Goal: Transaction & Acquisition: Purchase product/service

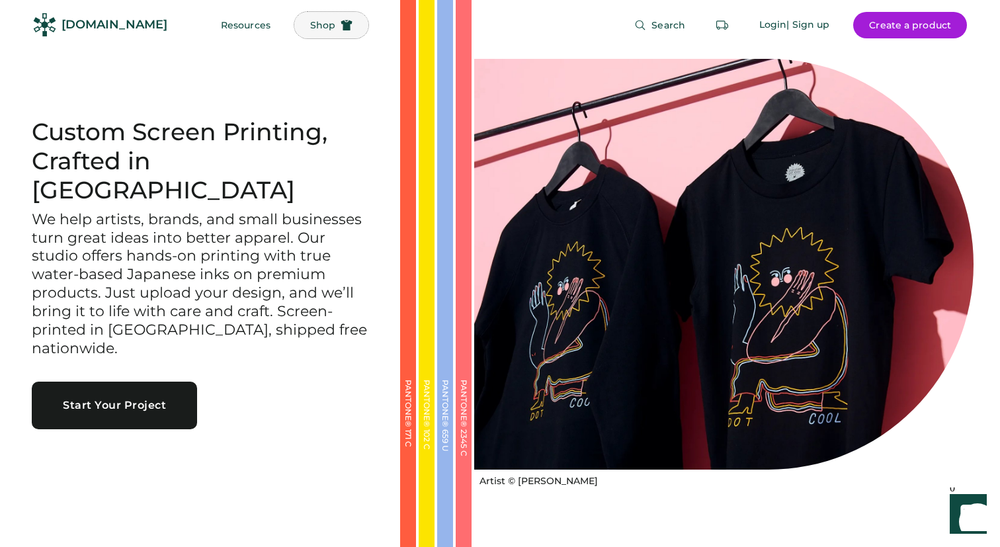
click at [300, 30] on button "Shop" at bounding box center [331, 25] width 74 height 26
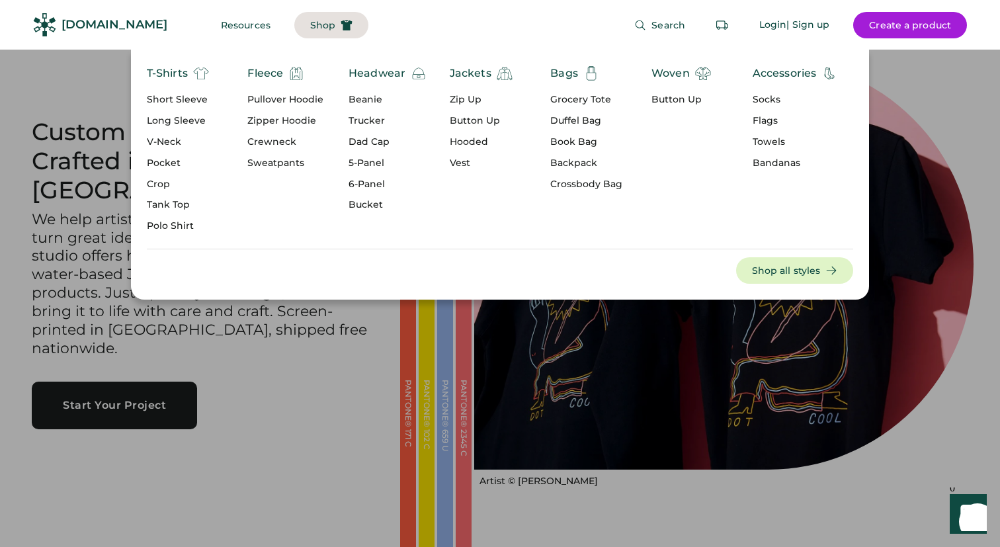
click at [272, 144] on div "Crewneck" at bounding box center [285, 142] width 76 height 13
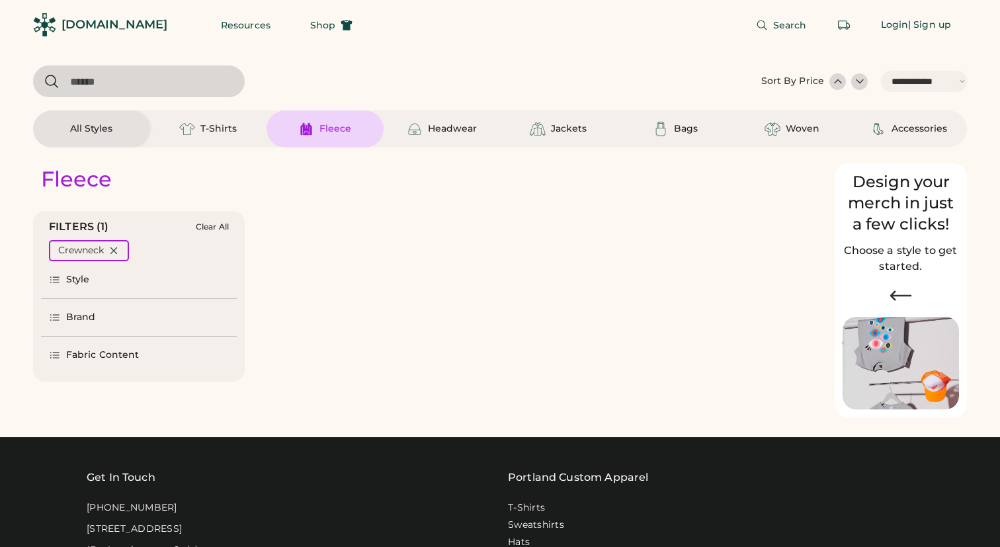
select select "*****"
select select "*"
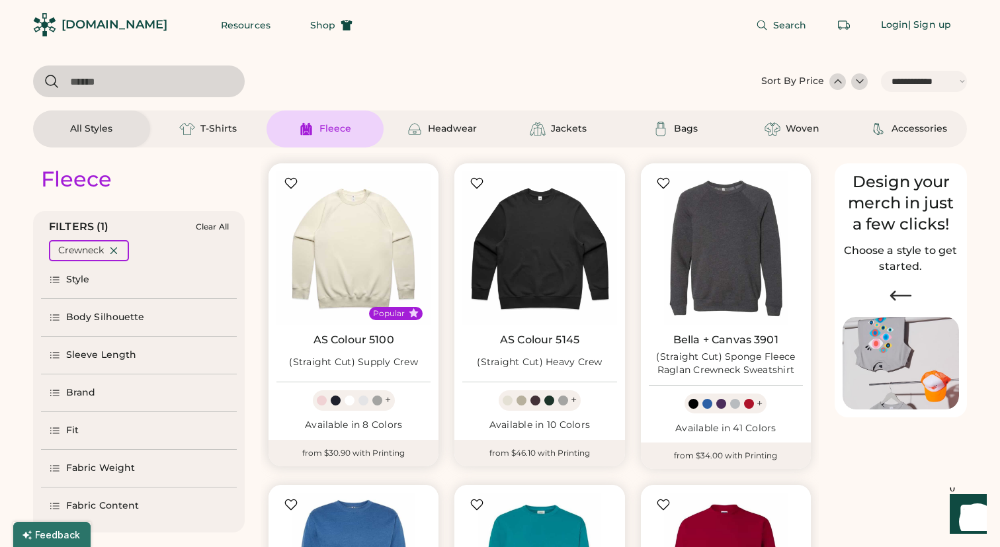
scroll to position [1, 0]
select select "*****"
select select "*"
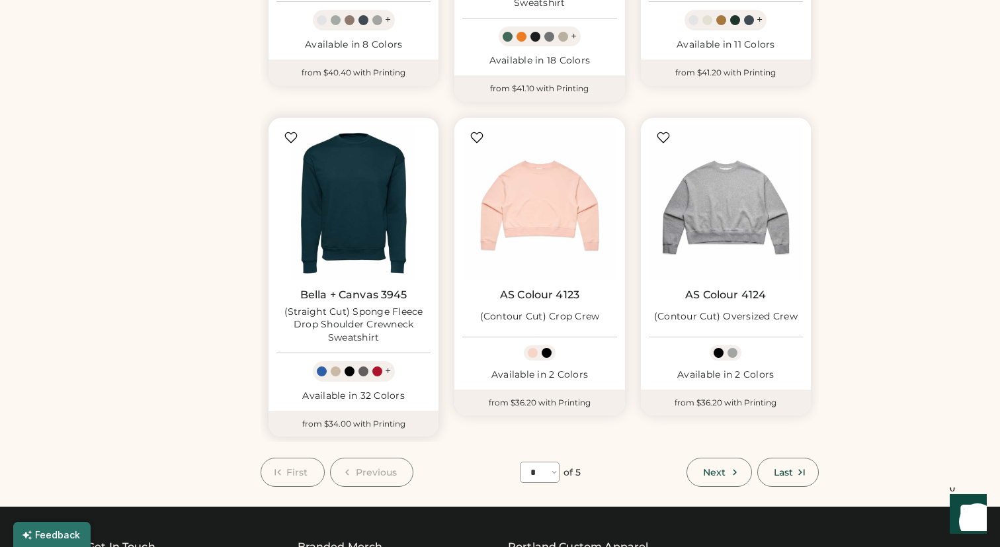
scroll to position [1038, 0]
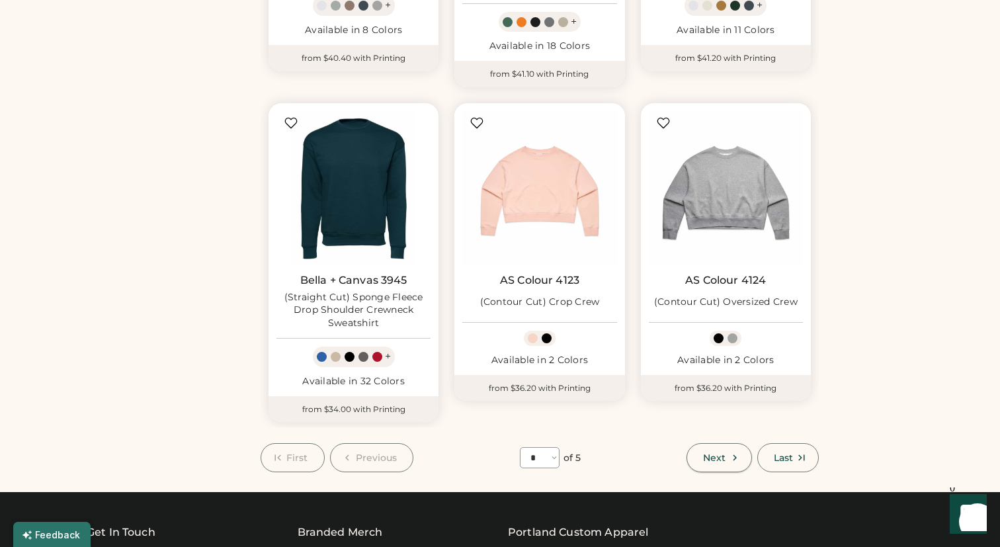
click at [706, 462] on span "Next" at bounding box center [714, 457] width 22 height 9
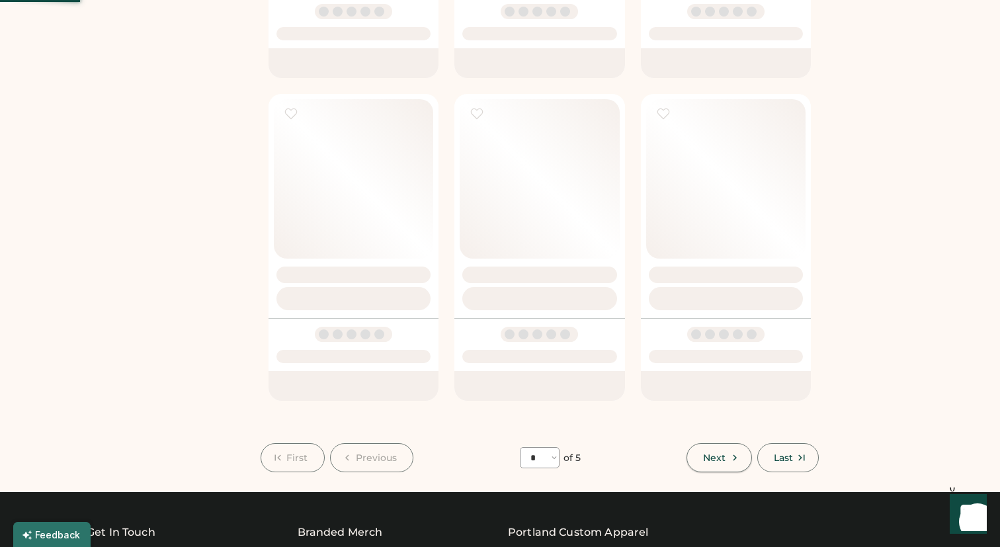
select select "*"
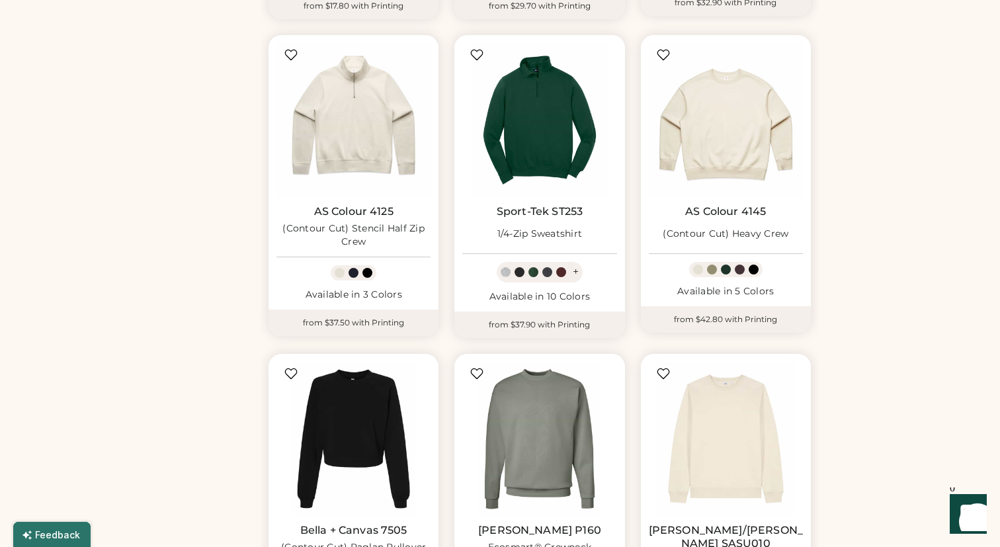
scroll to position [965, 0]
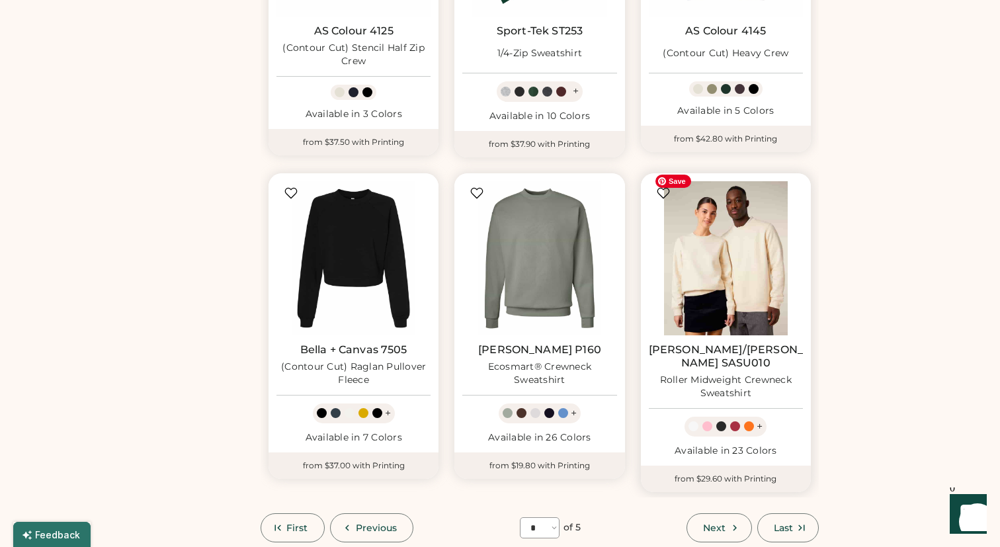
click at [733, 284] on img at bounding box center [726, 258] width 154 height 154
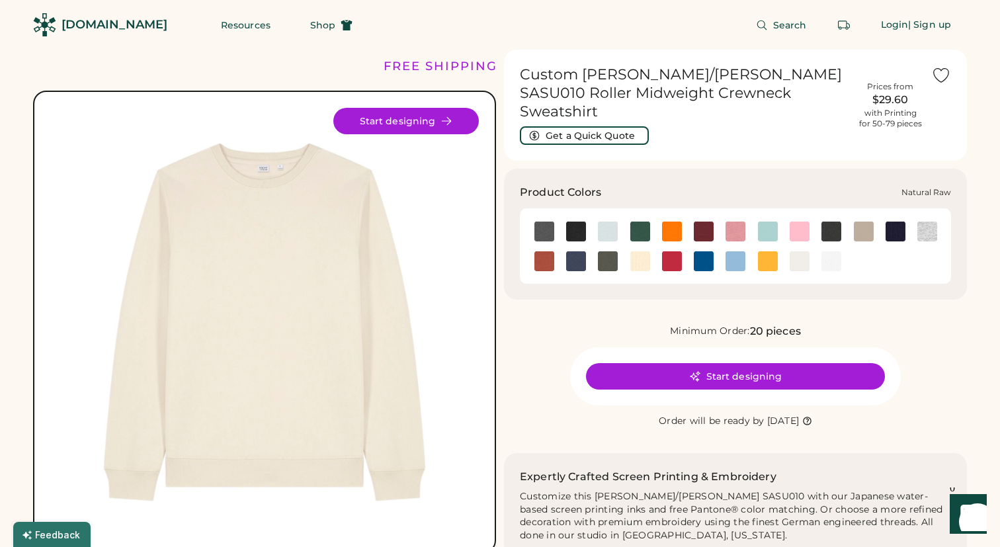
click at [649, 251] on img at bounding box center [640, 261] width 20 height 20
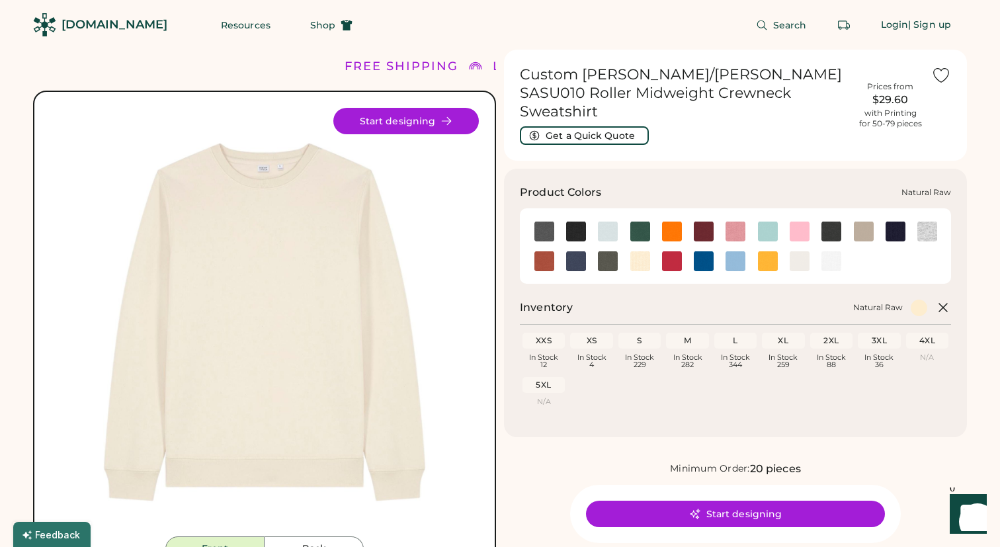
click at [641, 251] on img at bounding box center [640, 261] width 20 height 20
click at [799, 251] on img at bounding box center [799, 261] width 20 height 20
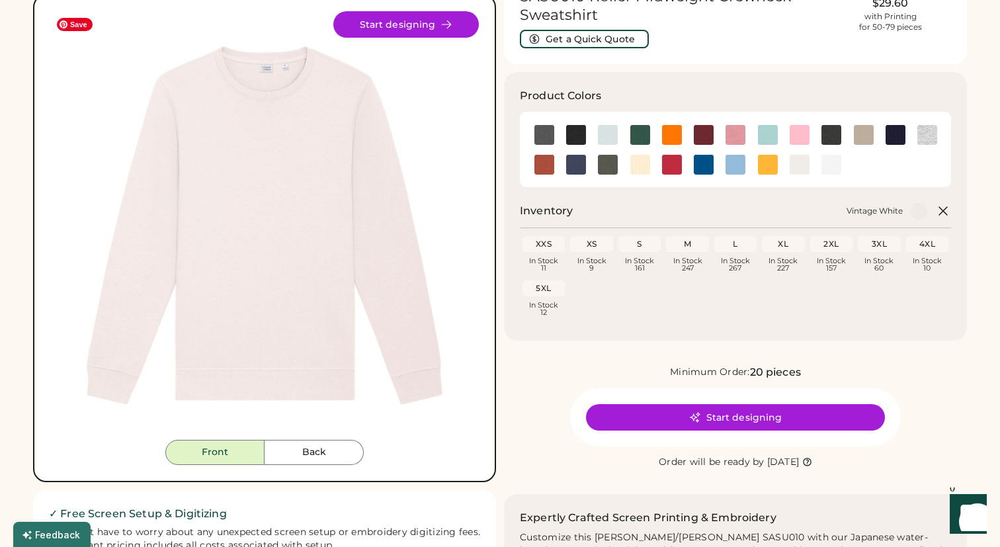
scroll to position [31, 0]
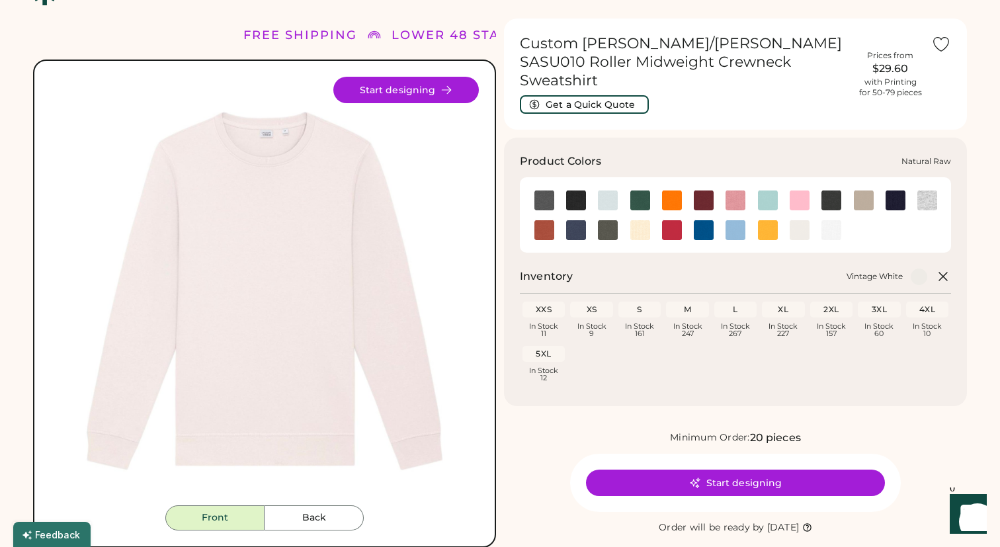
click at [640, 220] on img at bounding box center [640, 230] width 20 height 20
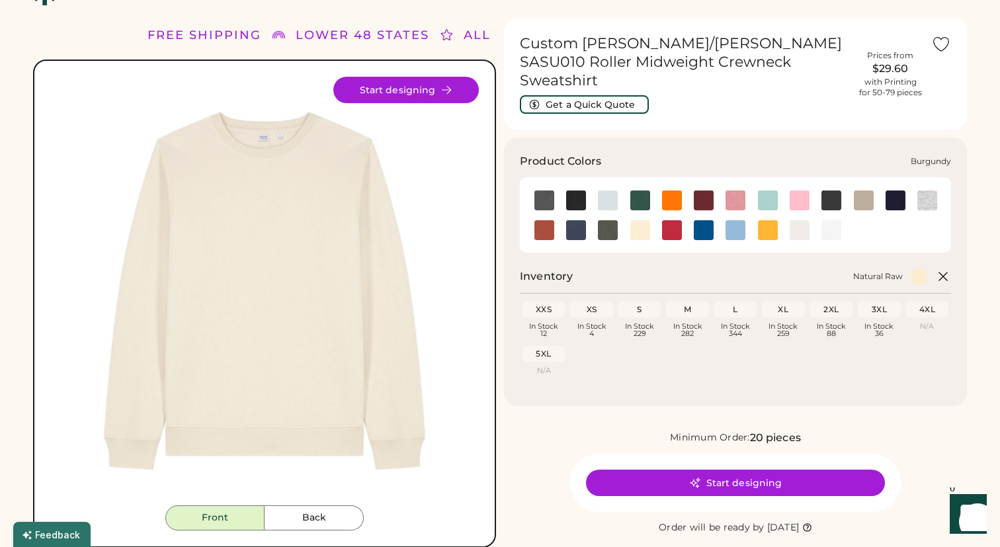
click at [701, 190] on img at bounding box center [704, 200] width 20 height 20
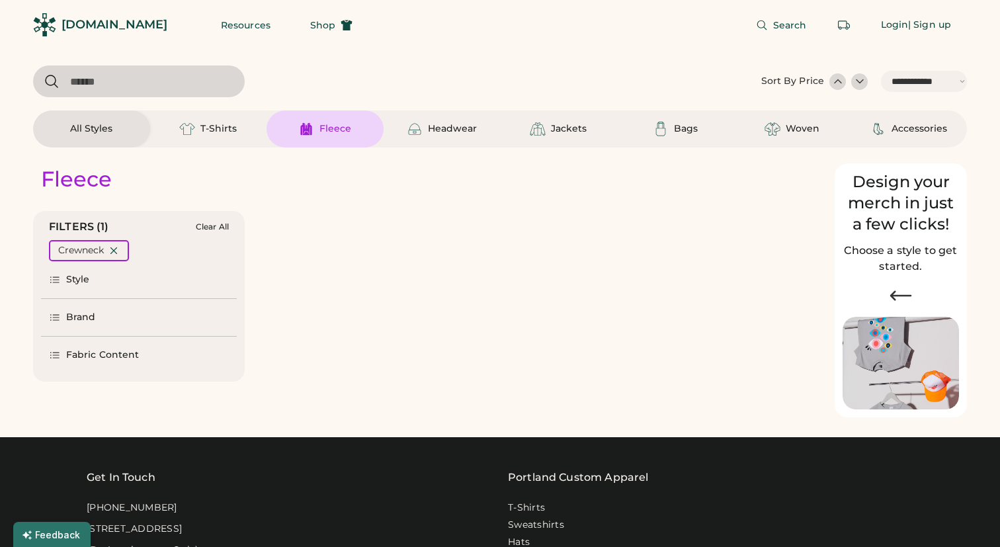
select select "*****"
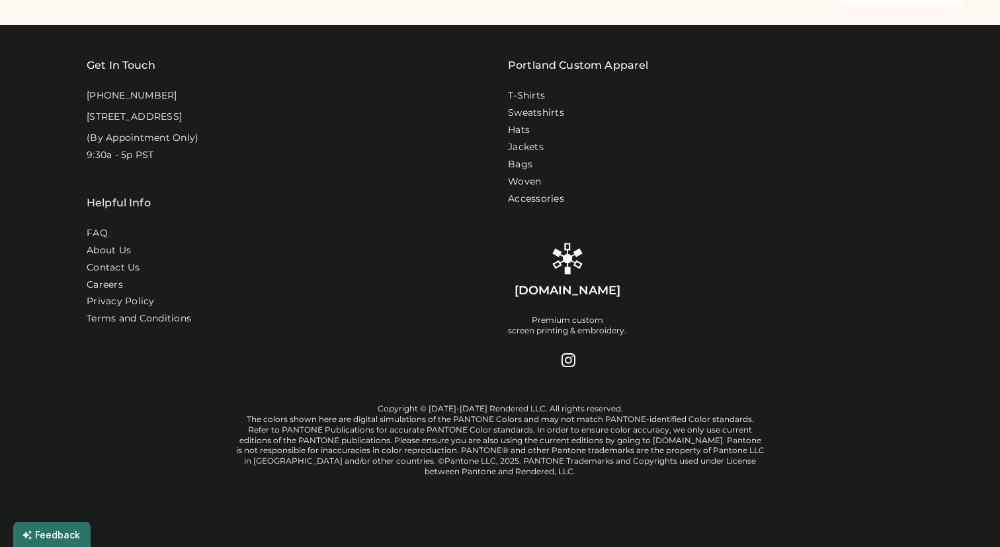
select select "*"
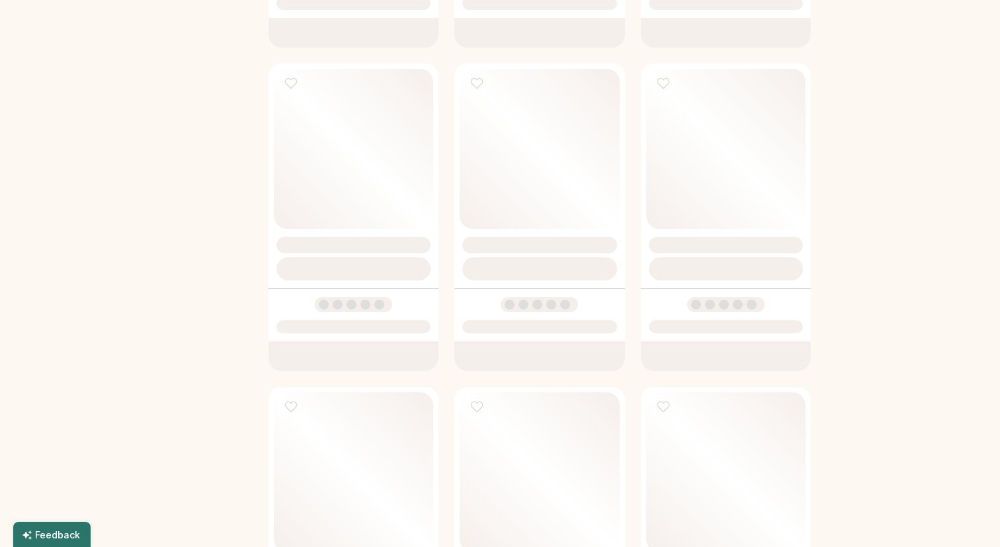
scroll to position [1494, 0]
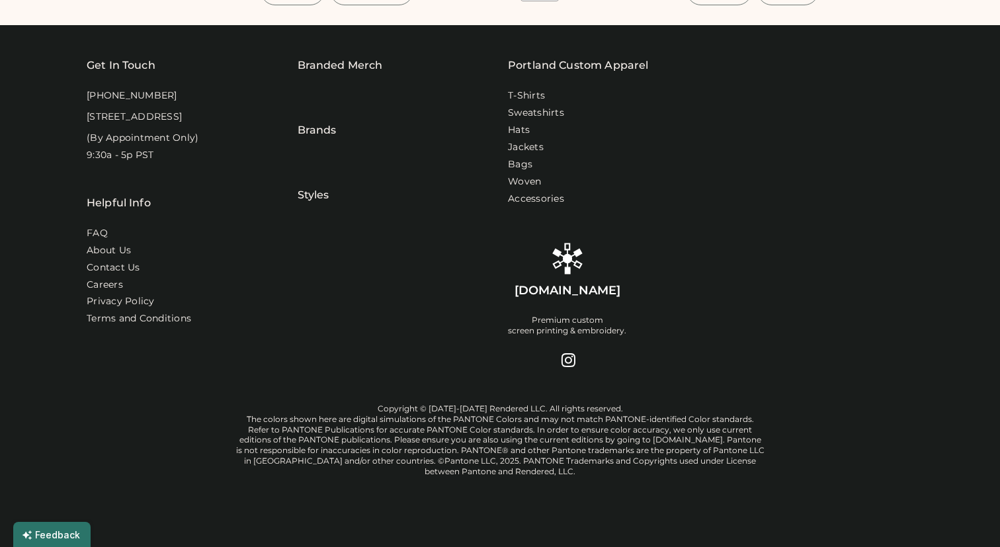
select select "*****"
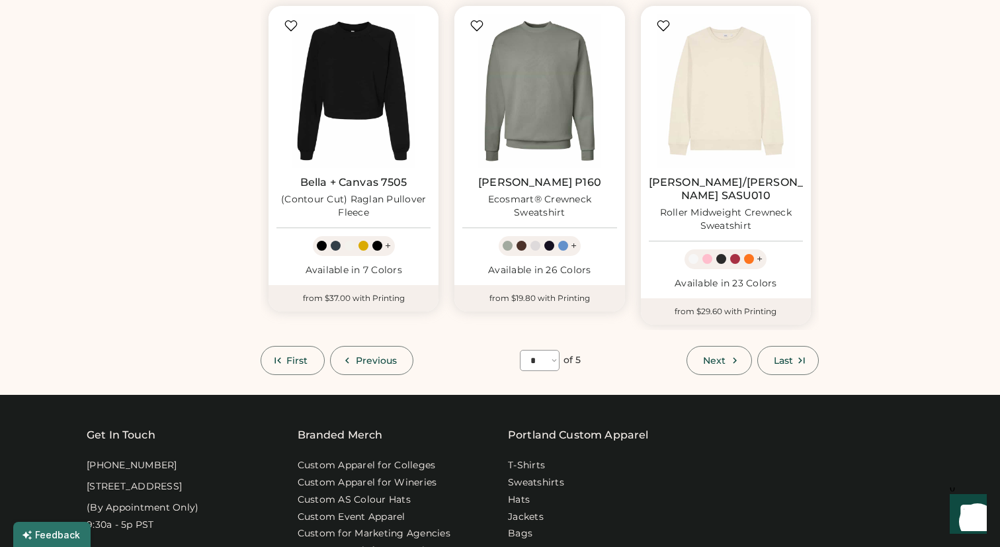
scroll to position [1101, 0]
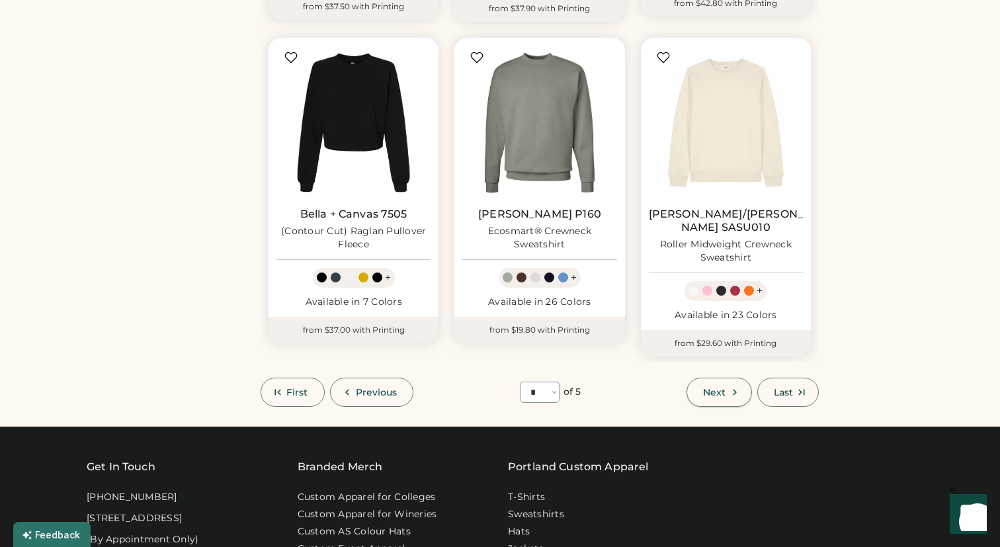
click at [729, 386] on icon at bounding box center [735, 392] width 12 height 12
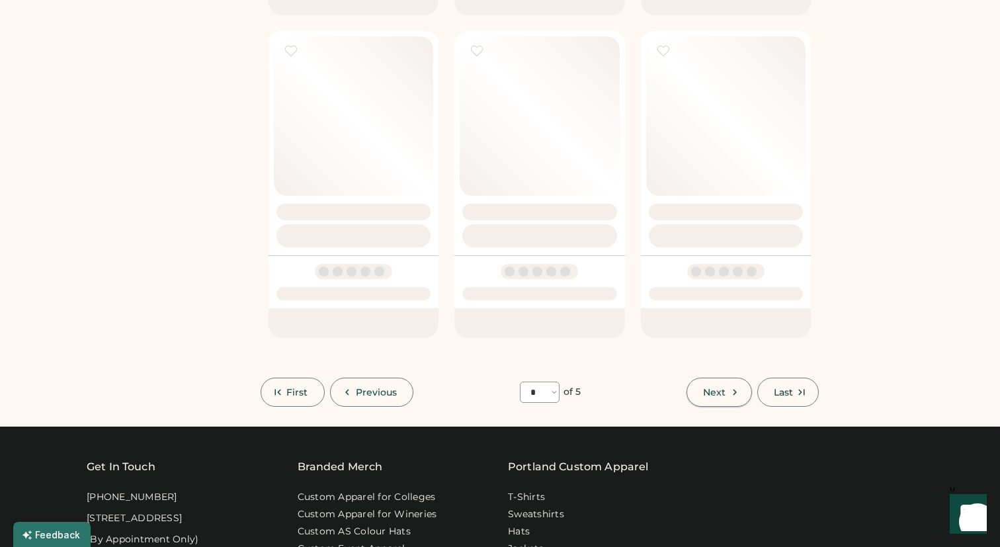
select select "*"
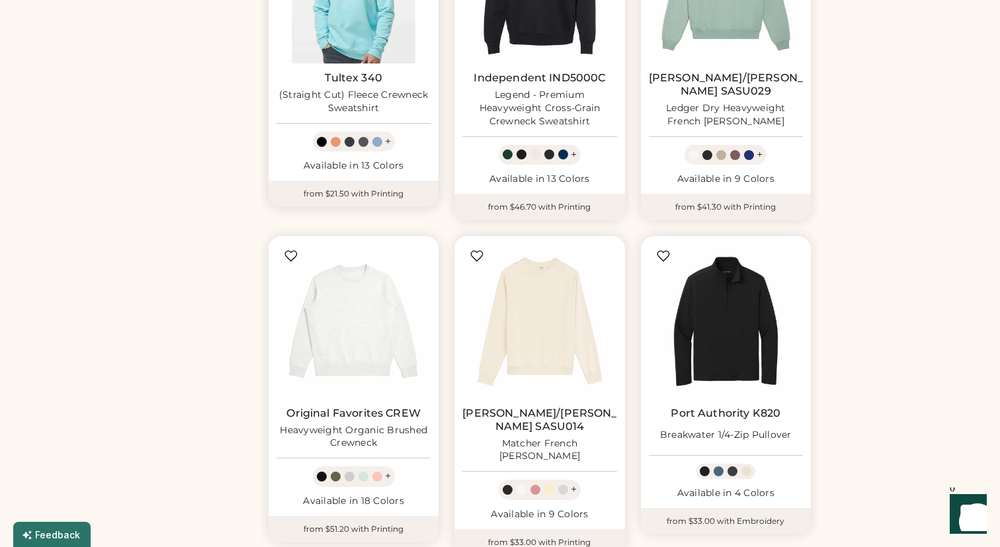
scroll to position [1029, 0]
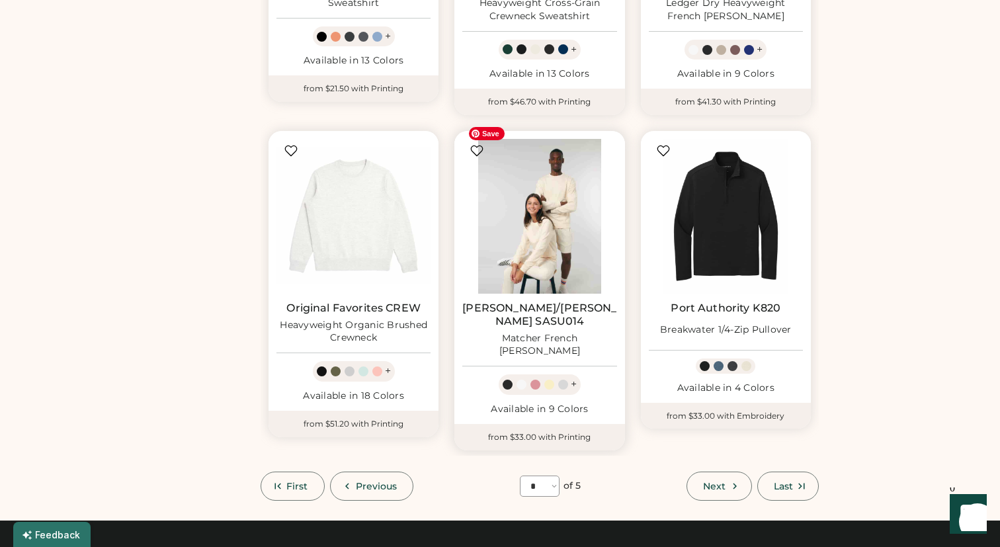
click at [553, 244] on img at bounding box center [539, 216] width 154 height 154
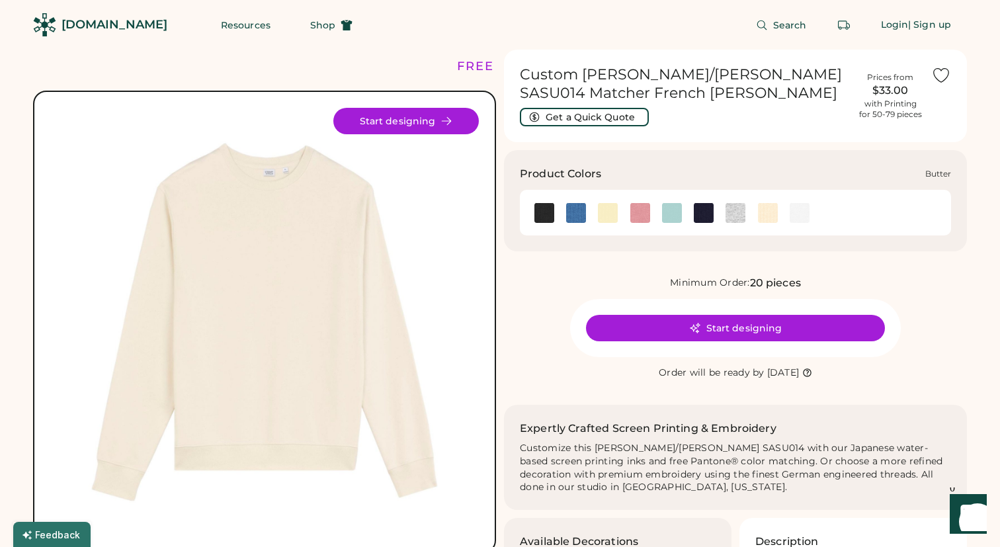
click at [612, 219] on img at bounding box center [608, 213] width 20 height 20
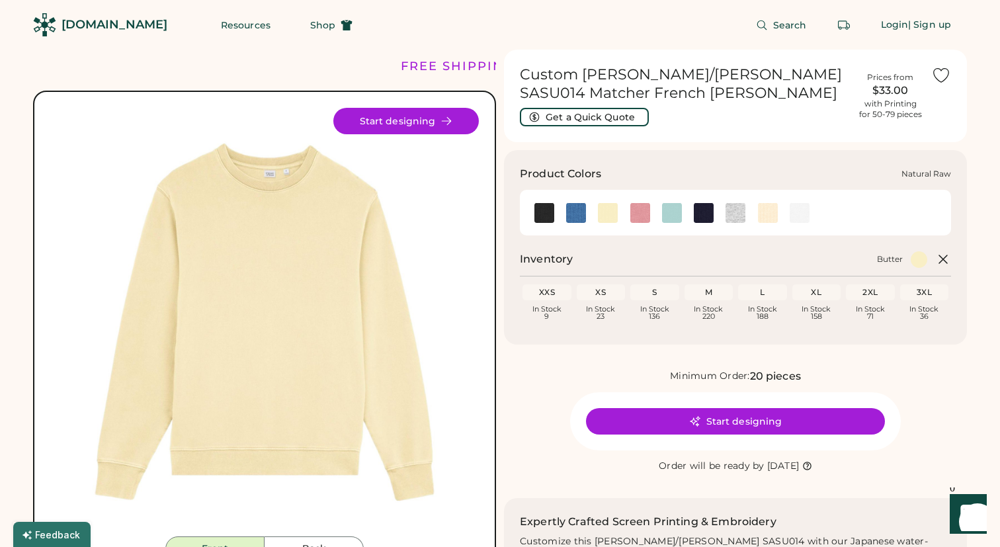
click at [763, 219] on img at bounding box center [768, 213] width 20 height 20
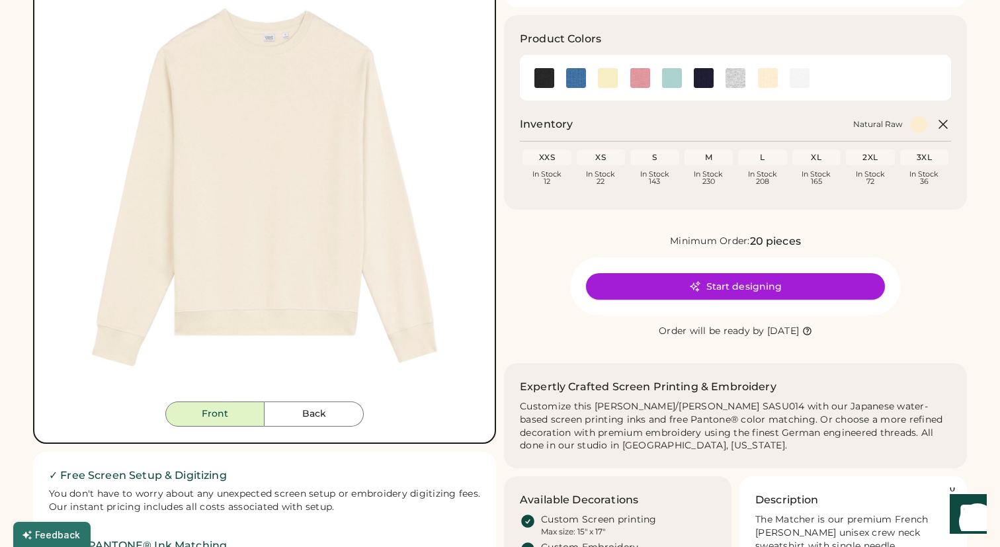
scroll to position [79, 0]
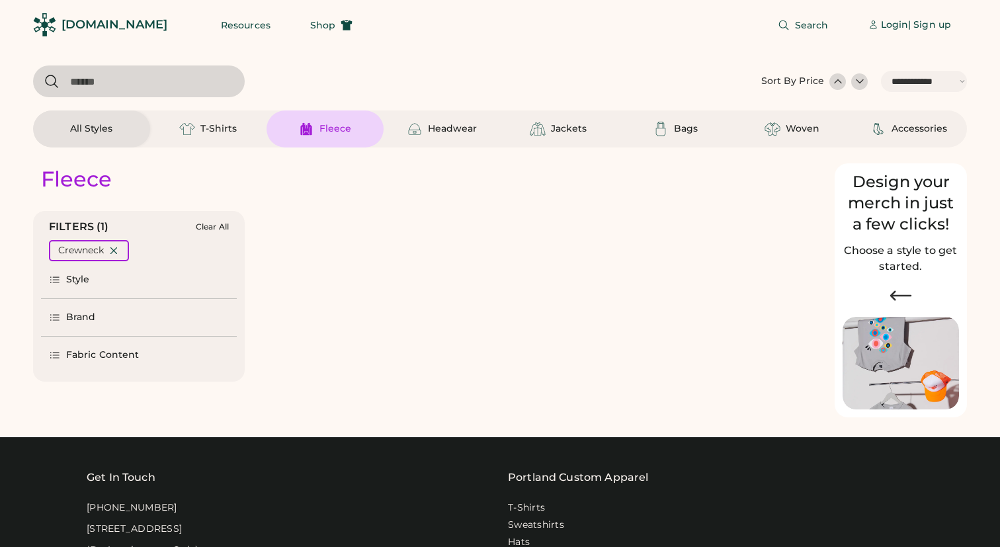
select select "*****"
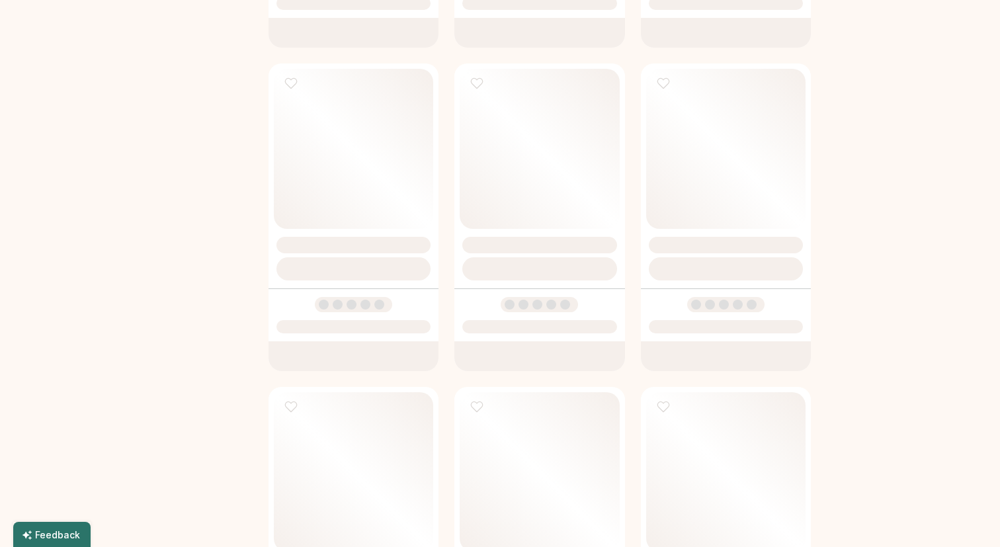
scroll to position [1494, 0]
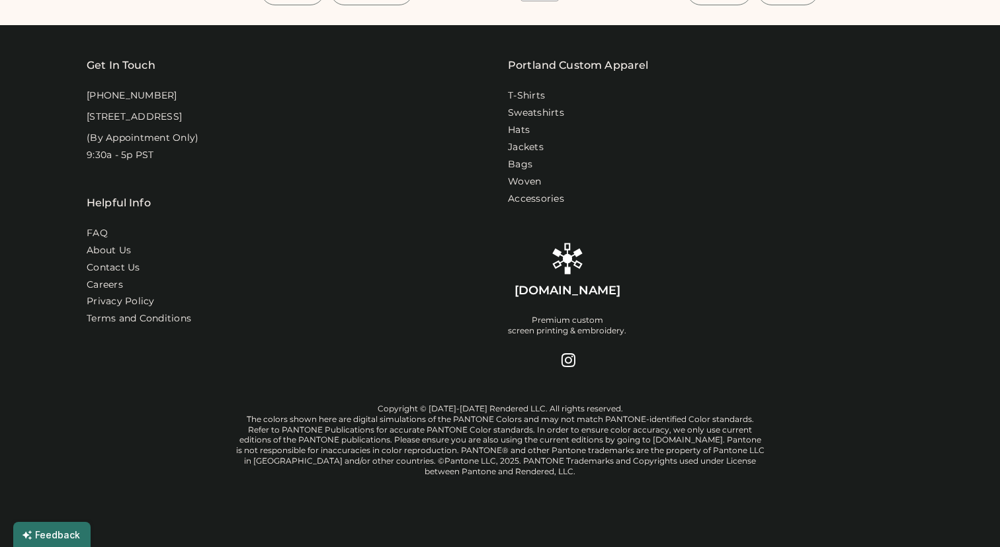
select select "*****"
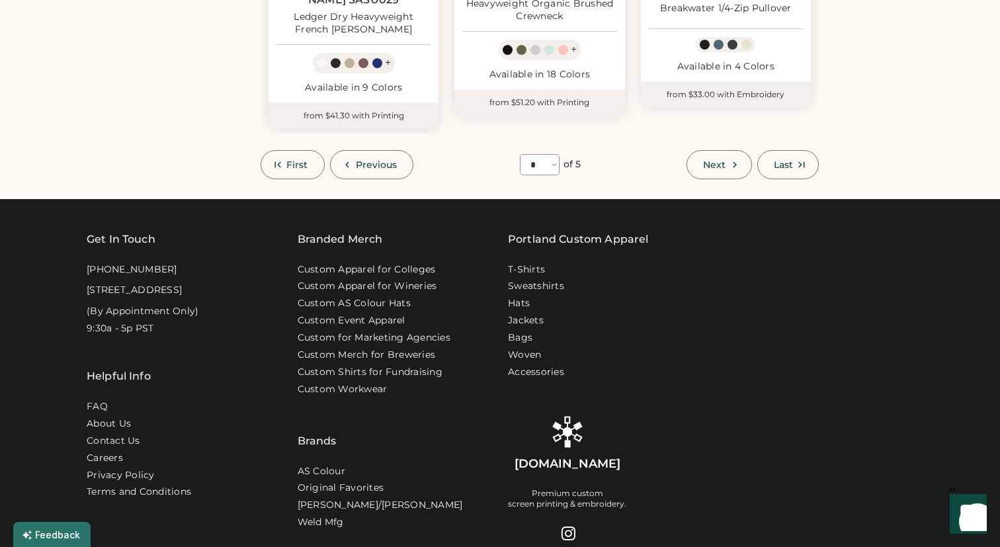
scroll to position [1165, 0]
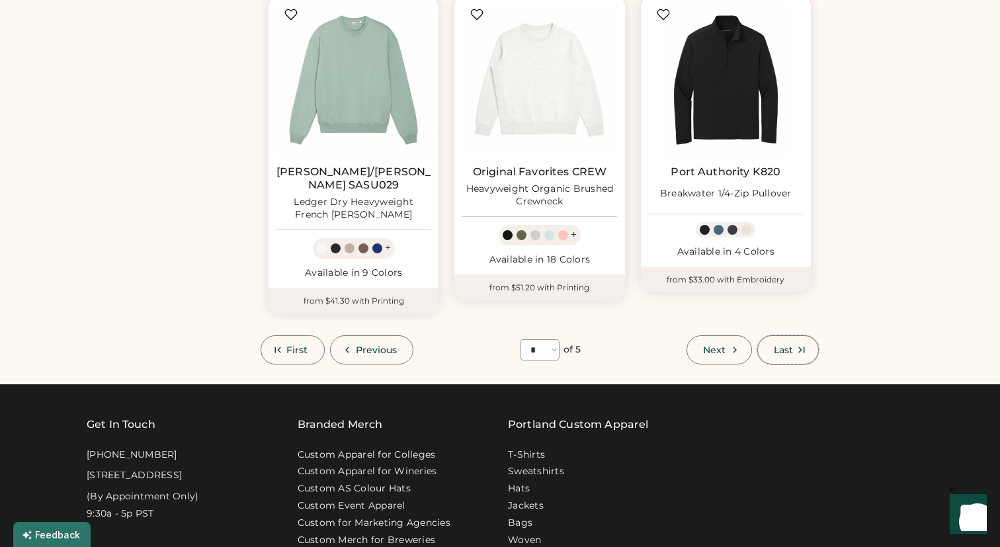
click at [789, 345] on span "Last" at bounding box center [783, 349] width 19 height 9
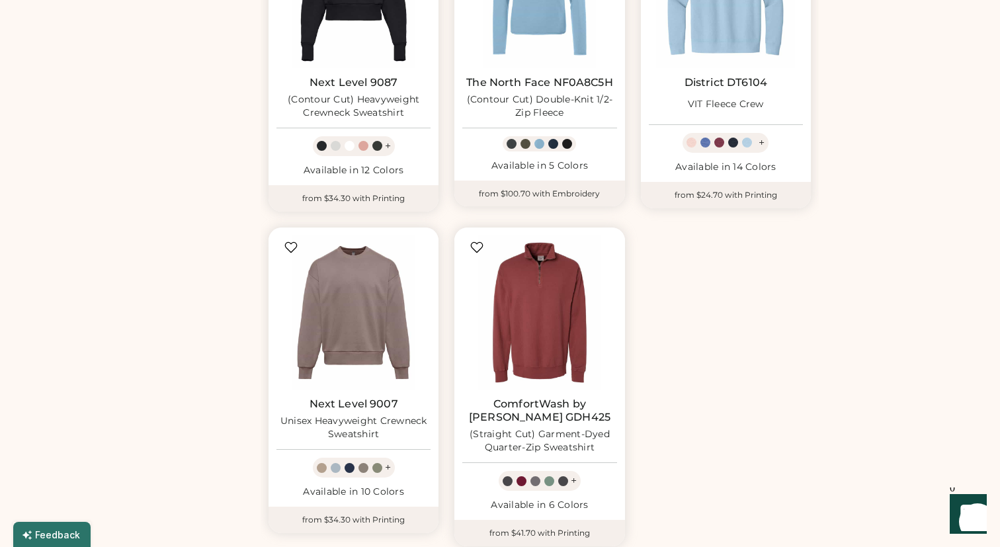
scroll to position [703, 0]
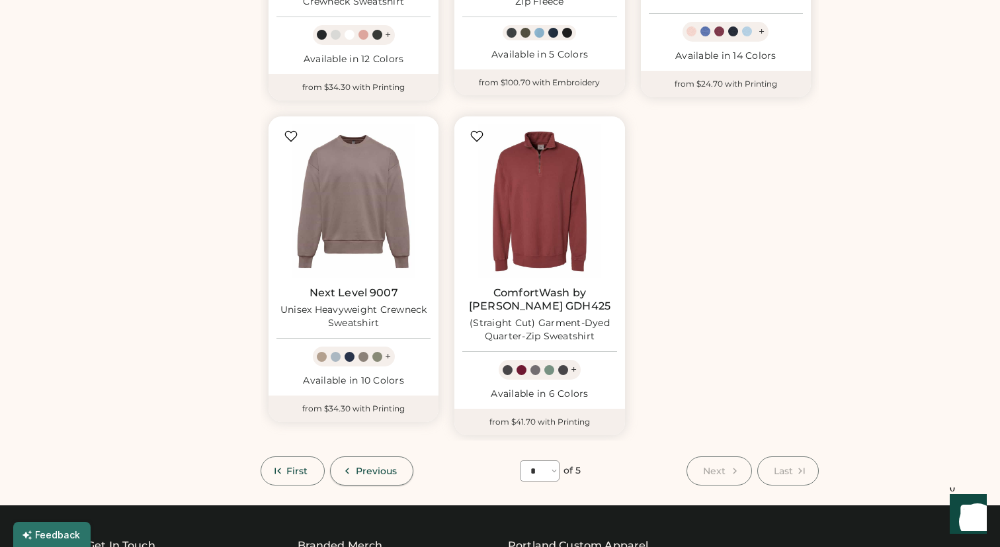
click at [364, 466] on span "Previous" at bounding box center [377, 470] width 42 height 9
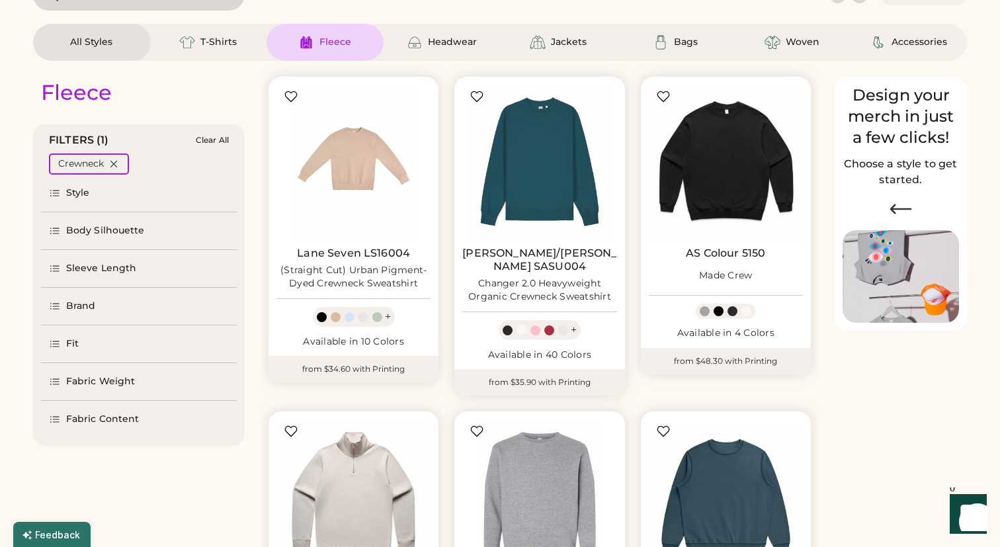
scroll to position [116, 0]
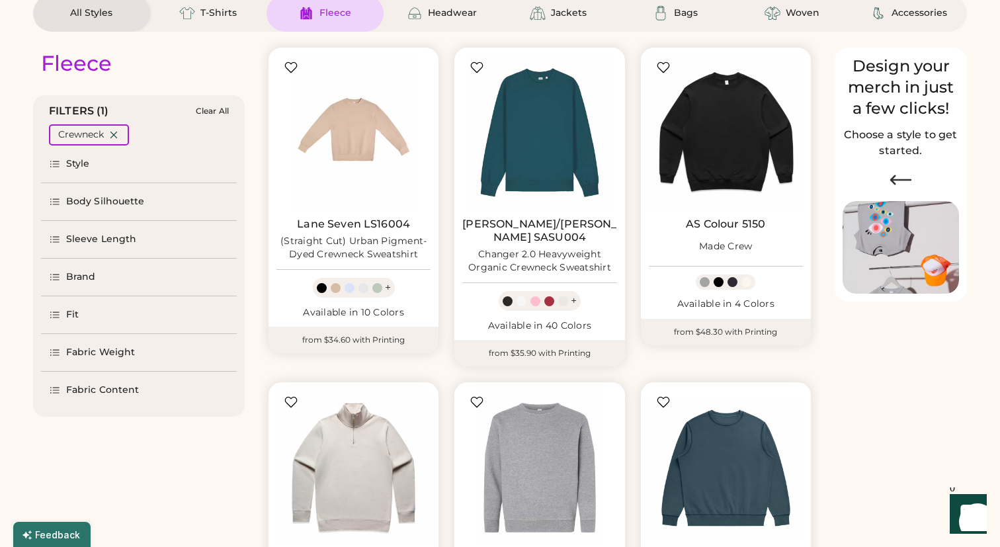
click at [87, 282] on div "Brand" at bounding box center [81, 276] width 30 height 13
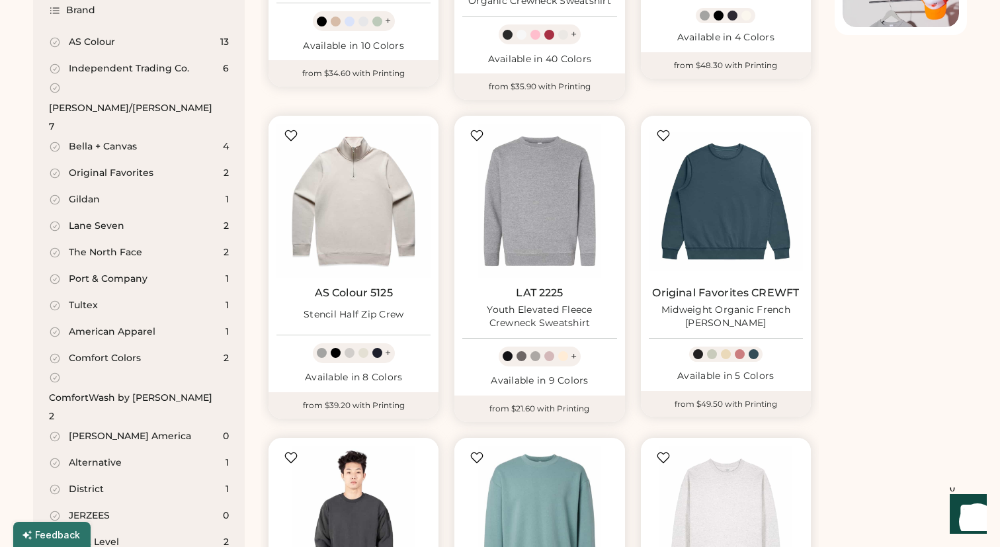
scroll to position [389, 0]
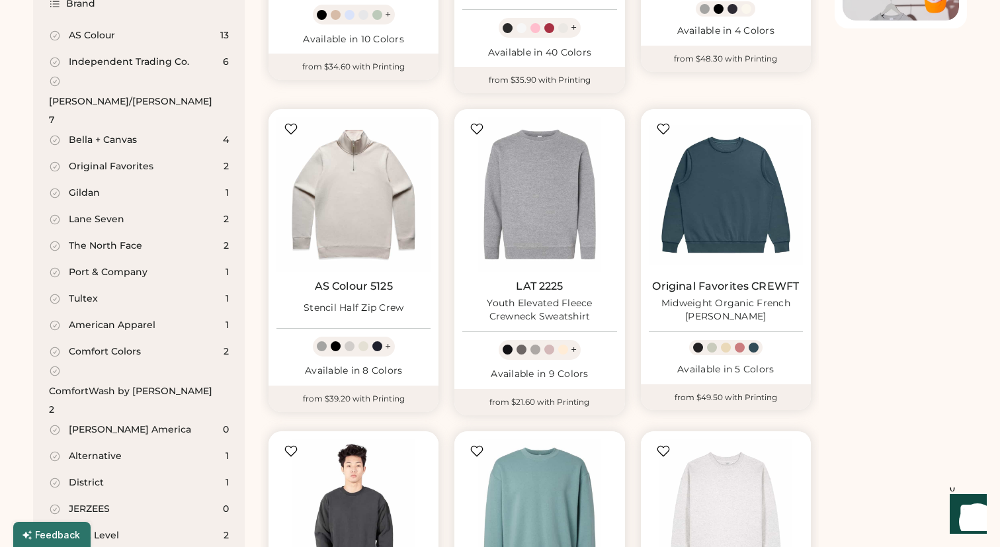
click at [124, 319] on div "American Apparel" at bounding box center [112, 325] width 87 height 13
select select "*"
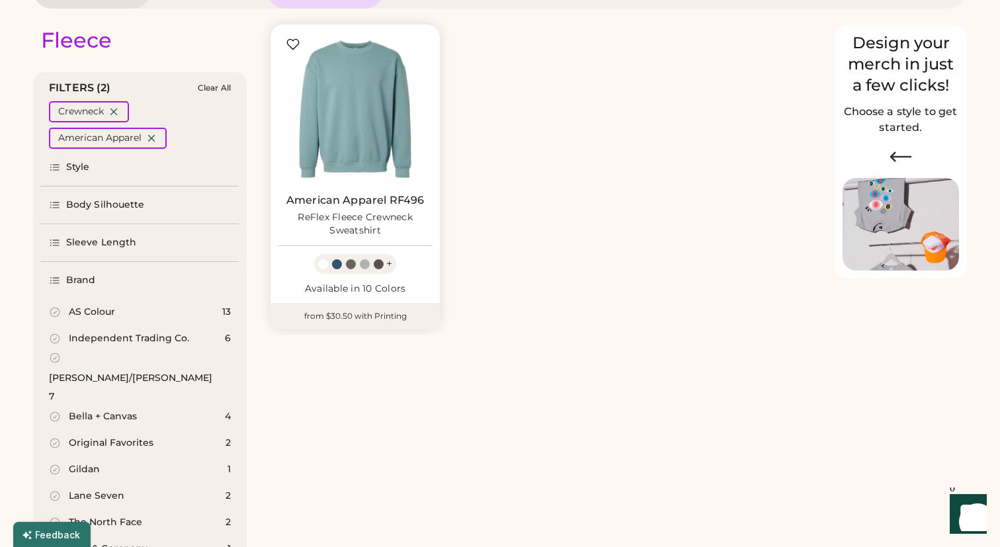
scroll to position [71, 0]
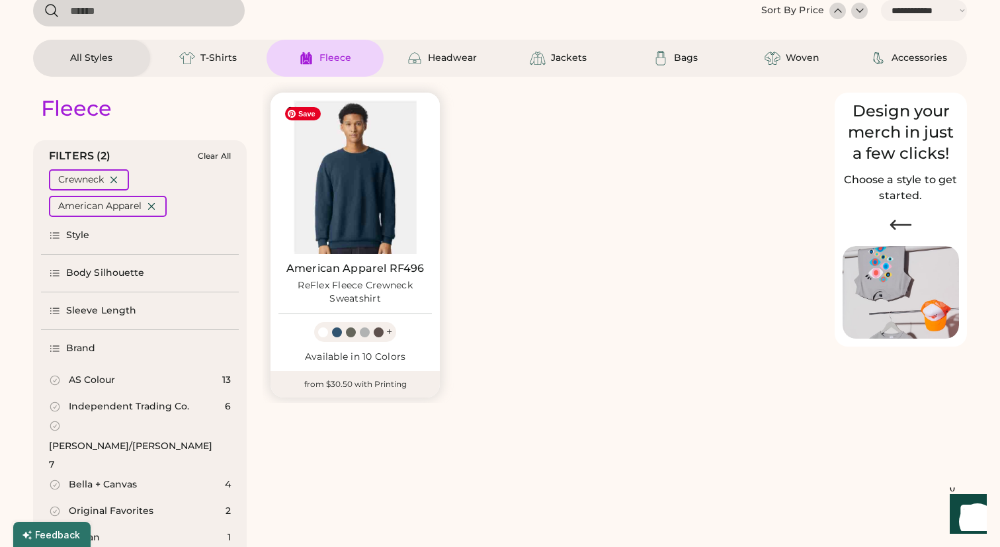
click at [360, 208] on img at bounding box center [354, 176] width 153 height 153
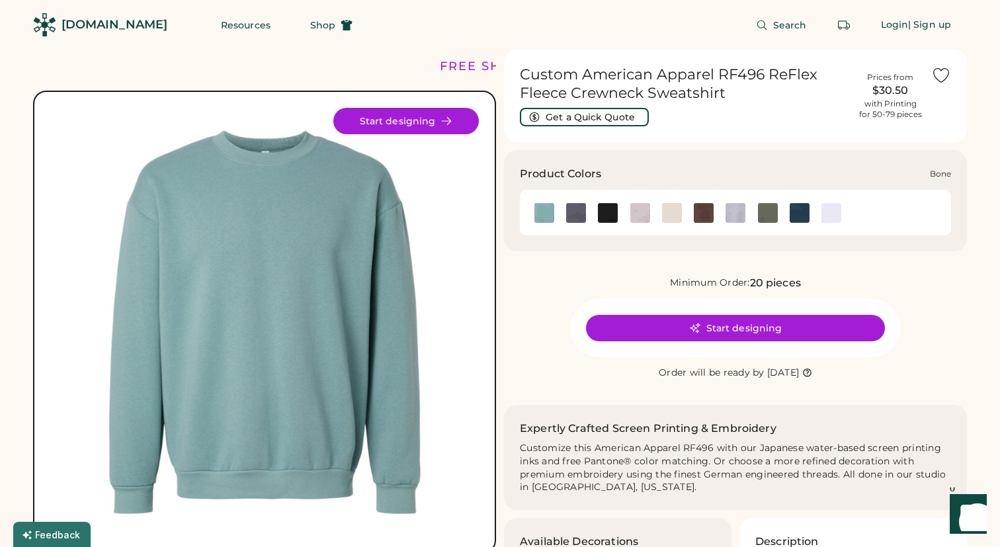
click at [678, 218] on img at bounding box center [672, 213] width 20 height 20
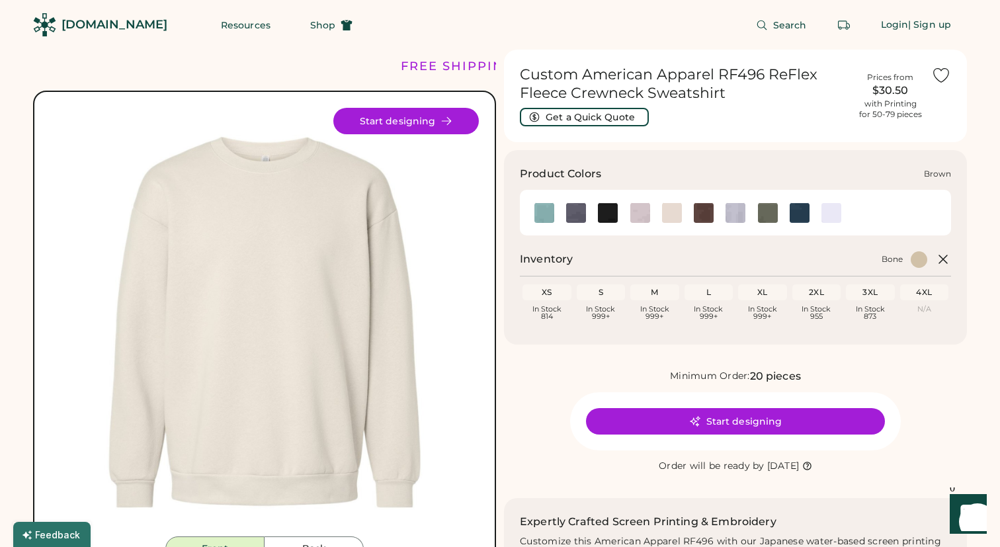
click at [709, 216] on img at bounding box center [704, 213] width 20 height 20
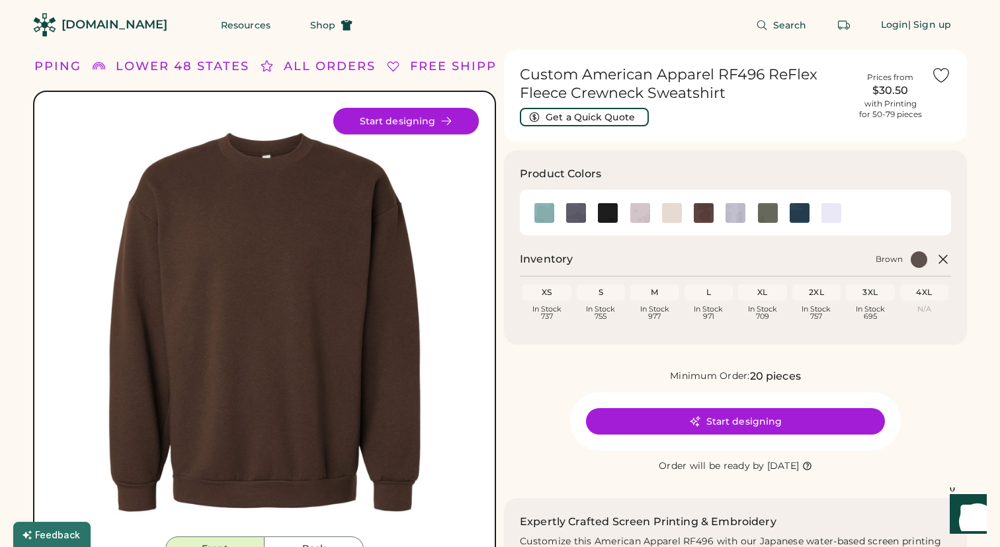
click at [459, 124] on button "Start designing" at bounding box center [405, 121] width 145 height 26
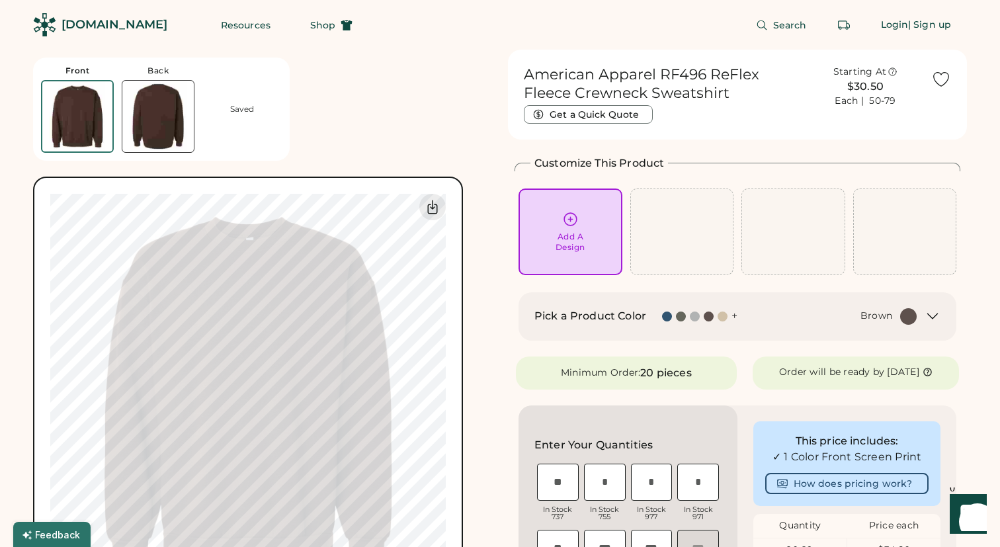
click at [577, 226] on icon at bounding box center [570, 219] width 17 height 17
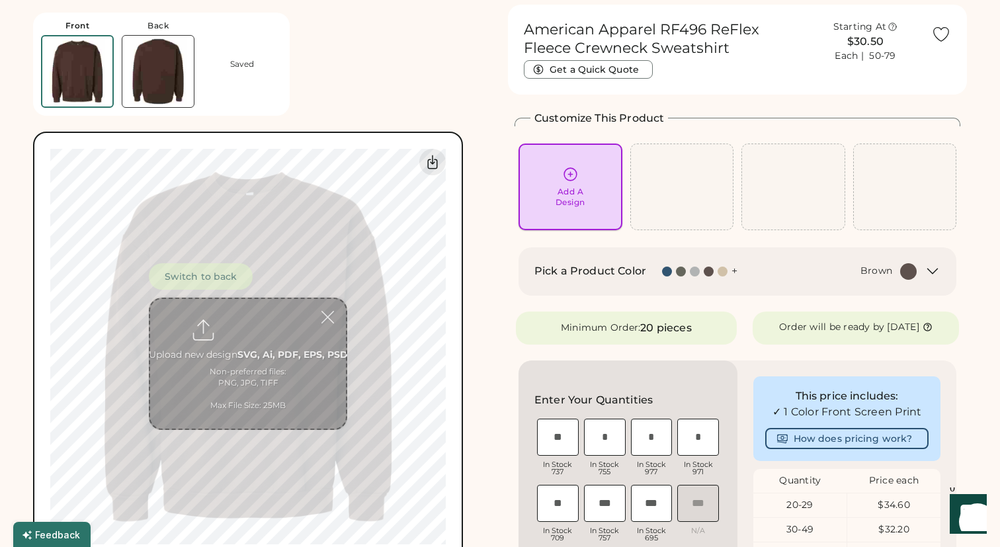
scroll to position [50, 0]
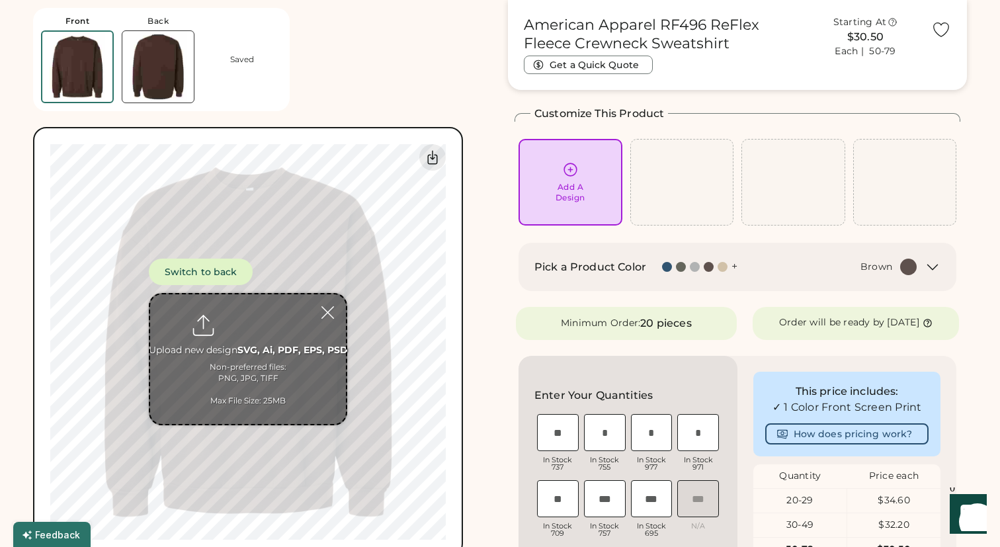
click at [245, 326] on input "file" at bounding box center [248, 359] width 196 height 130
type input "**********"
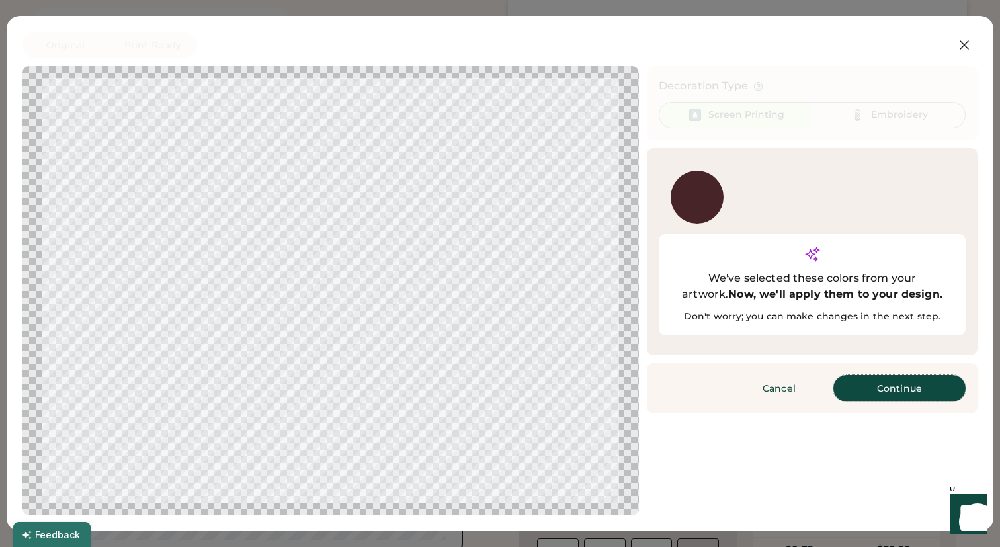
click at [879, 375] on button "Continue" at bounding box center [899, 388] width 132 height 26
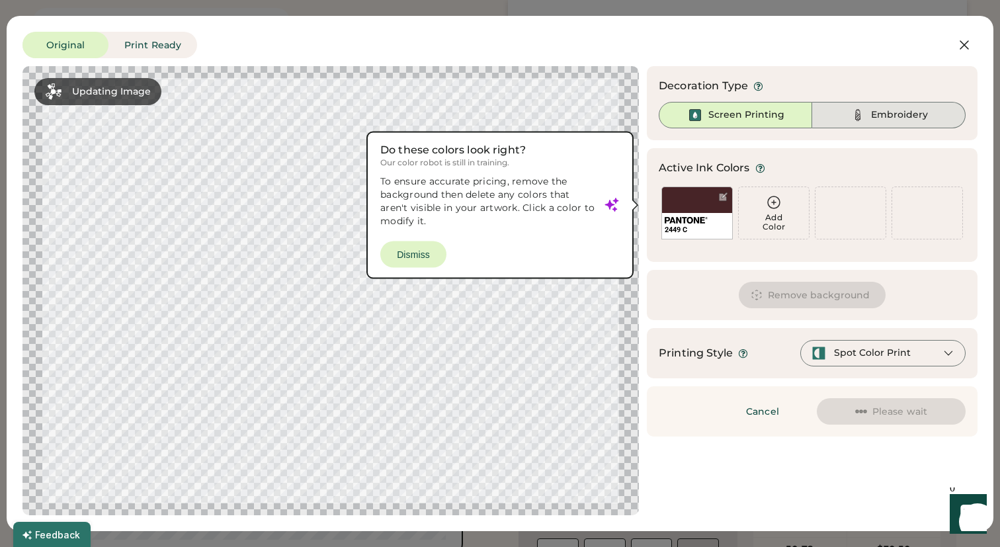
click at [848, 118] on div "Embroidery" at bounding box center [888, 115] width 153 height 26
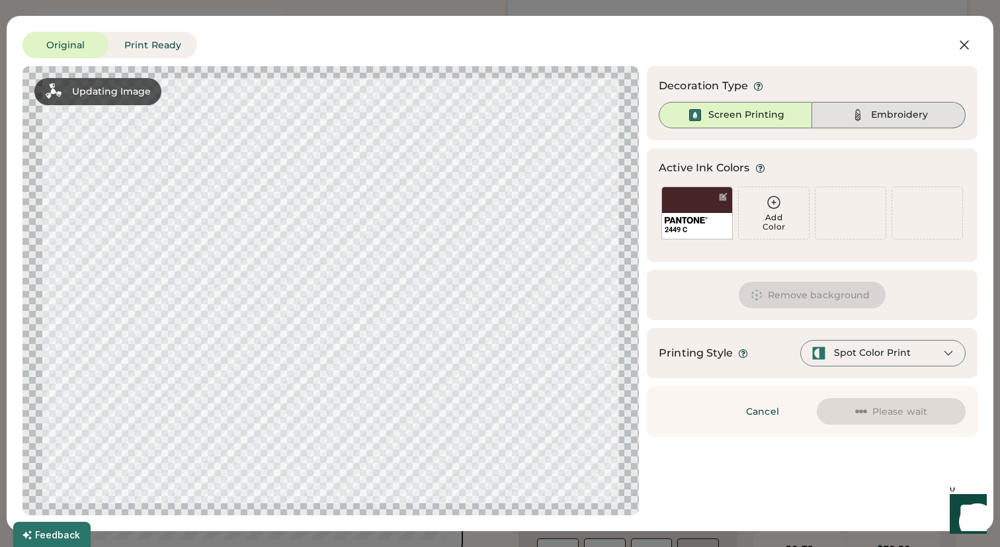
scroll to position [0, 0]
click at [866, 117] on div "Embroidery" at bounding box center [888, 115] width 153 height 26
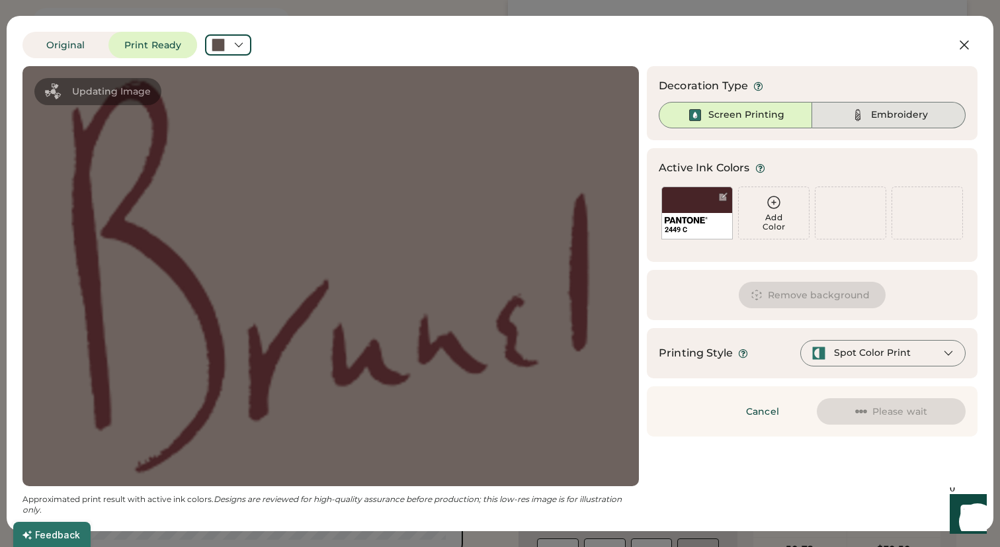
click at [848, 117] on div "Embroidery" at bounding box center [888, 115] width 153 height 26
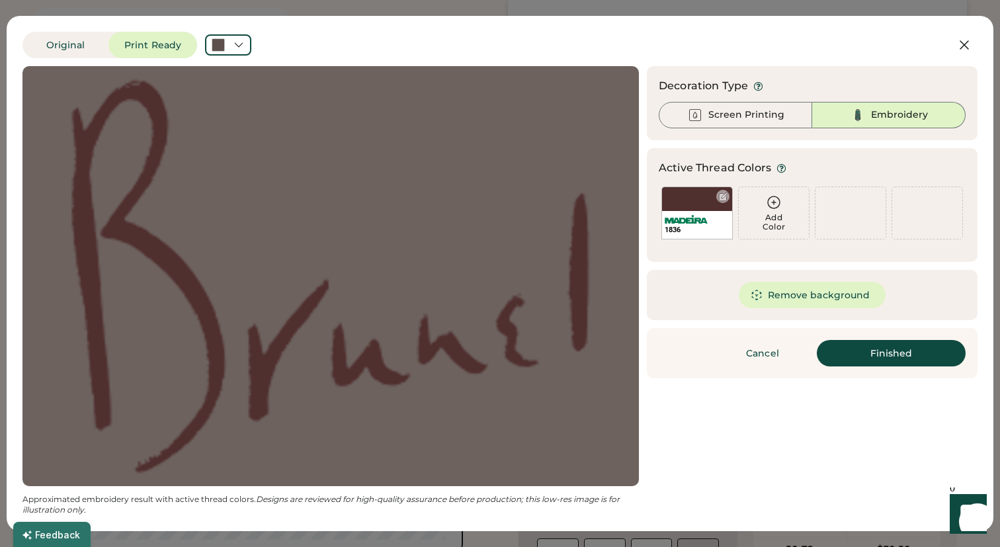
click at [707, 212] on div "1836" at bounding box center [697, 225] width 70 height 28
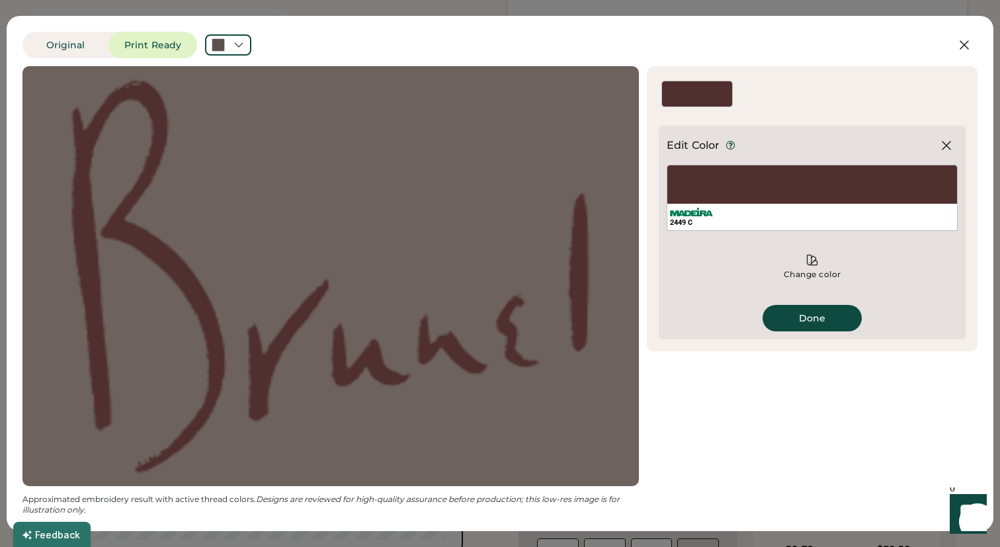
click at [801, 284] on div "Change color" at bounding box center [811, 267] width 291 height 40
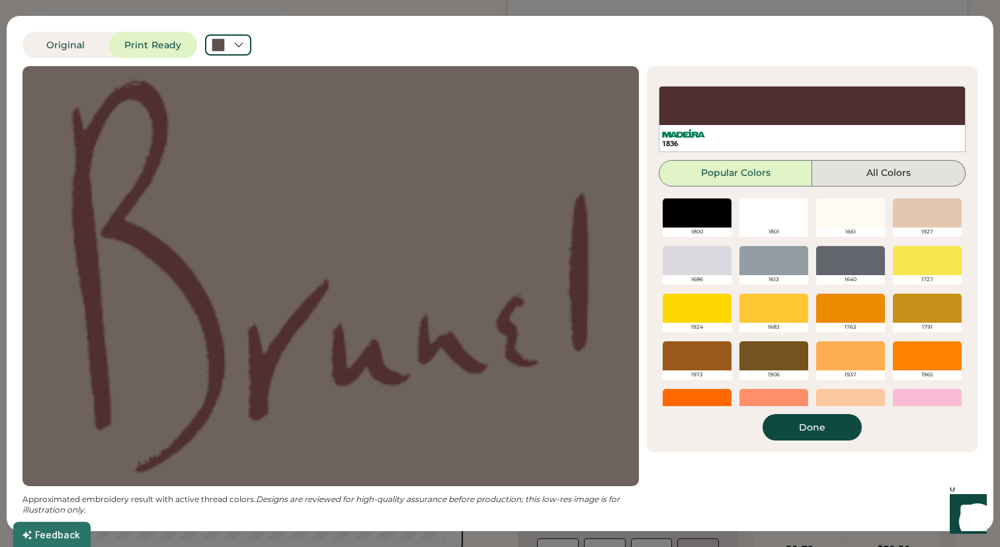
click at [847, 175] on button "All Colors" at bounding box center [888, 173] width 153 height 26
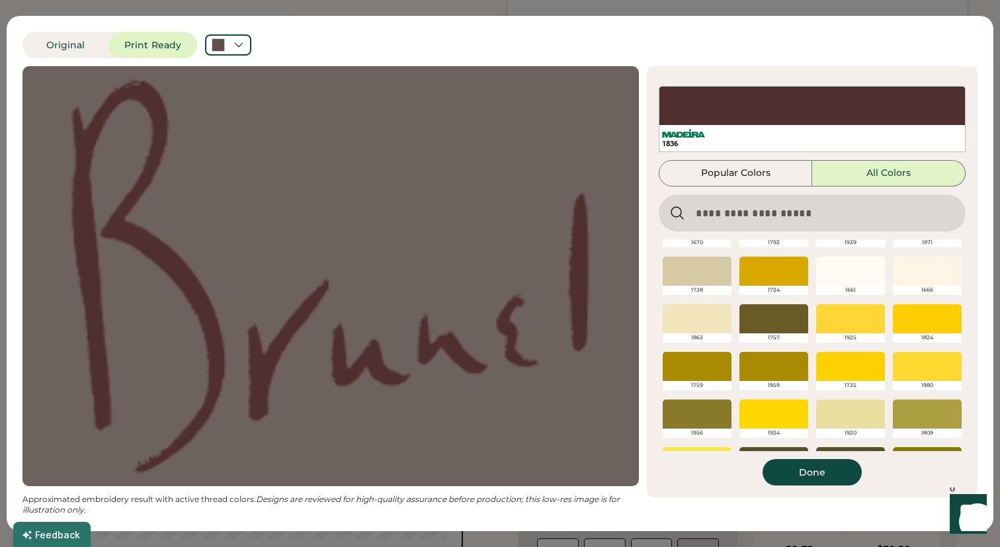
scroll to position [1036, 0]
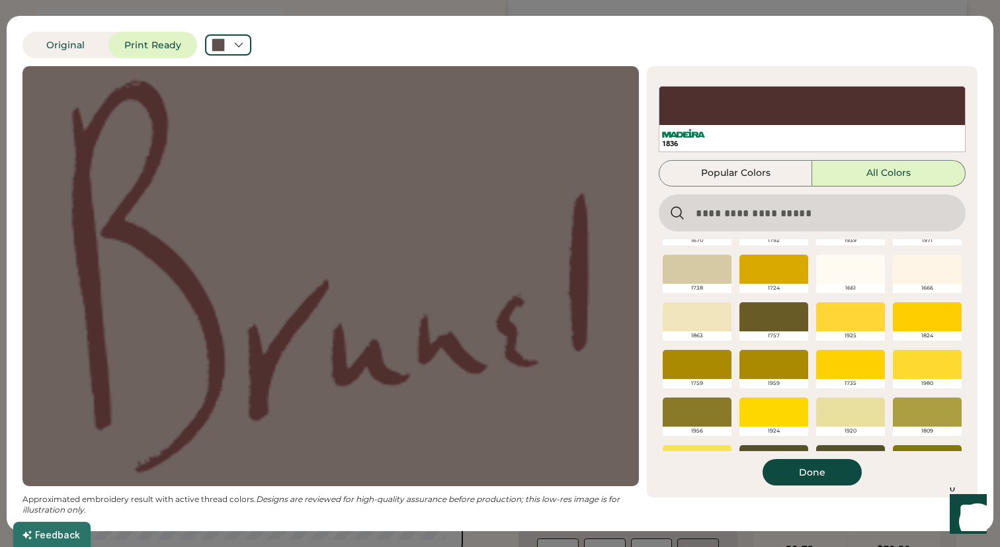
click at [716, 367] on div at bounding box center [696, 364] width 69 height 29
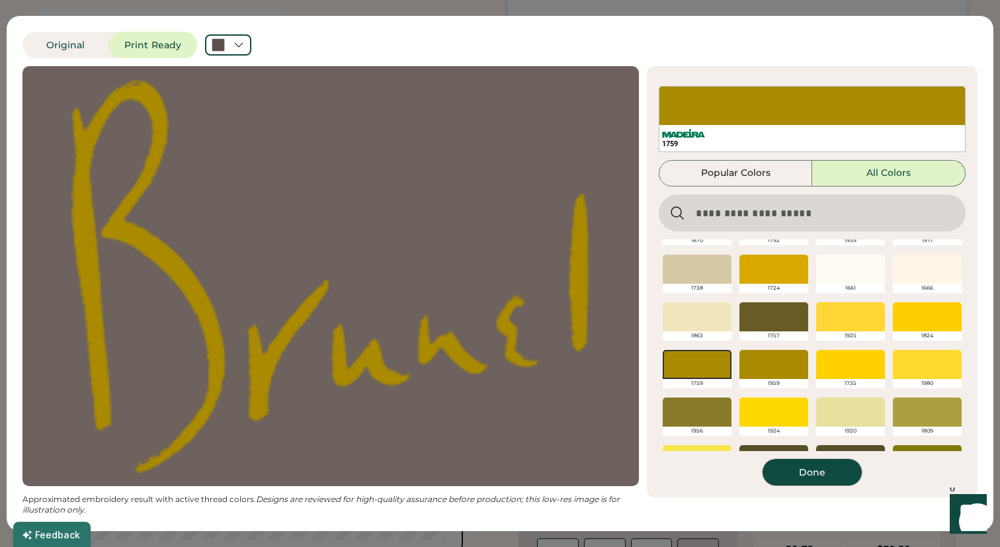
click at [807, 469] on button "Done" at bounding box center [811, 472] width 99 height 26
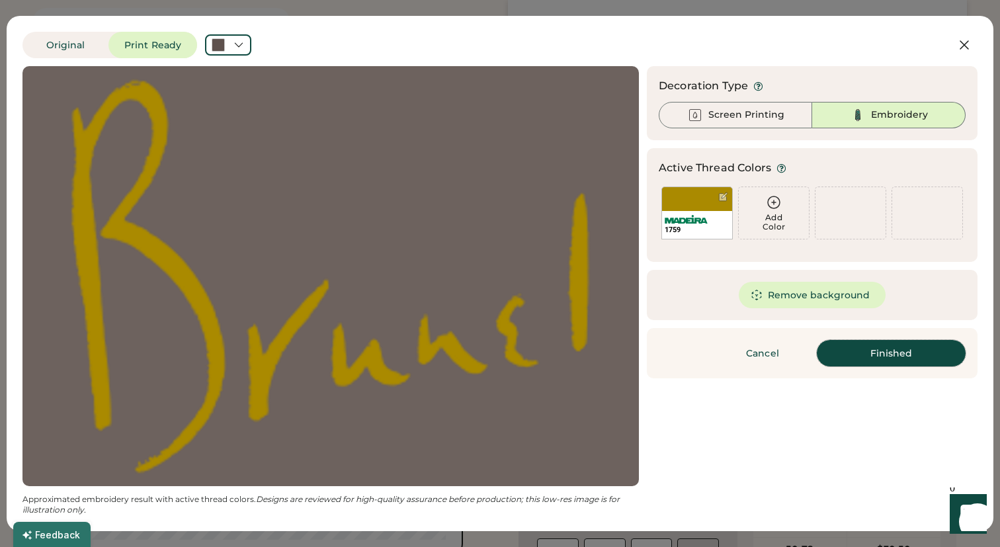
click at [864, 351] on button "Finished" at bounding box center [890, 353] width 149 height 26
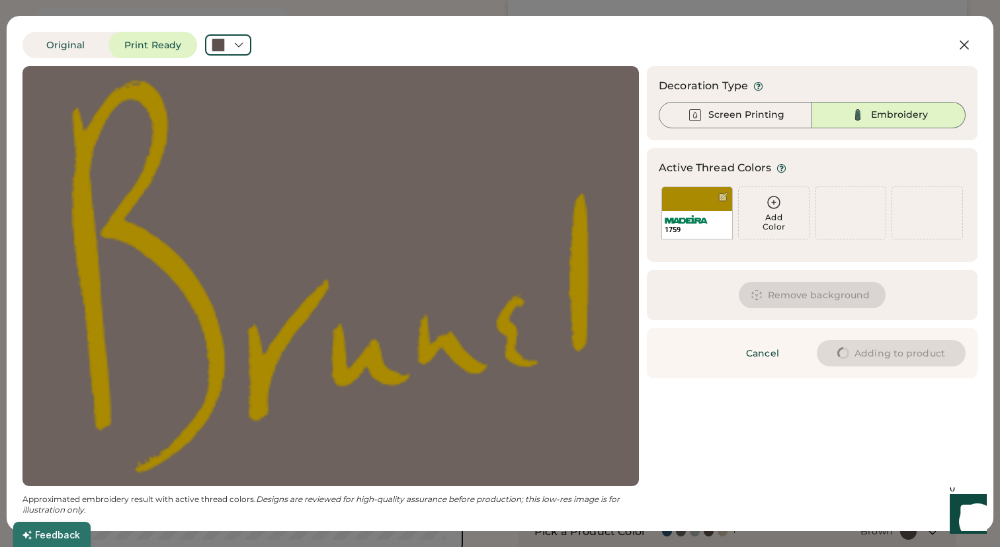
type input "****"
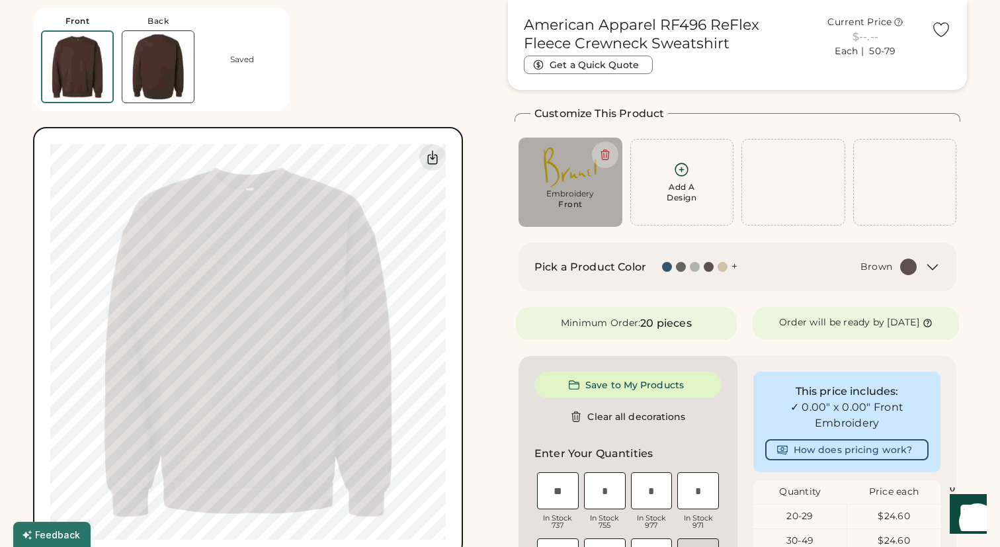
type input "****"
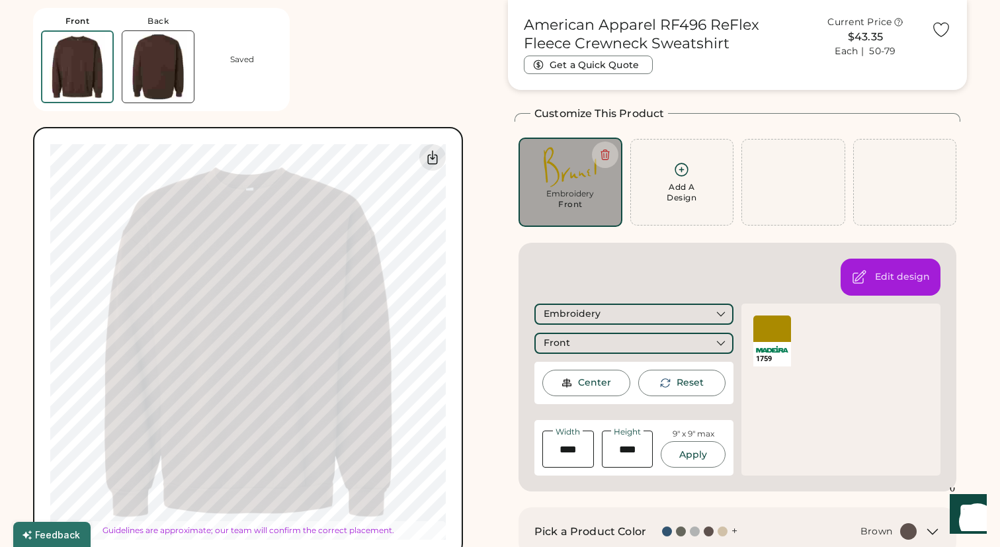
type input "****"
click at [408, 93] on div "Front Back Saved Switch to back Upload new design SVG, Ai, PDF, EPS, PSD Non-pr…" at bounding box center [262, 278] width 459 height 557
click at [397, 93] on div "Front Back Saved Switch to back Upload new design SVG, Ai, PDF, EPS, PSD Non-pr…" at bounding box center [262, 278] width 459 height 557
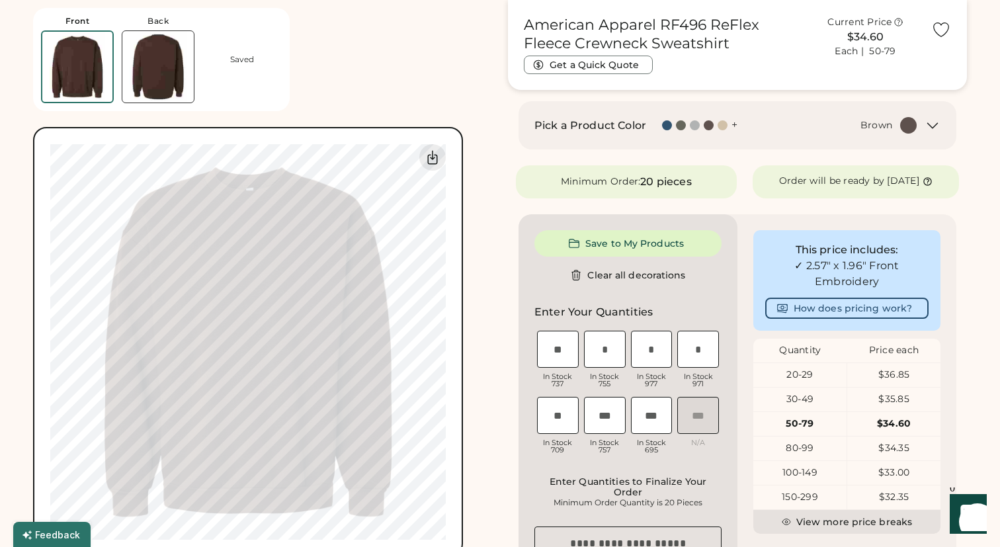
scroll to position [460, 0]
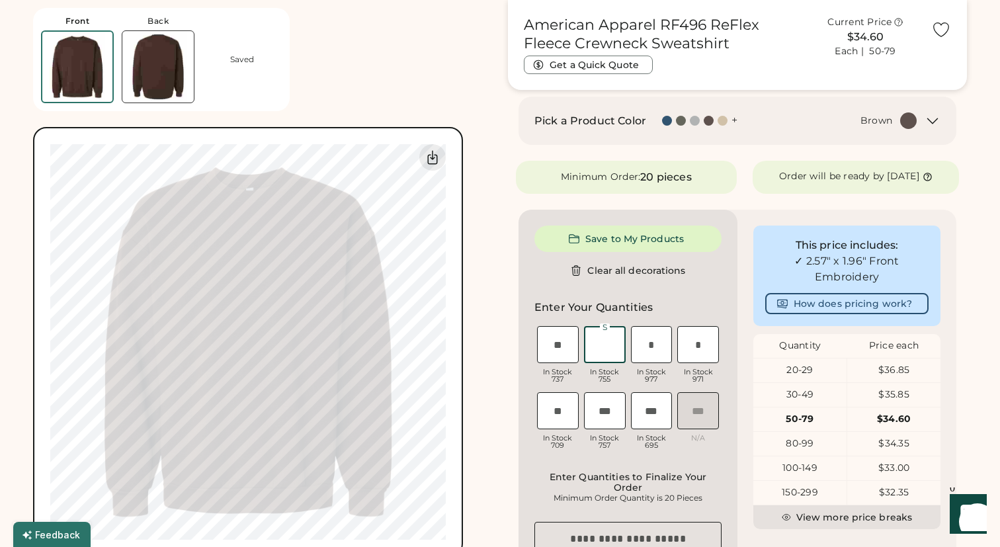
click at [606, 358] on input "input" at bounding box center [605, 344] width 42 height 37
type input "*"
click at [645, 354] on input "input" at bounding box center [652, 344] width 42 height 37
type input "*"
click at [709, 358] on input "input" at bounding box center [698, 344] width 42 height 37
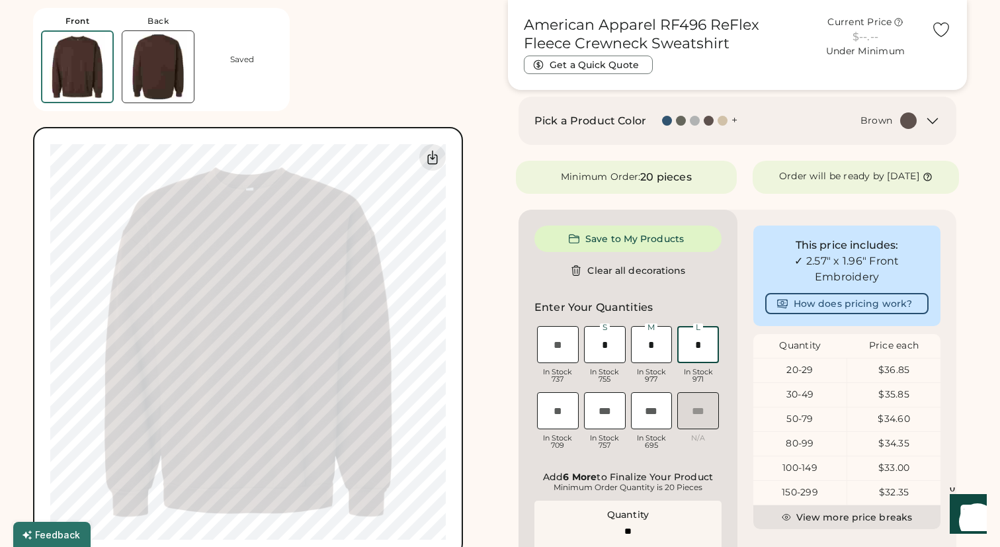
type input "*"
type input "**"
click at [514, 405] on div "American Apparel RF496 ReFlex Fleece Crewneck Sweatshirt Get a Quick Quote Curr…" at bounding box center [737, 320] width 459 height 1462
click at [614, 354] on input "input" at bounding box center [605, 344] width 42 height 37
type input "**"
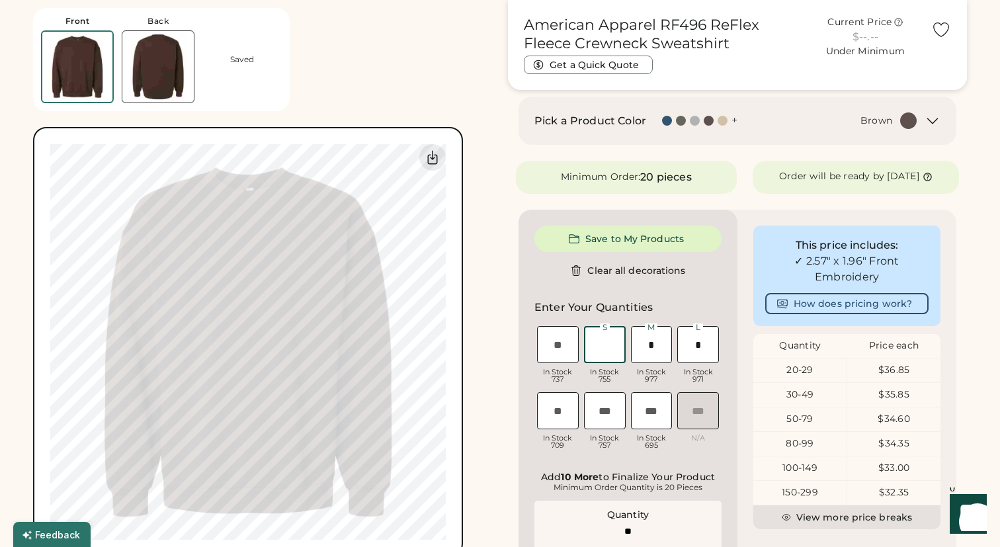
type input "*"
type input "**"
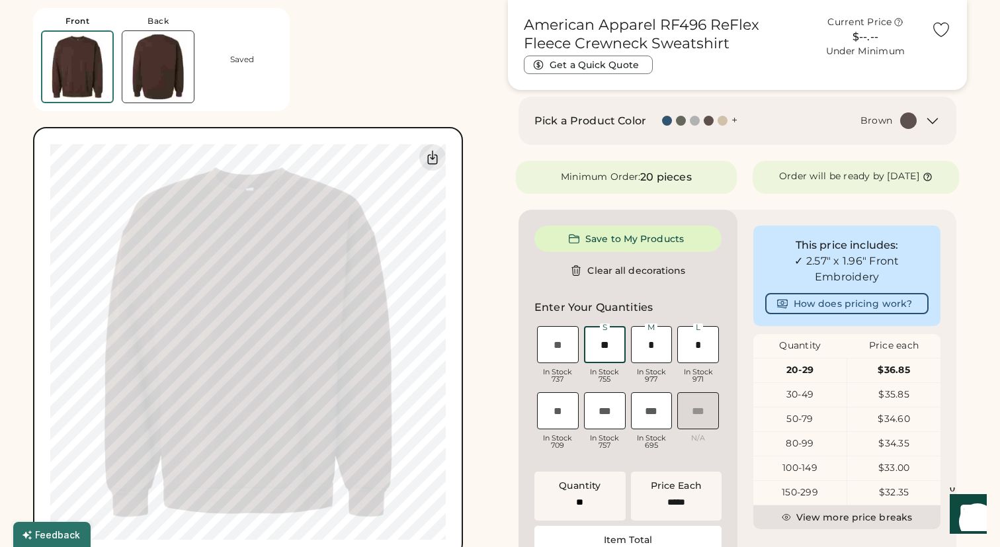
type input "******"
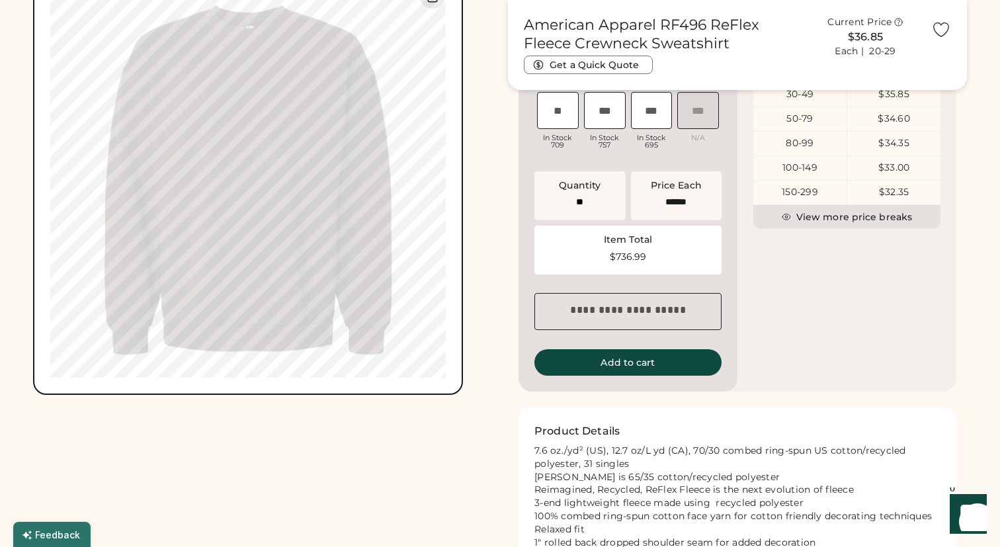
scroll to position [764, 0]
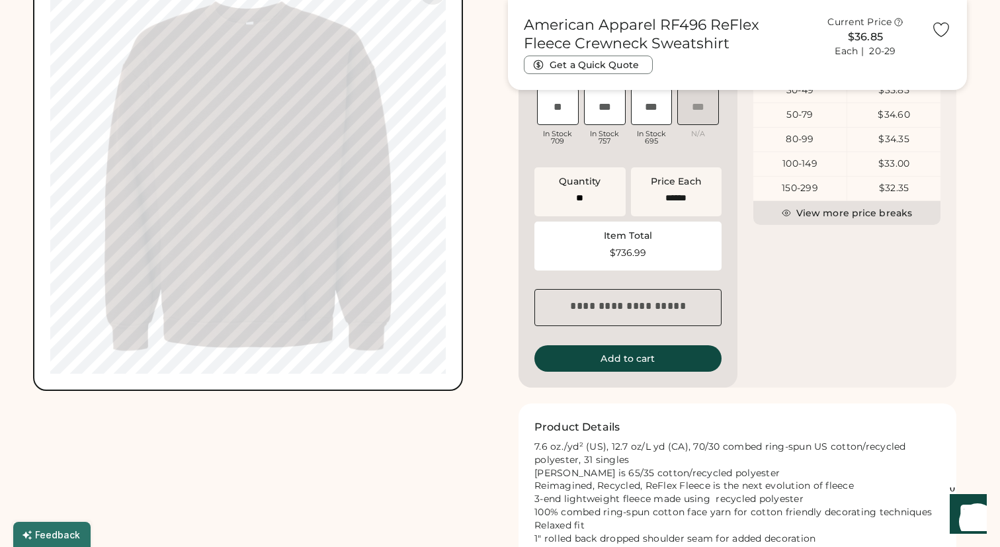
type input "**"
click at [689, 315] on textarea at bounding box center [627, 307] width 187 height 37
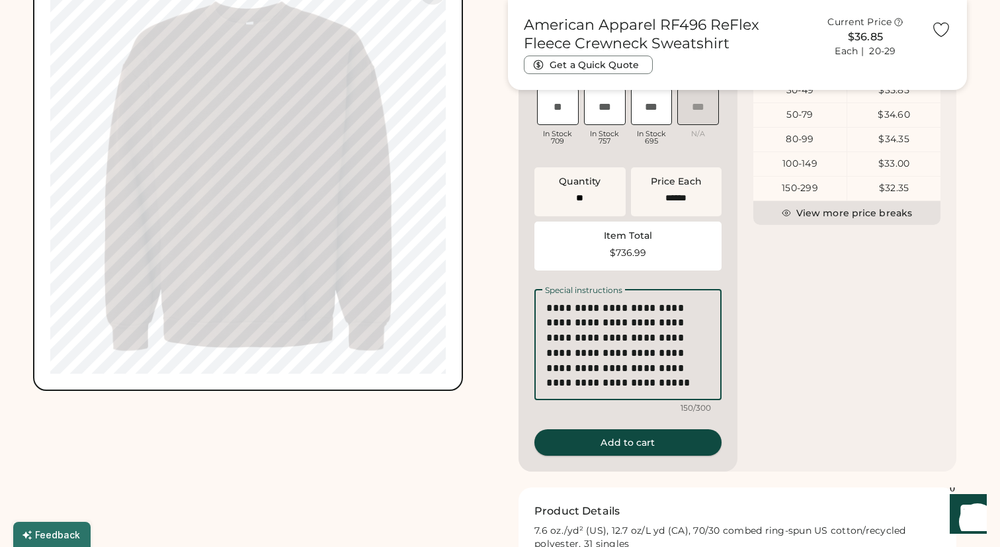
type textarea "**********"
click at [625, 462] on div "**********" at bounding box center [737, 70] width 459 height 1570
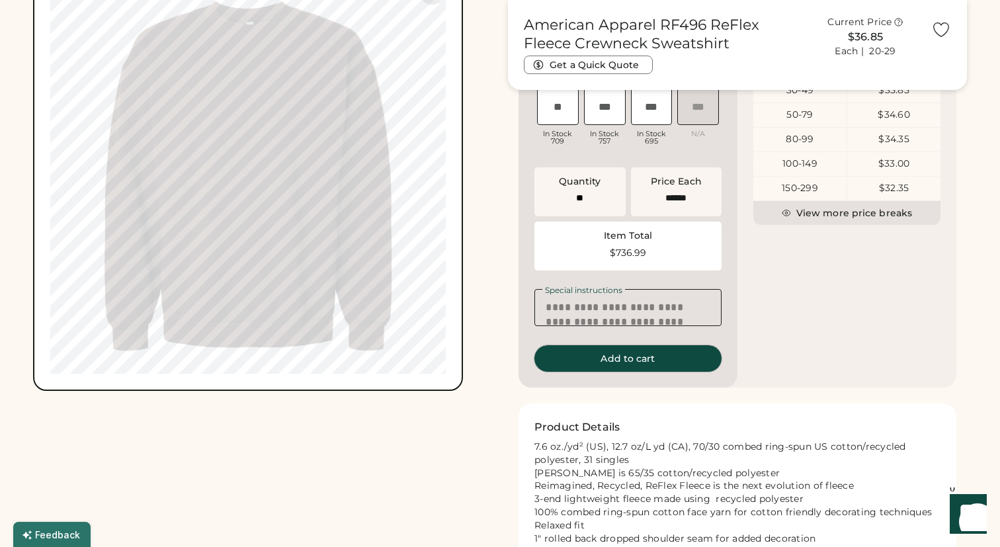
click at [469, 438] on div "Front Back Saved Switch to back Upload new design SVG, Ai, PDF, EPS, PSD Non-pr…" at bounding box center [262, 28] width 459 height 1486
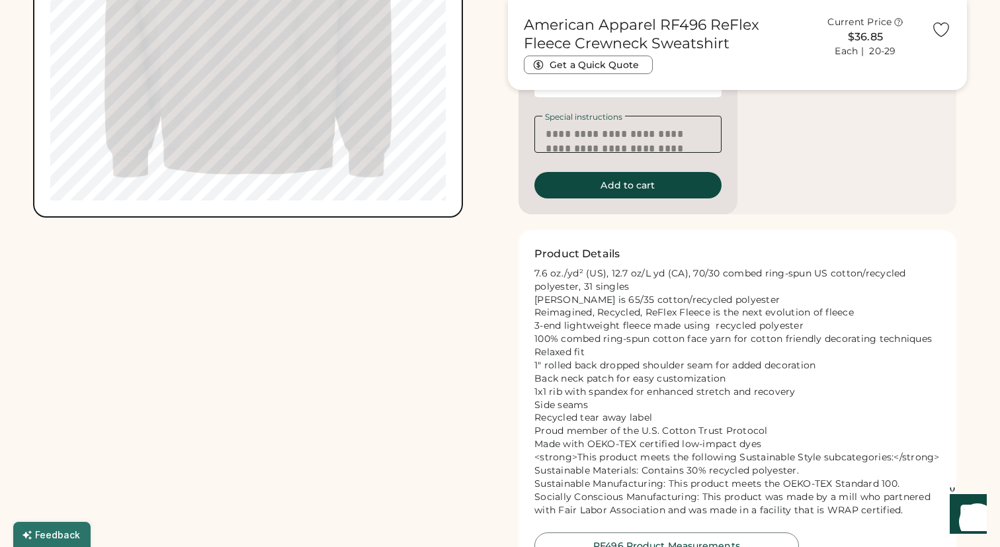
scroll to position [746, 0]
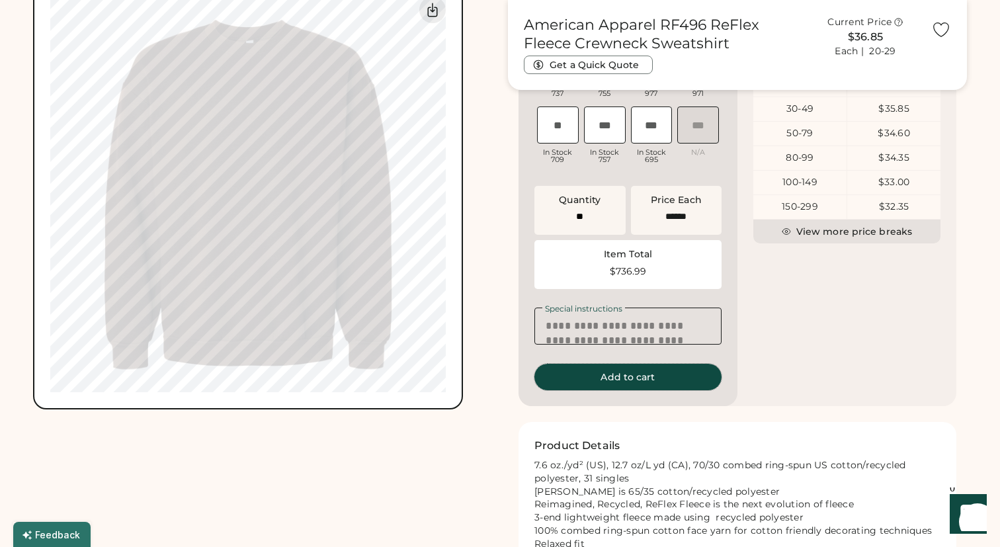
click at [613, 390] on button "Add to cart" at bounding box center [627, 377] width 187 height 26
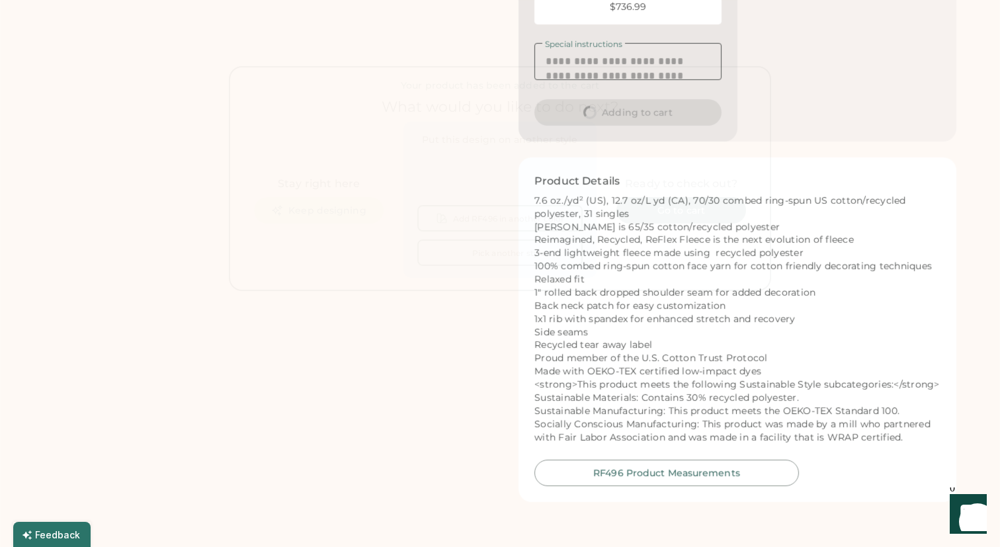
scroll to position [0, 0]
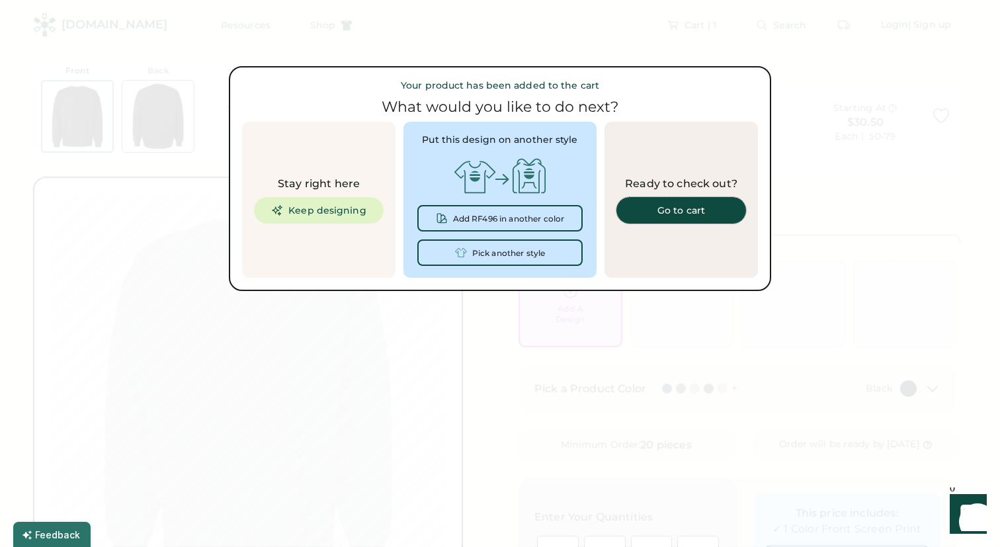
click at [643, 215] on link "Go to cart" at bounding box center [681, 210] width 130 height 26
click at [346, 212] on button "Keep designing" at bounding box center [319, 210] width 130 height 26
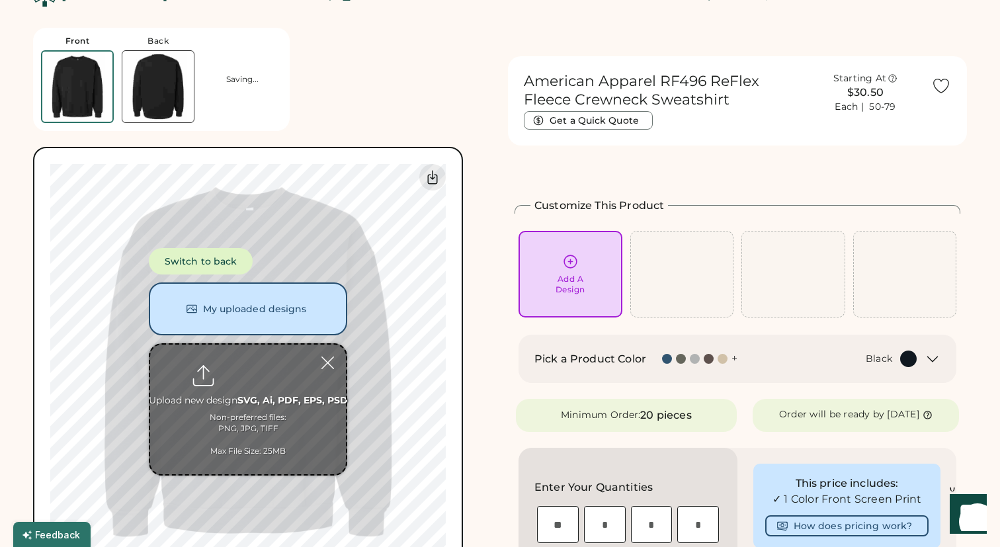
scroll to position [36, 0]
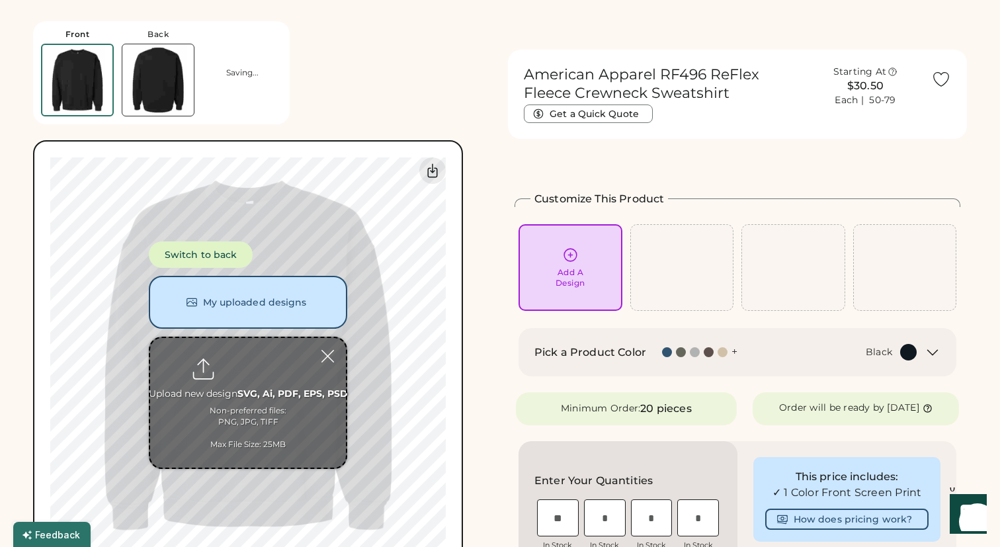
click at [588, 352] on h2 "Pick a Product Color" at bounding box center [590, 352] width 112 height 16
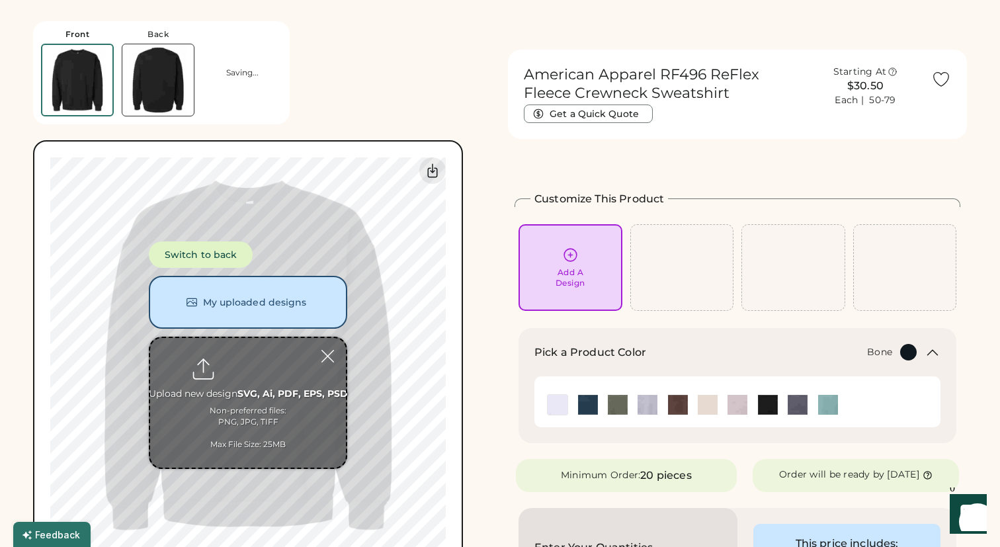
click at [709, 411] on img at bounding box center [707, 405] width 20 height 20
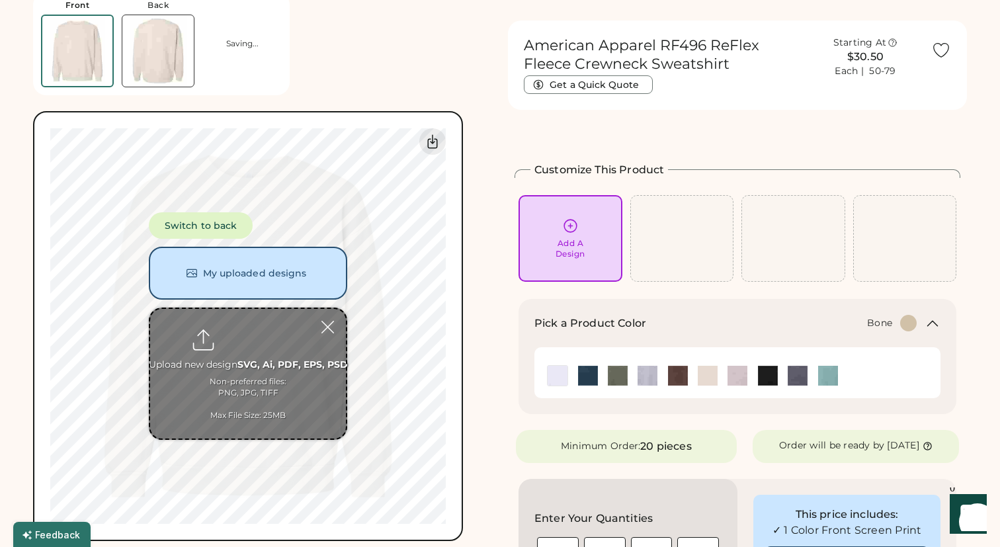
scroll to position [69, 0]
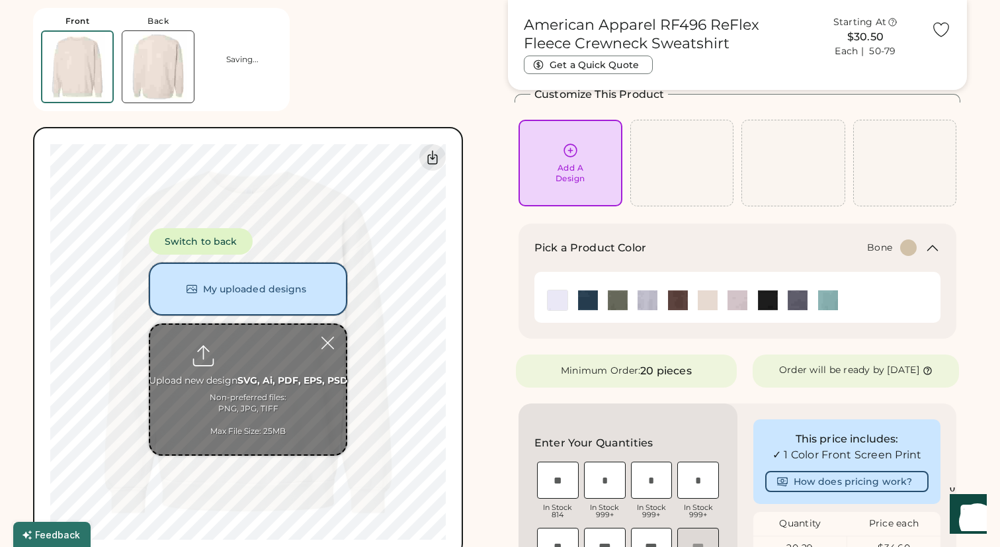
click at [248, 298] on button "My uploaded designs" at bounding box center [248, 288] width 198 height 53
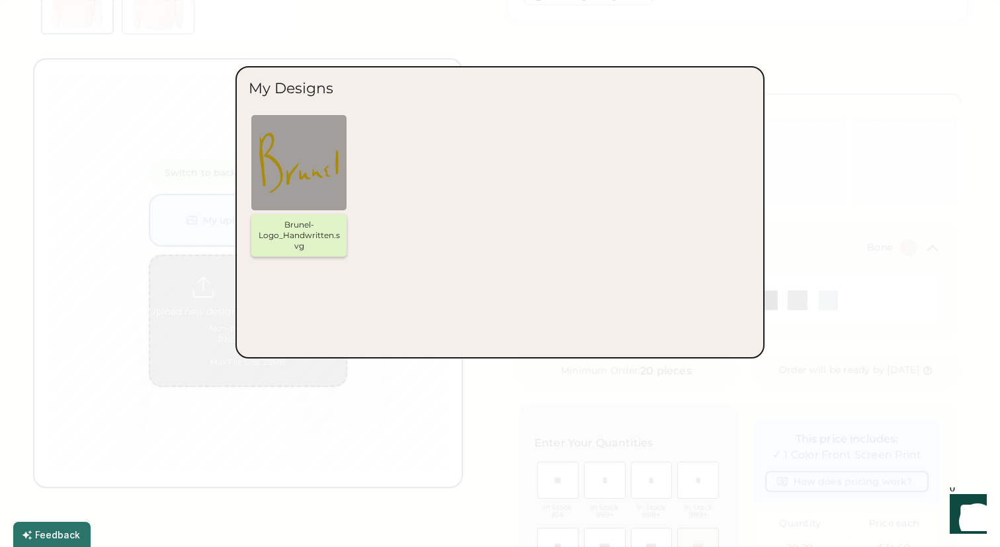
click at [302, 206] on div at bounding box center [298, 162] width 95 height 95
click at [307, 190] on img at bounding box center [298, 162] width 79 height 79
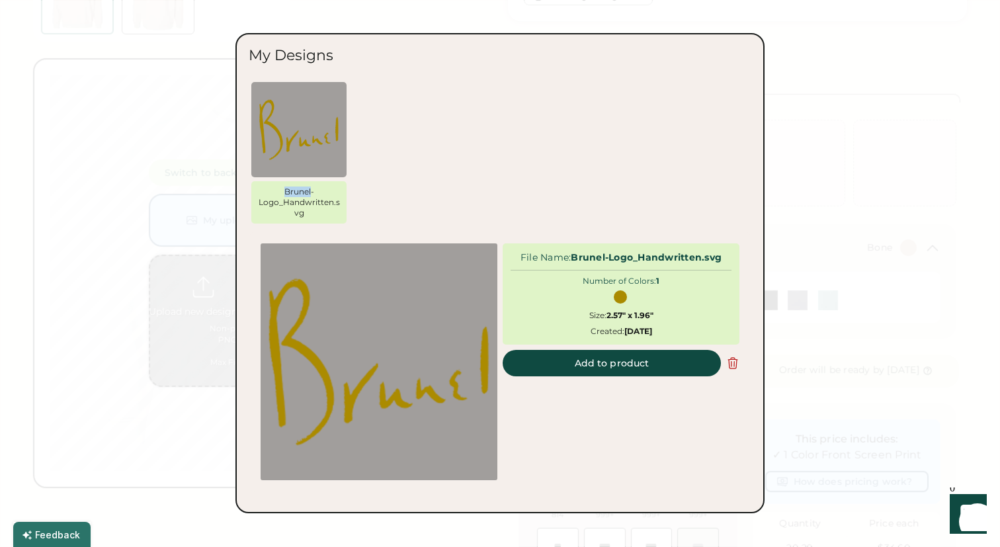
click at [307, 190] on div "Brunel-Logo_Handwritten.svg" at bounding box center [299, 202] width 85 height 32
click at [555, 365] on button "Add to product" at bounding box center [611, 363] width 218 height 26
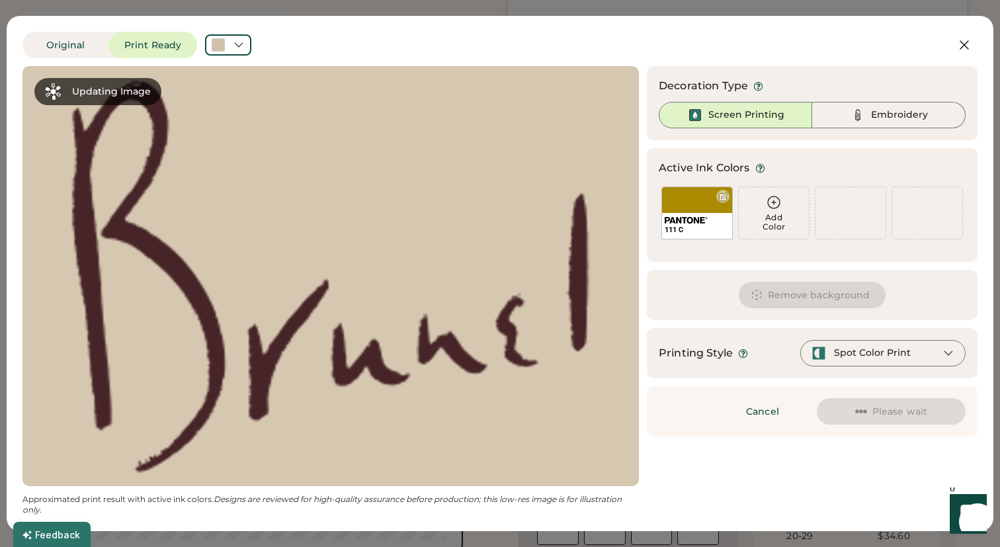
click at [684, 220] on img at bounding box center [685, 220] width 43 height 7
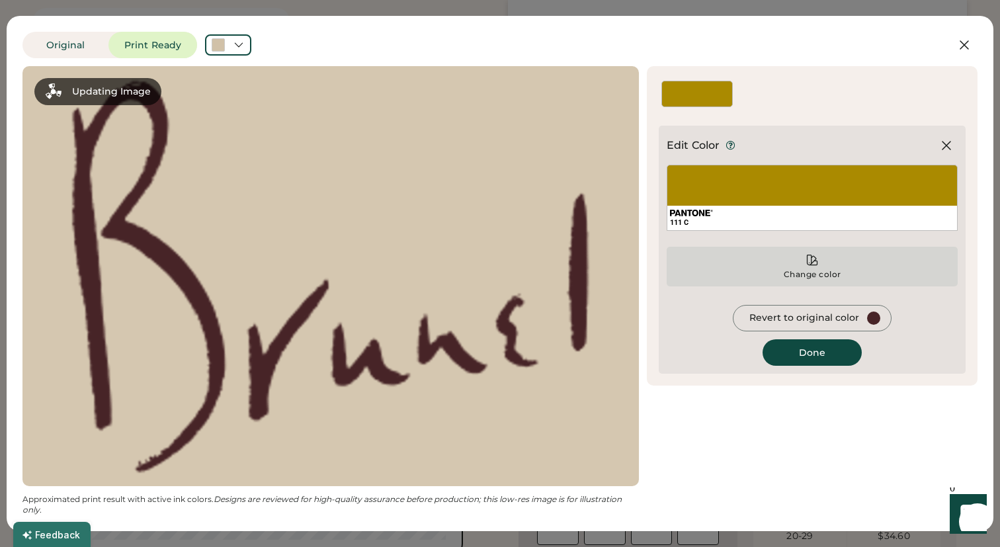
click at [799, 267] on div "Change color" at bounding box center [811, 267] width 291 height 40
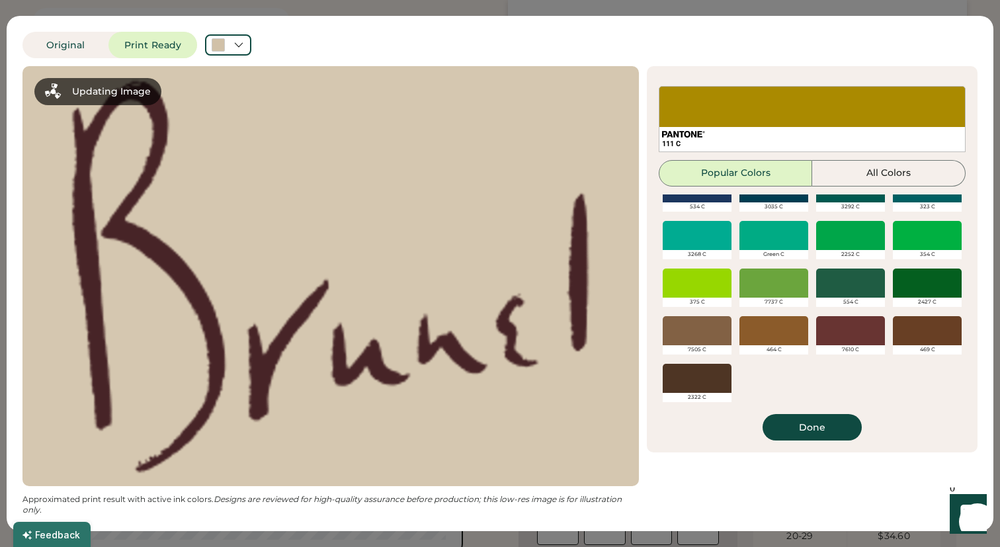
scroll to position [502, 0]
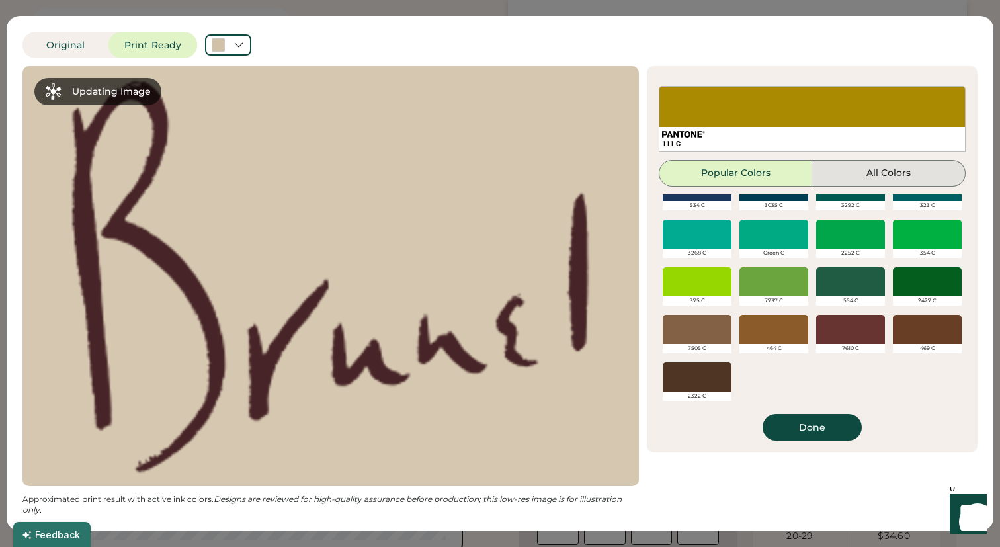
click at [873, 177] on button "All Colors" at bounding box center [888, 173] width 153 height 26
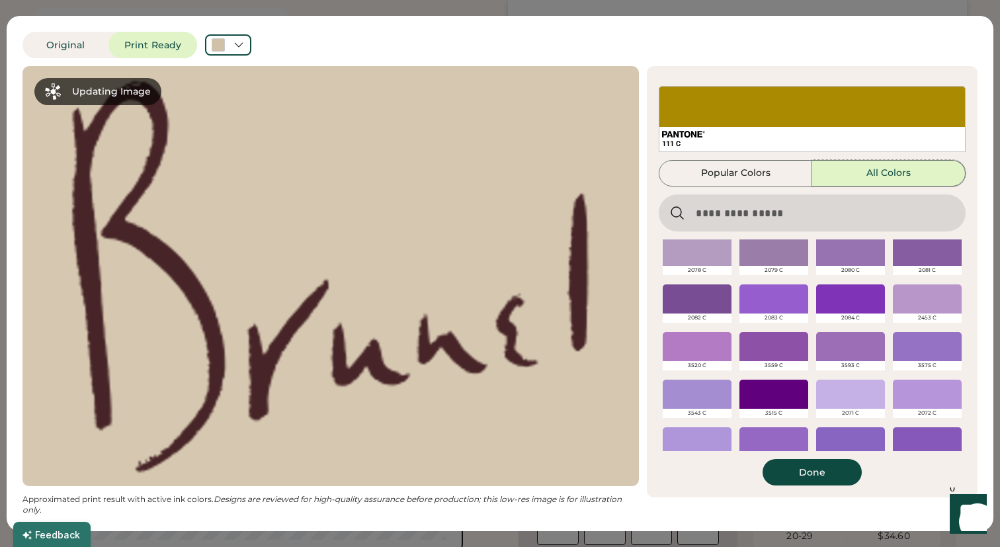
scroll to position [9594, 0]
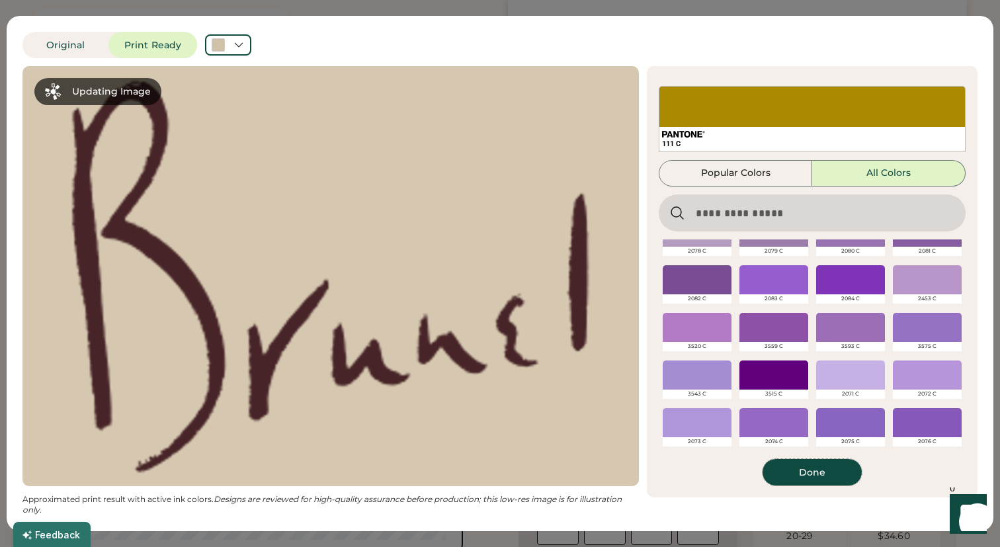
click at [786, 469] on button "Done" at bounding box center [811, 472] width 99 height 26
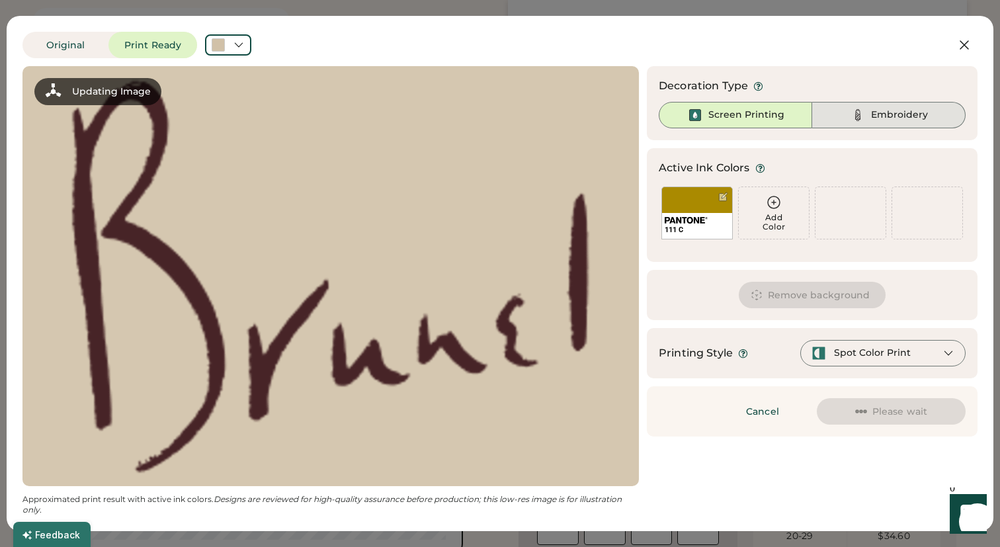
click at [840, 112] on div "Embroidery" at bounding box center [888, 115] width 153 height 26
click at [840, 106] on div "Embroidery" at bounding box center [888, 115] width 153 height 26
click at [875, 118] on div "Embroidery" at bounding box center [899, 114] width 57 height 13
click at [862, 114] on img at bounding box center [858, 115] width 16 height 16
click at [788, 112] on div "Screen Printing" at bounding box center [734, 115] width 153 height 26
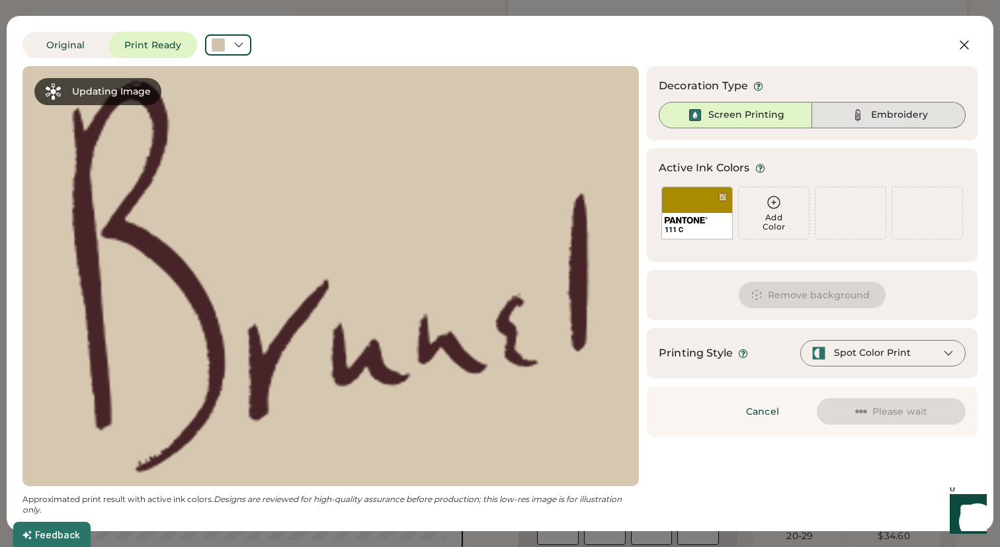
click at [851, 116] on img at bounding box center [858, 115] width 16 height 16
click at [851, 352] on div "Spot Color Print" at bounding box center [872, 352] width 77 height 13
click at [960, 45] on icon at bounding box center [964, 45] width 16 height 16
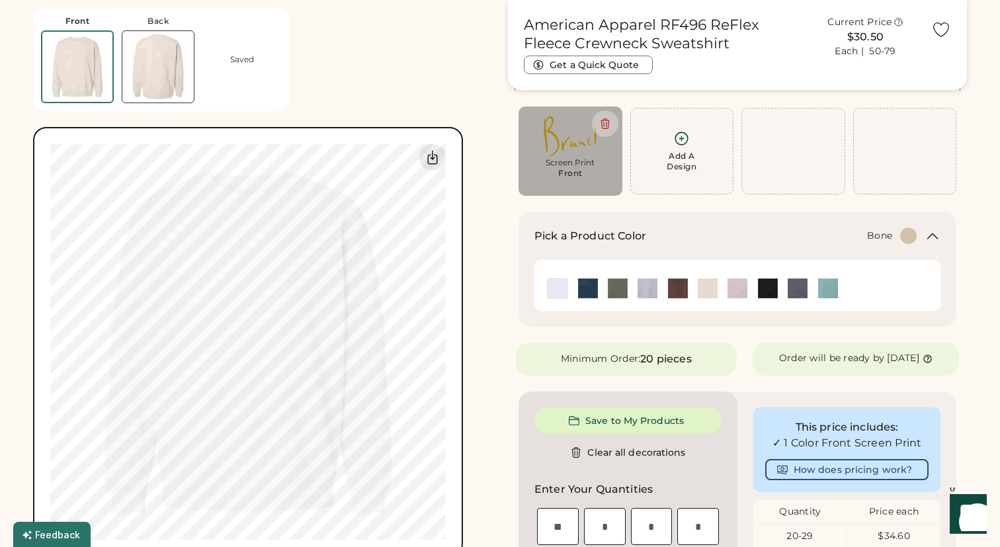
click at [563, 165] on div "Screen Print" at bounding box center [570, 162] width 85 height 11
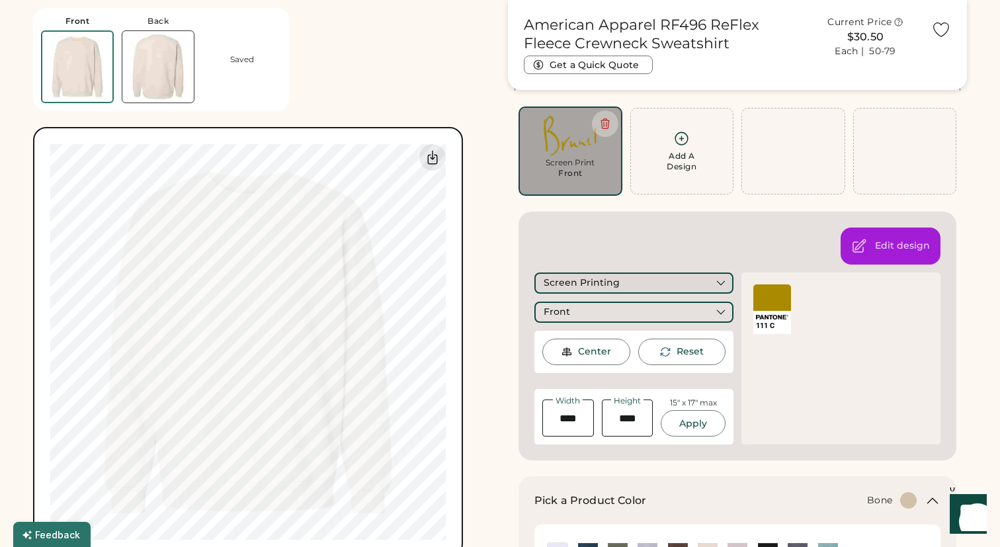
click at [643, 293] on div "Screen Printing" at bounding box center [633, 282] width 199 height 21
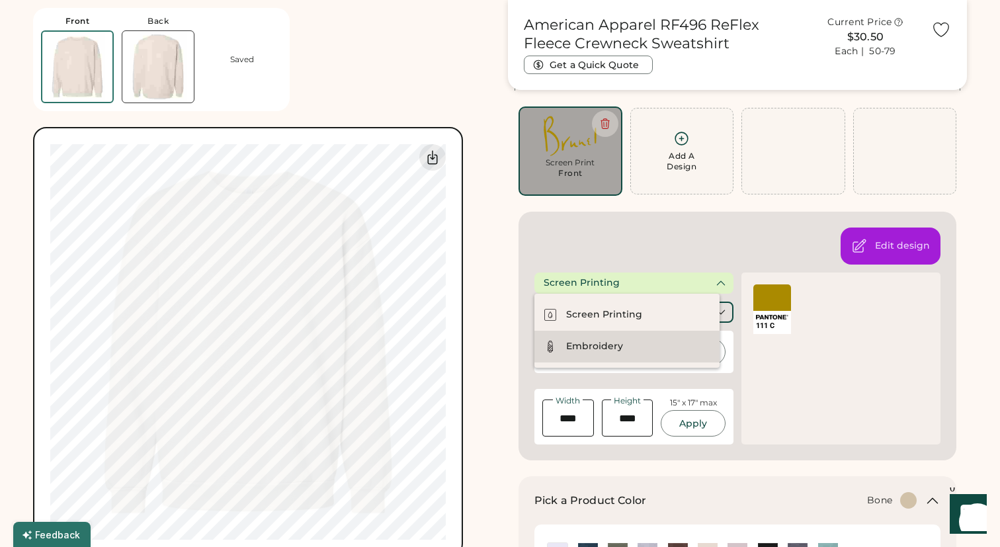
click at [621, 354] on div "Embroidery" at bounding box center [626, 347] width 185 height 32
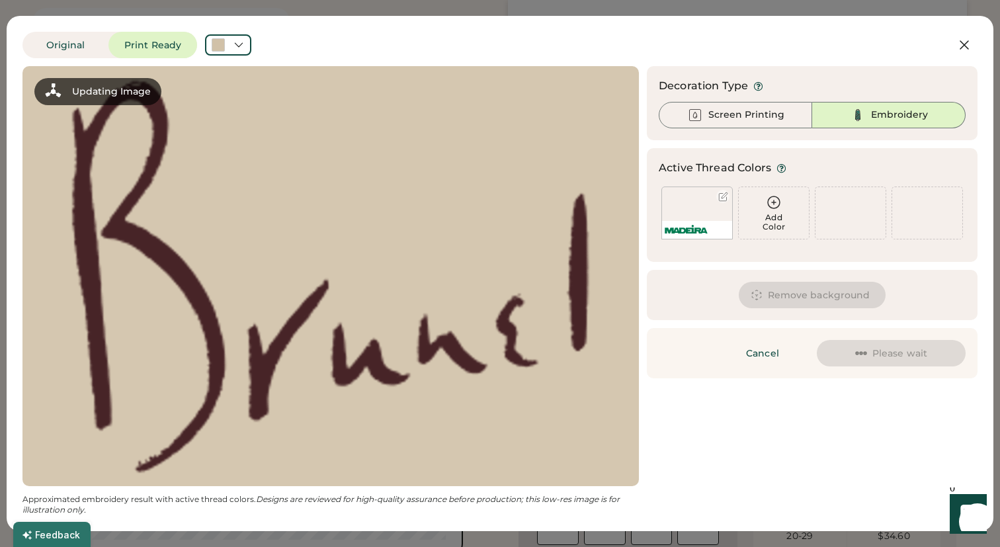
click at [712, 221] on div at bounding box center [697, 230] width 70 height 18
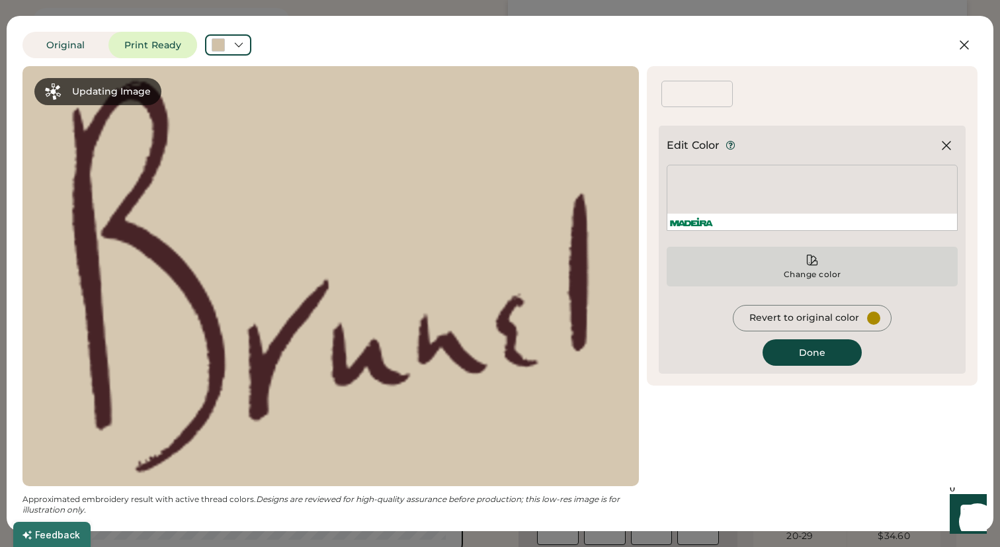
click at [816, 266] on div "Change color" at bounding box center [811, 267] width 291 height 40
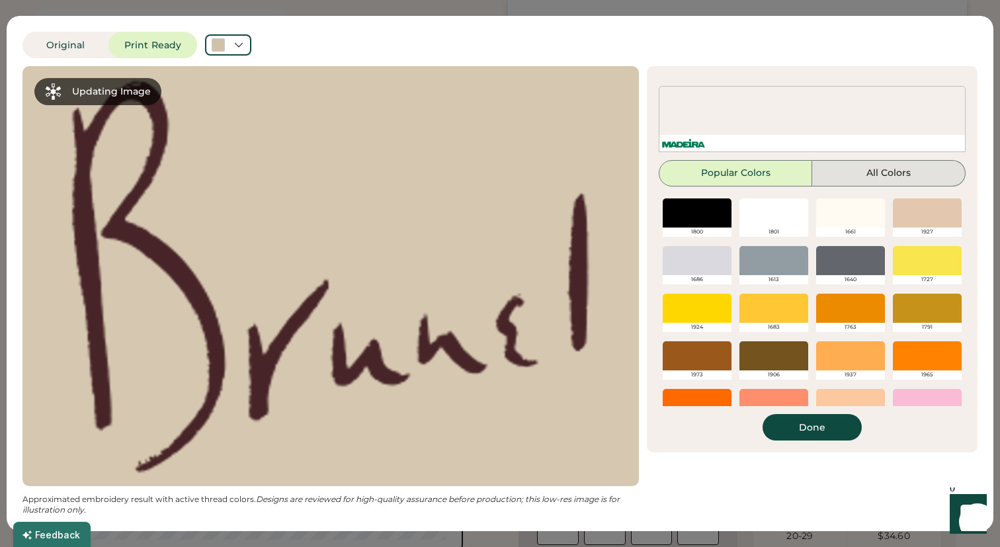
click at [842, 180] on button "All Colors" at bounding box center [888, 173] width 153 height 26
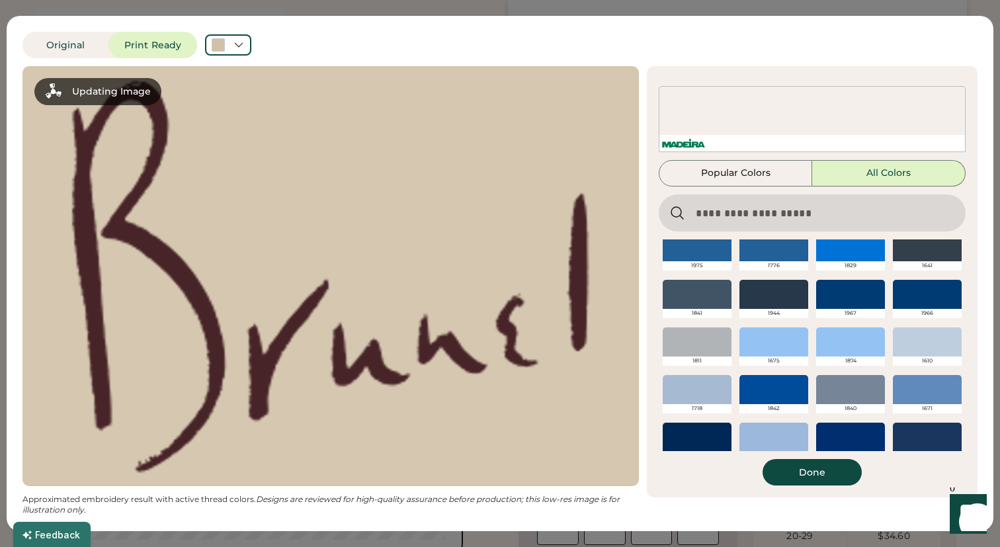
scroll to position [2346, 0]
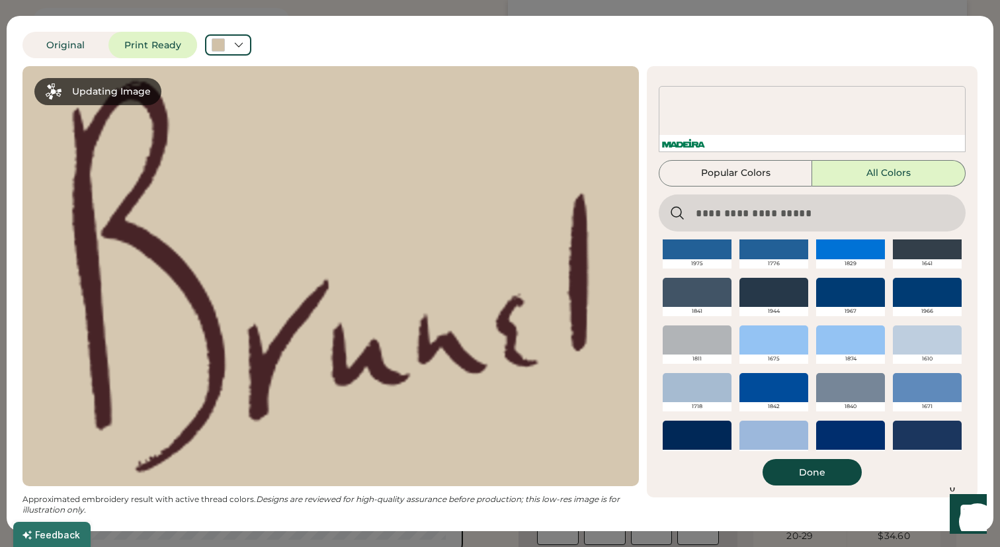
click at [713, 391] on div at bounding box center [696, 387] width 69 height 29
click at [707, 388] on div at bounding box center [696, 387] width 69 height 29
click at [697, 407] on div "1718" at bounding box center [696, 406] width 69 height 9
click at [691, 385] on div at bounding box center [696, 387] width 69 height 29
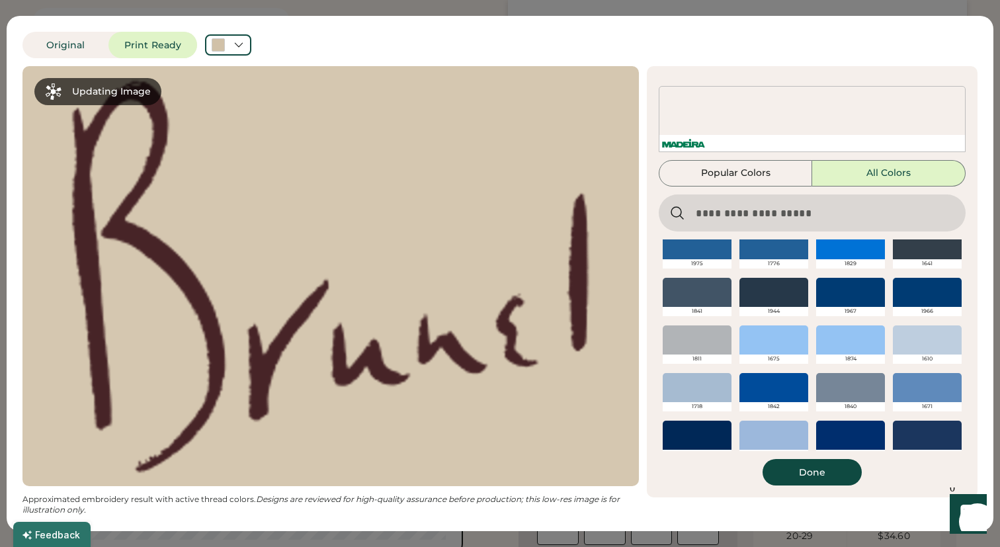
click at [691, 385] on div at bounding box center [696, 387] width 69 height 29
click at [789, 475] on button "Done" at bounding box center [811, 472] width 99 height 26
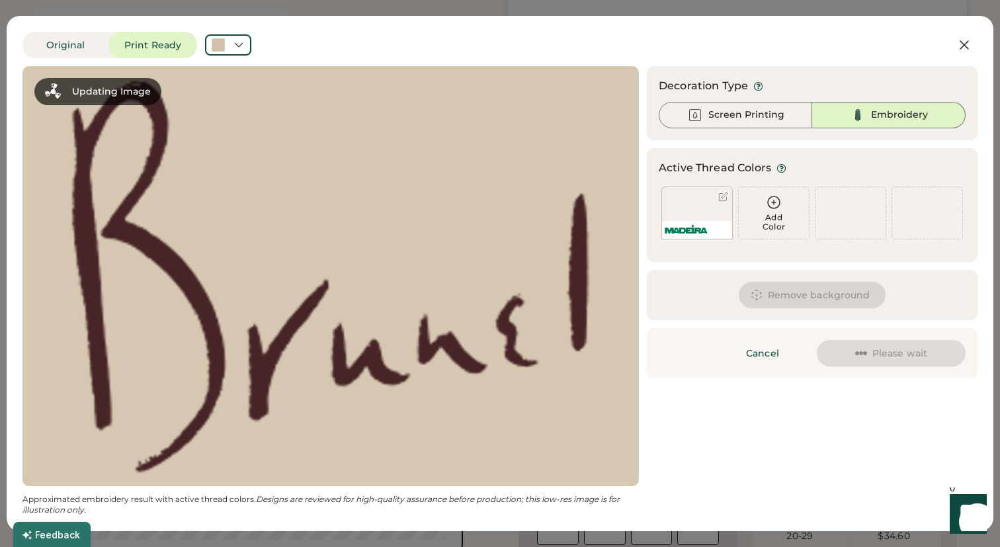
click at [721, 195] on div at bounding box center [723, 197] width 10 height 10
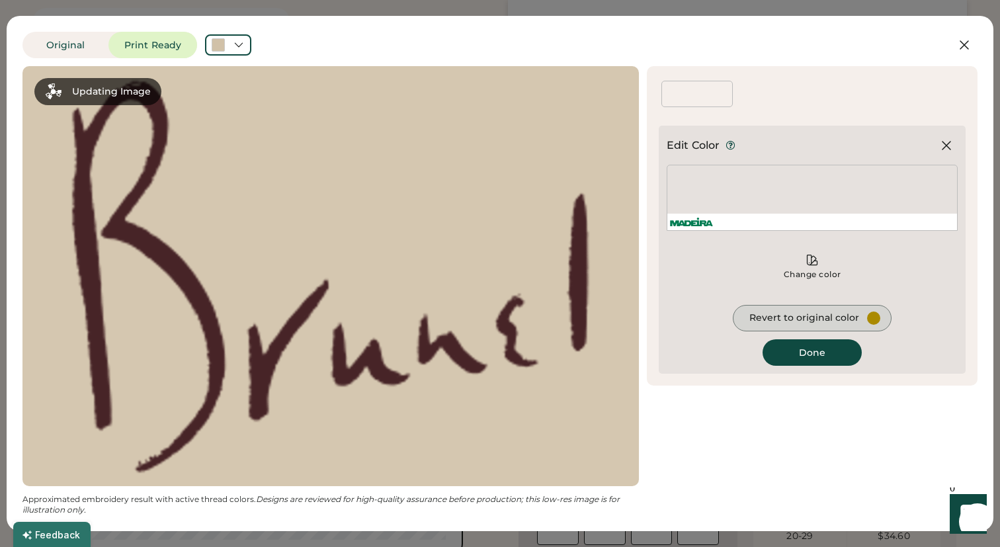
click at [805, 322] on div "Revert to original color" at bounding box center [804, 317] width 110 height 13
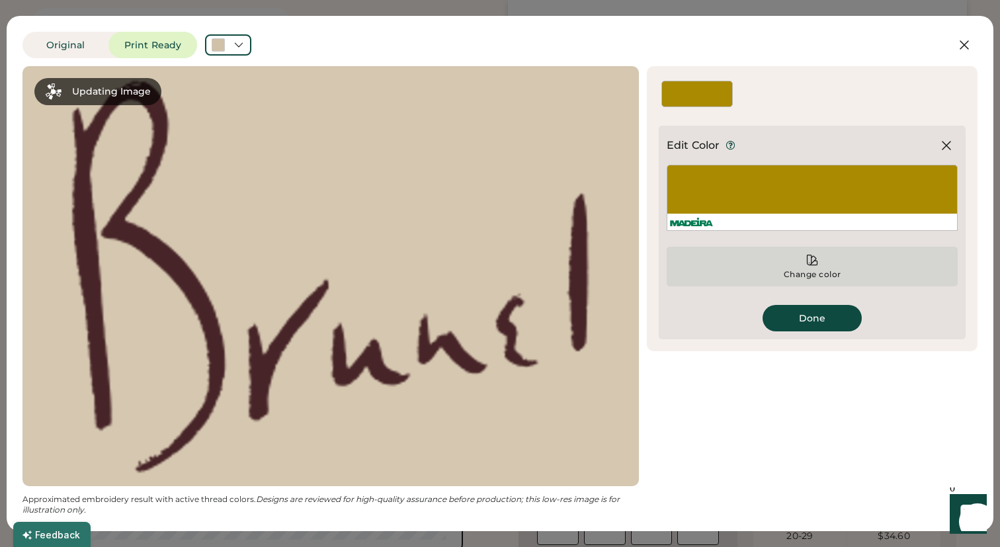
click at [816, 264] on icon at bounding box center [811, 259] width 13 height 13
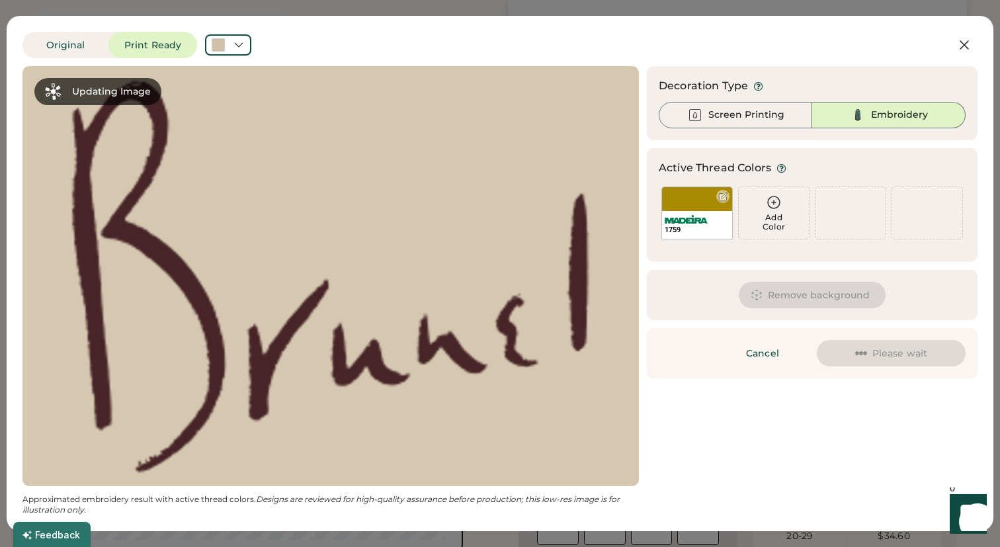
click at [715, 221] on div "1759" at bounding box center [697, 225] width 70 height 28
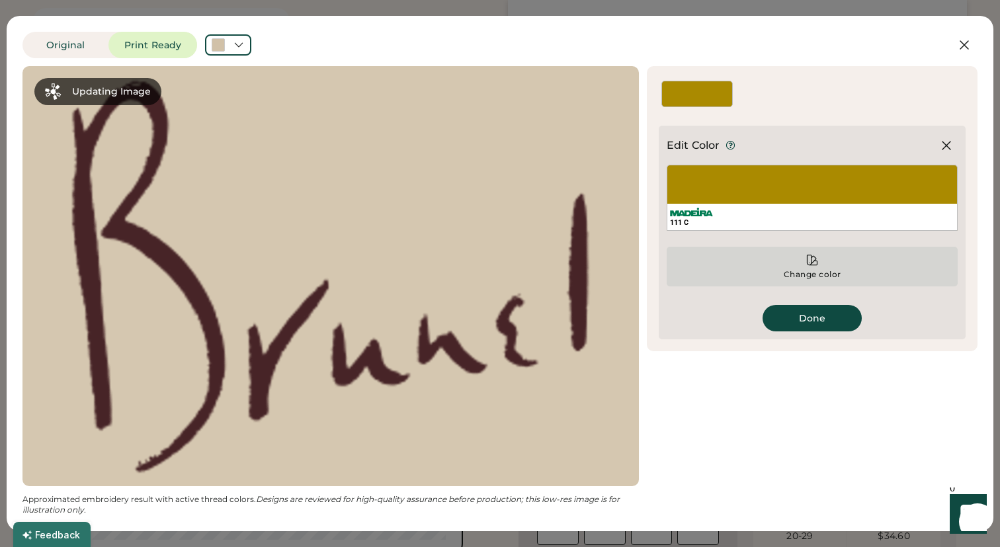
click at [811, 266] on icon at bounding box center [811, 259] width 13 height 13
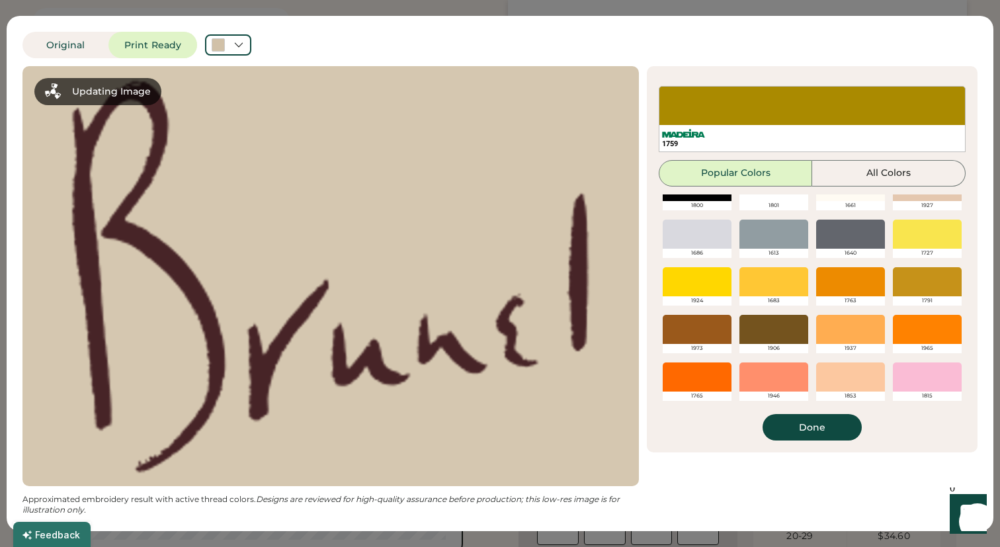
scroll to position [29, 0]
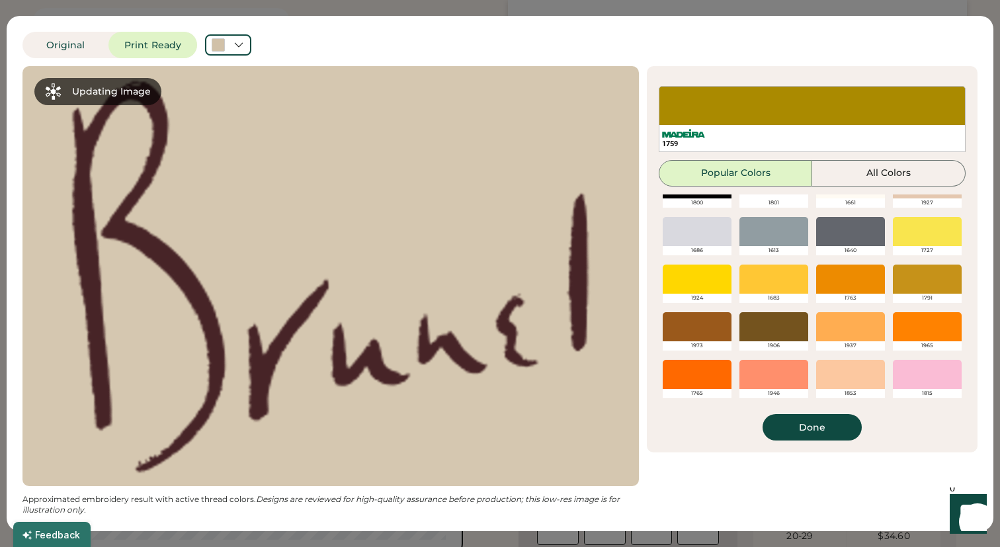
click at [931, 287] on div at bounding box center [927, 278] width 69 height 29
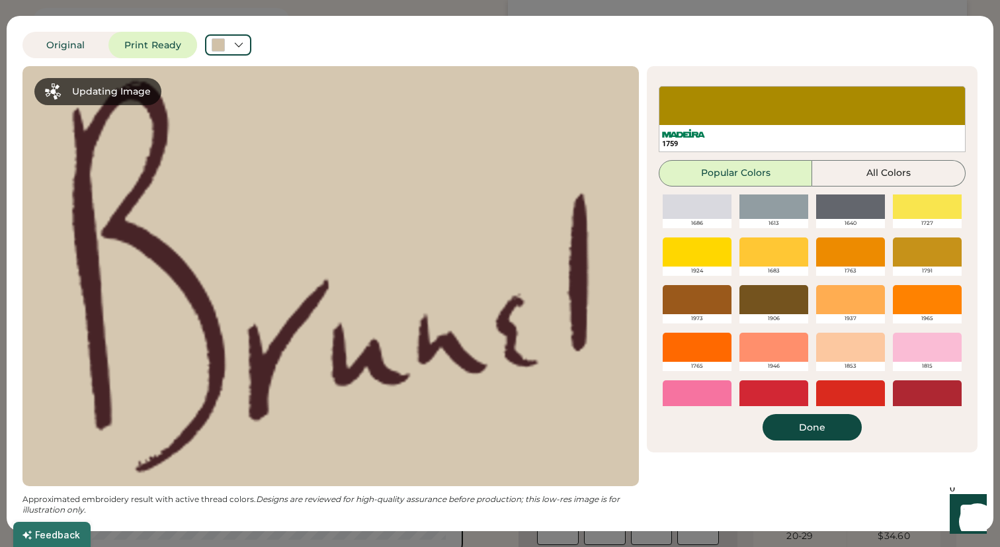
scroll to position [57, 0]
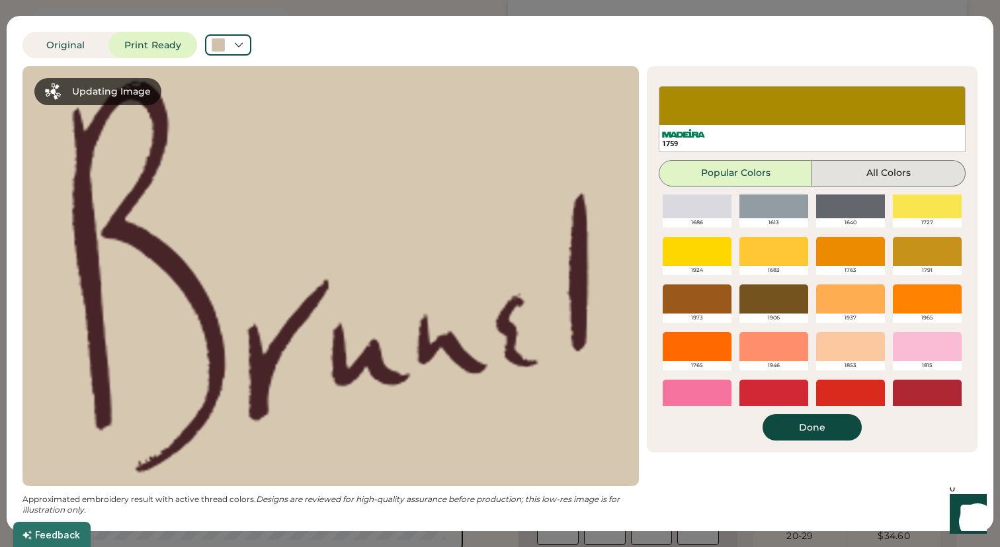
click at [875, 177] on button "All Colors" at bounding box center [888, 173] width 153 height 26
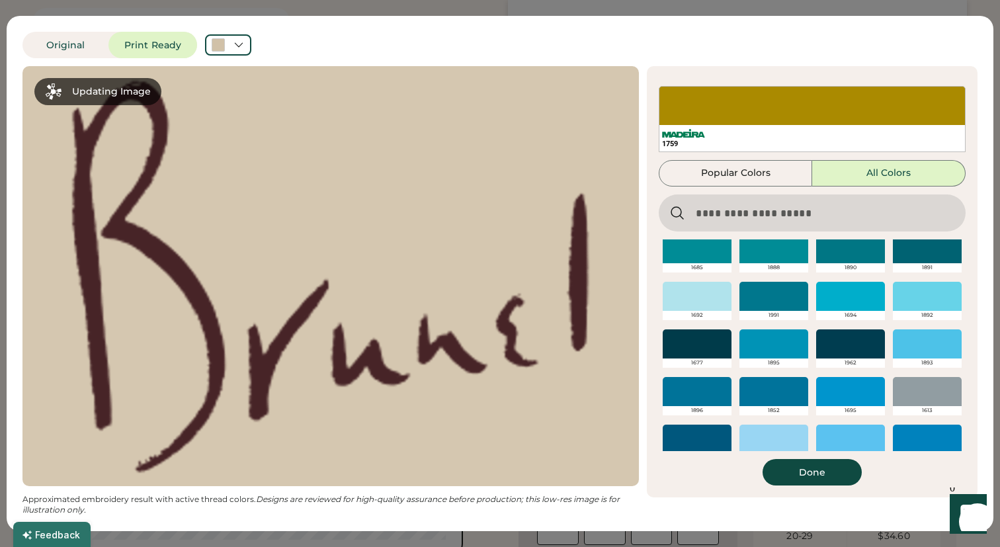
scroll to position [2190, 0]
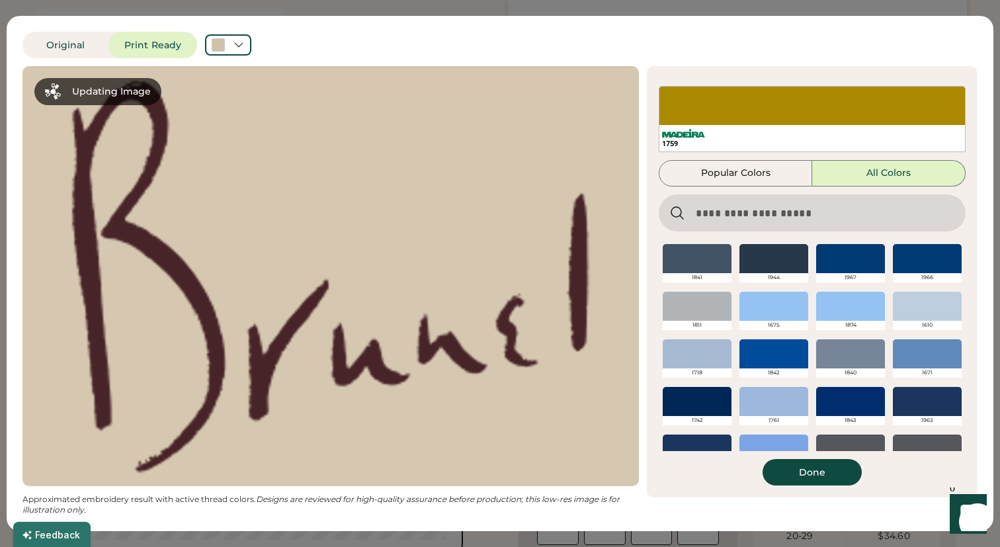
scroll to position [2383, 0]
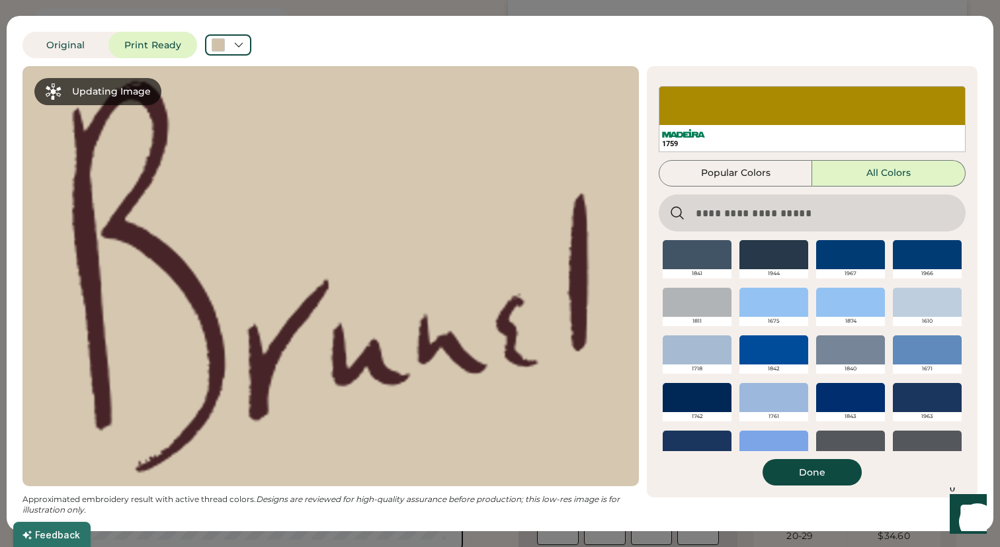
click at [688, 352] on div at bounding box center [696, 349] width 69 height 29
click at [704, 361] on div at bounding box center [696, 349] width 69 height 29
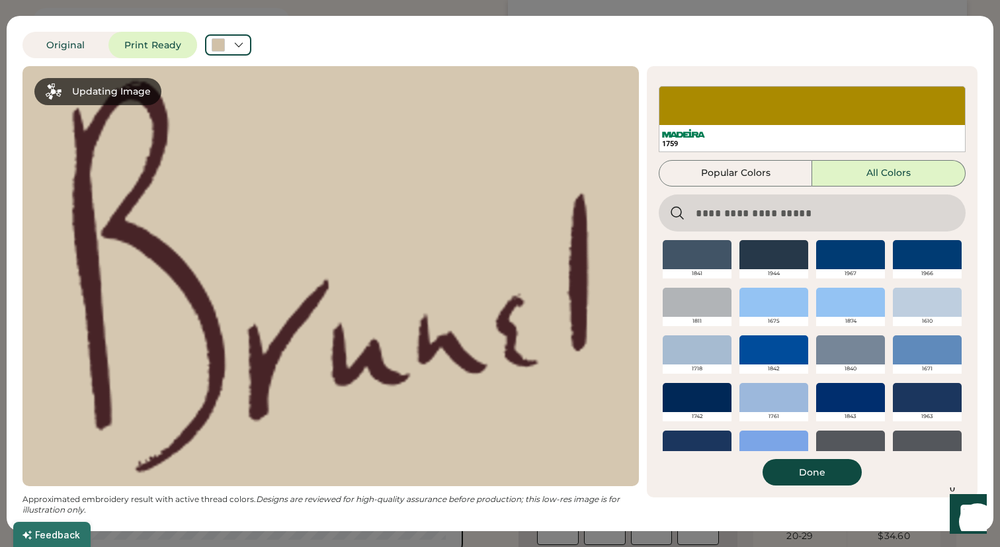
click at [704, 361] on div at bounding box center [696, 349] width 69 height 29
click at [237, 48] on icon at bounding box center [239, 45] width 12 height 12
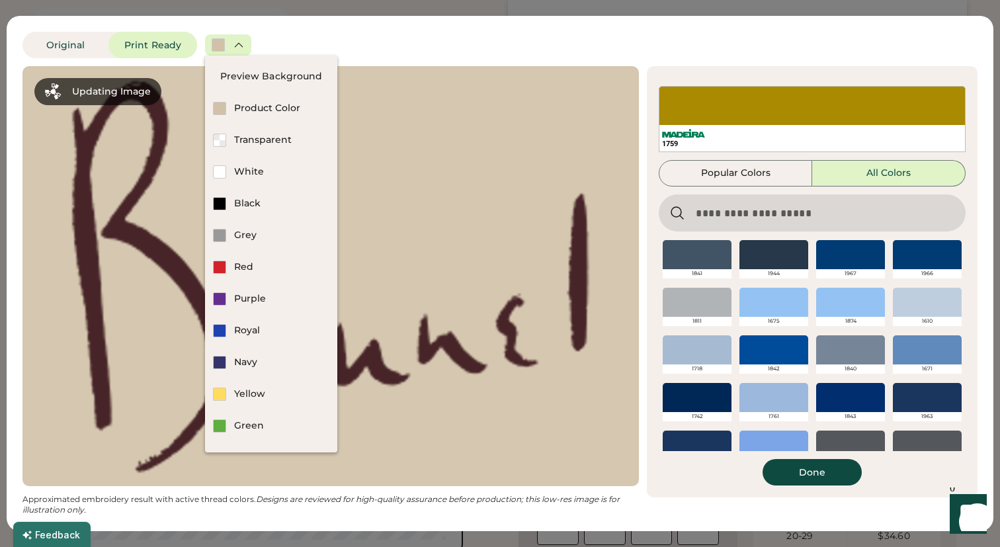
click at [484, 206] on div at bounding box center [330, 276] width 592 height 396
click at [248, 139] on div "Transparent" at bounding box center [281, 140] width 95 height 13
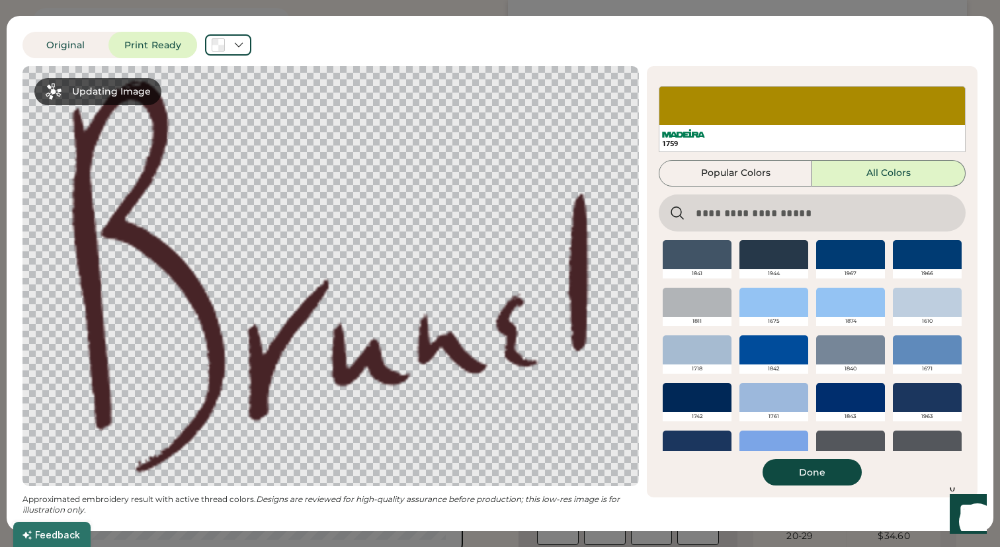
click at [791, 407] on div at bounding box center [773, 397] width 69 height 29
click at [793, 469] on button "Done" at bounding box center [811, 472] width 99 height 26
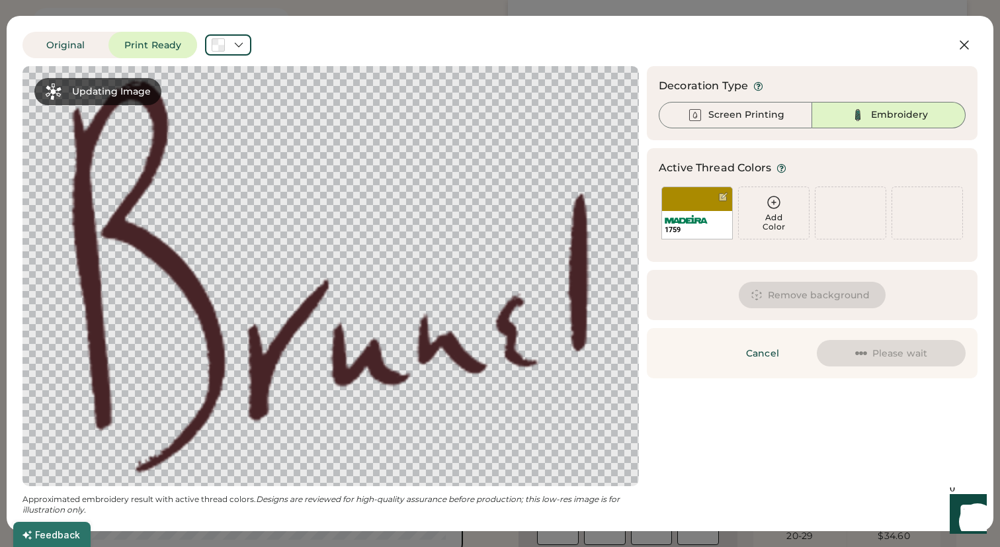
scroll to position [0, 0]
click at [966, 50] on icon at bounding box center [964, 45] width 16 height 16
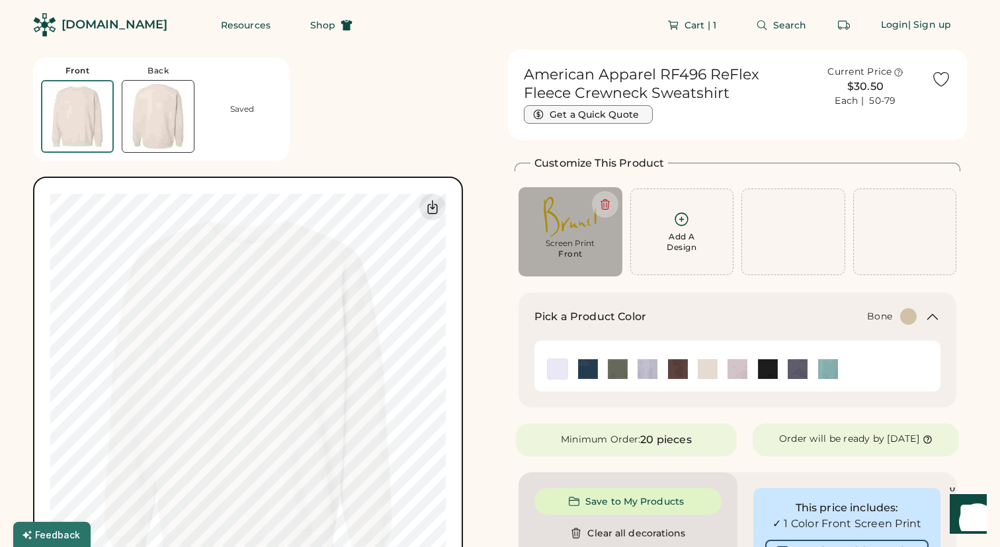
click at [627, 117] on button "Get a Quick Quote" at bounding box center [588, 114] width 129 height 19
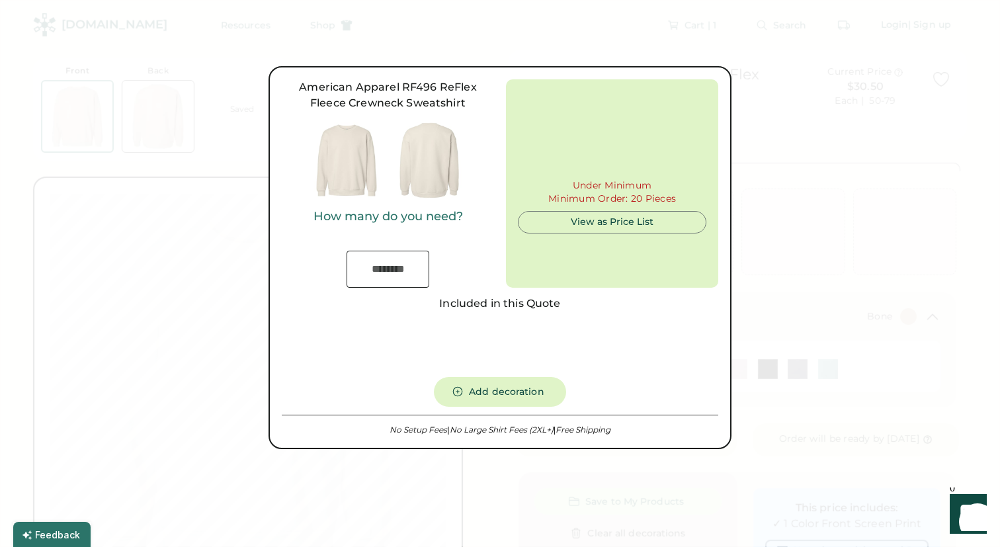
type input "***"
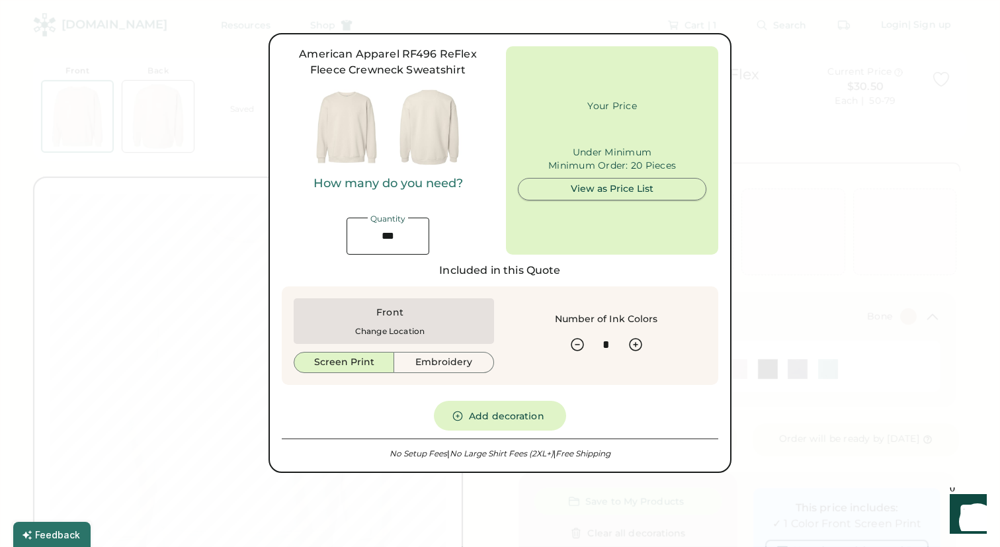
type input "******"
click at [228, 100] on div at bounding box center [500, 273] width 1000 height 547
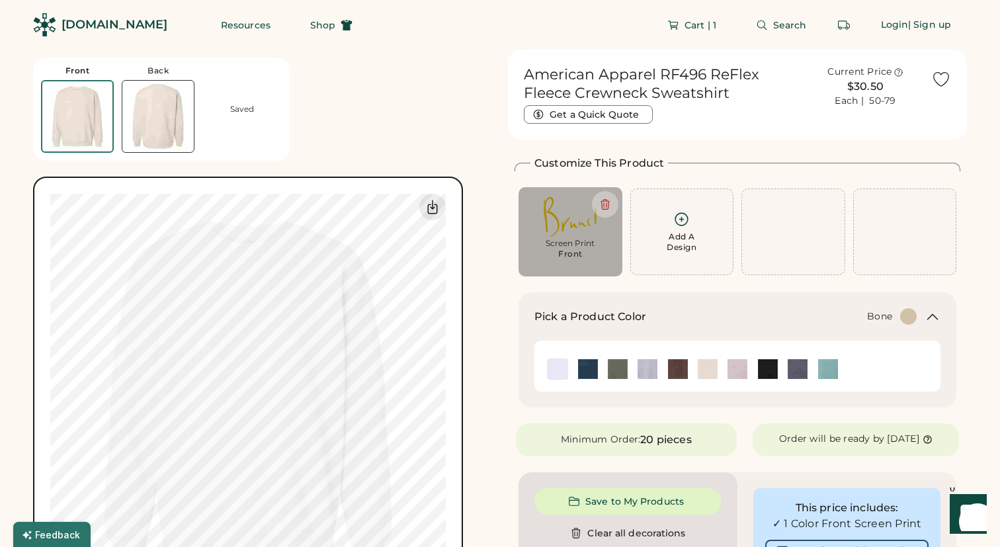
click at [848, 77] on div "Current Price" at bounding box center [859, 71] width 64 height 13
click at [708, 28] on span "Cart | 1" at bounding box center [700, 24] width 32 height 9
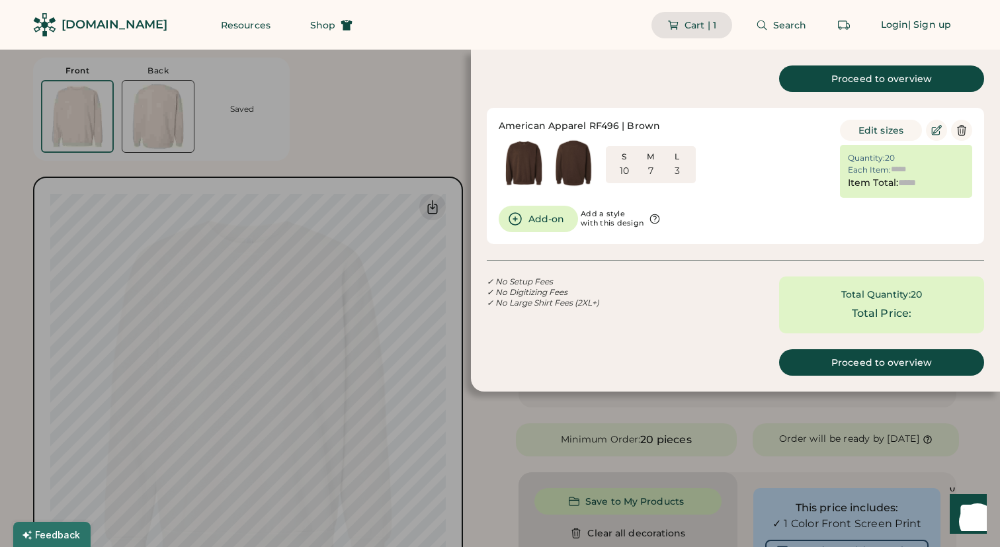
type input "******"
type input "*******"
click at [394, 81] on div at bounding box center [500, 273] width 1000 height 547
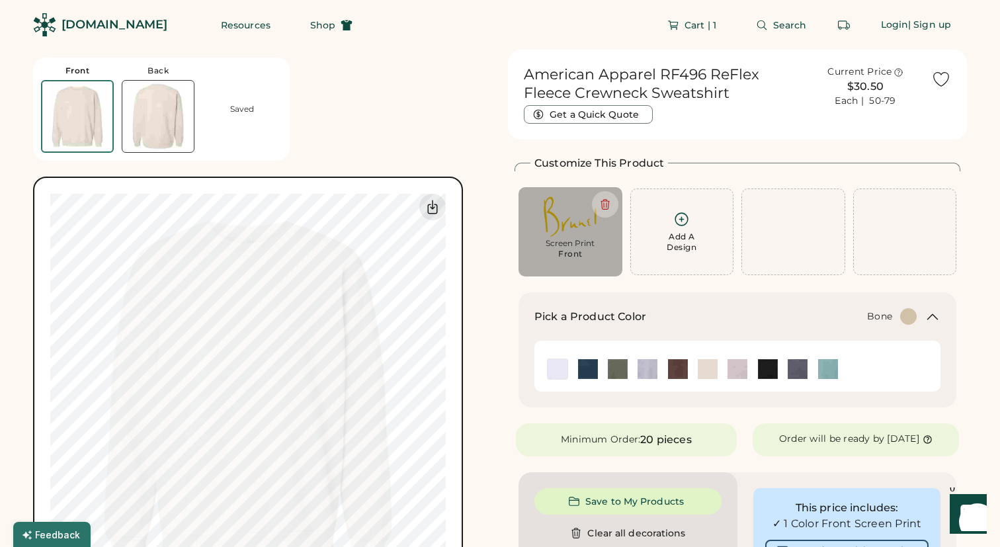
click at [411, 139] on div "Front Back Saved Switch to back My uploaded designs Upload new design SVG, Ai, …" at bounding box center [262, 328] width 459 height 557
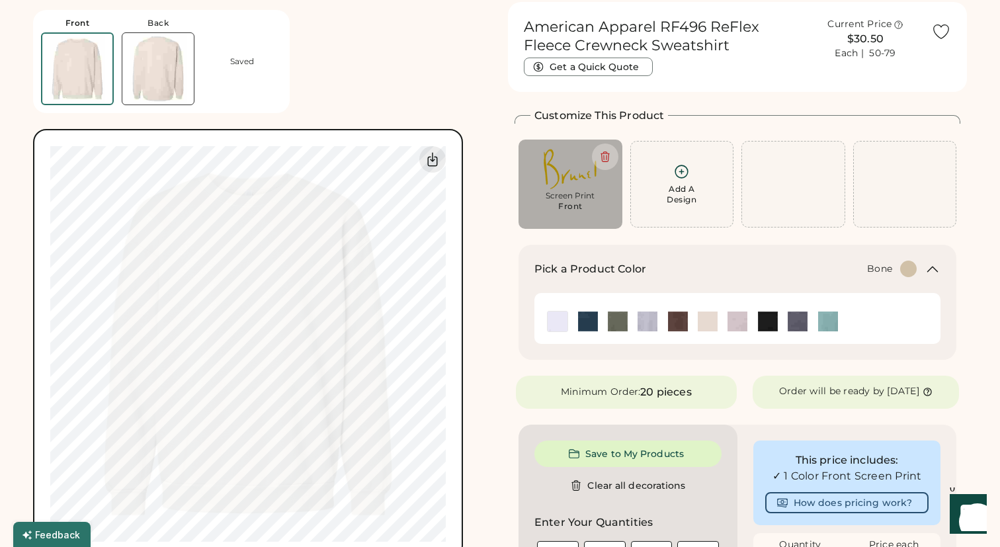
scroll to position [49, 0]
click at [547, 182] on img at bounding box center [570, 167] width 85 height 40
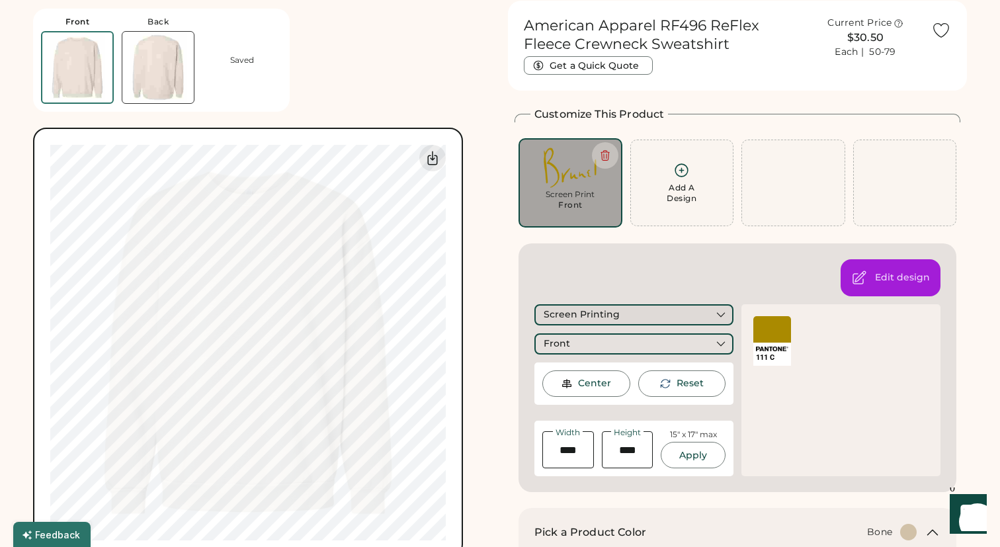
click at [703, 325] on div "Screen Printing" at bounding box center [633, 314] width 199 height 21
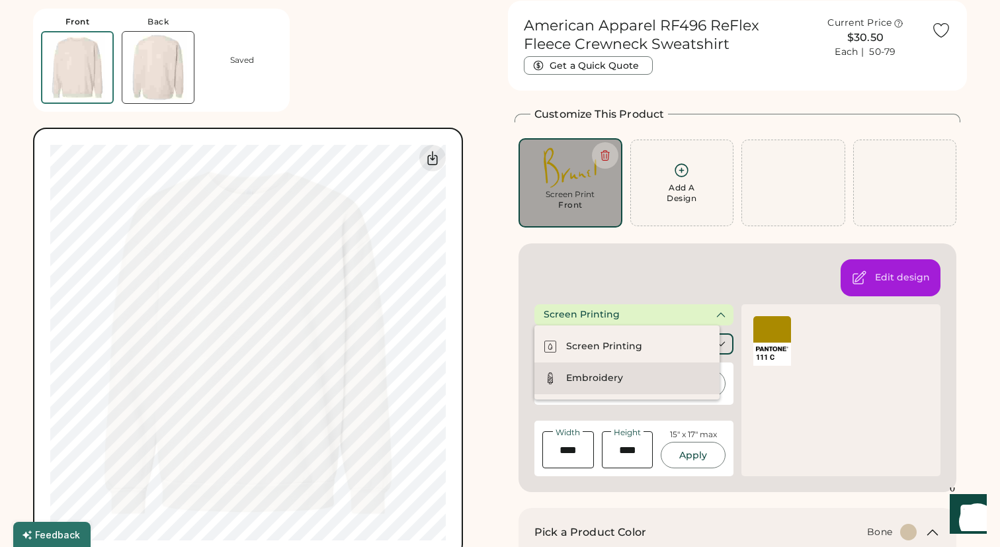
click at [680, 374] on div "Embroidery" at bounding box center [626, 378] width 185 height 32
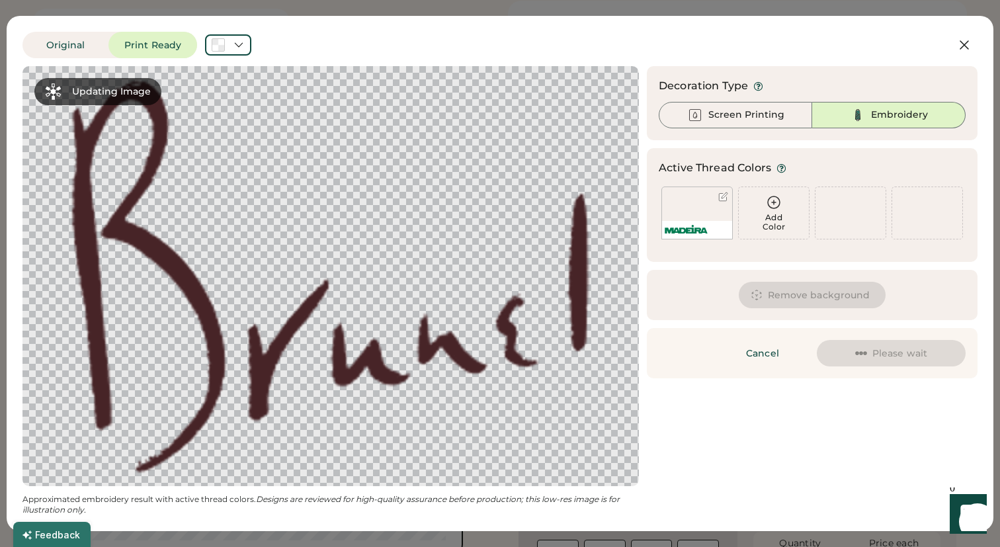
scroll to position [0, 0]
click at [724, 197] on div at bounding box center [723, 197] width 10 height 10
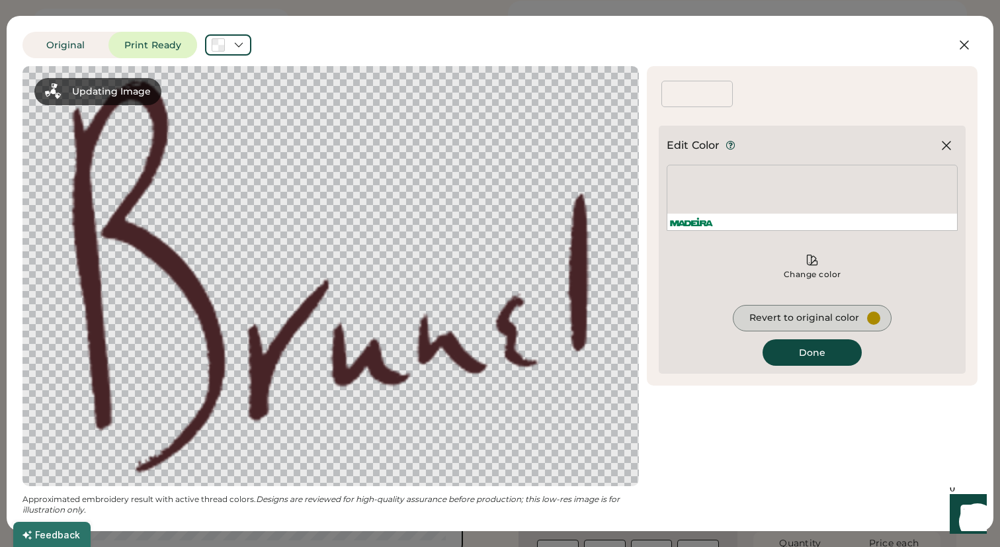
click at [826, 321] on div "Revert to original color" at bounding box center [804, 317] width 110 height 13
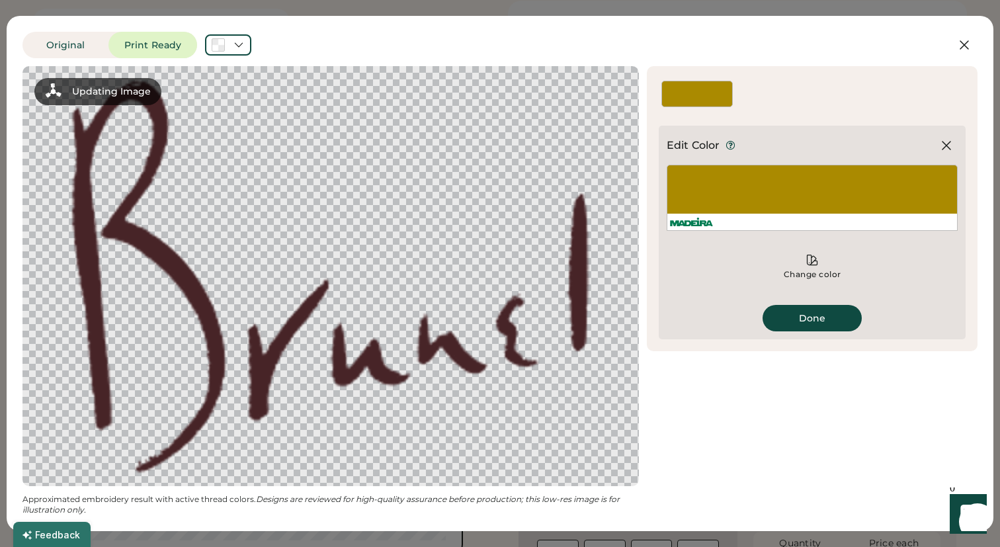
click at [792, 203] on div at bounding box center [811, 198] width 291 height 66
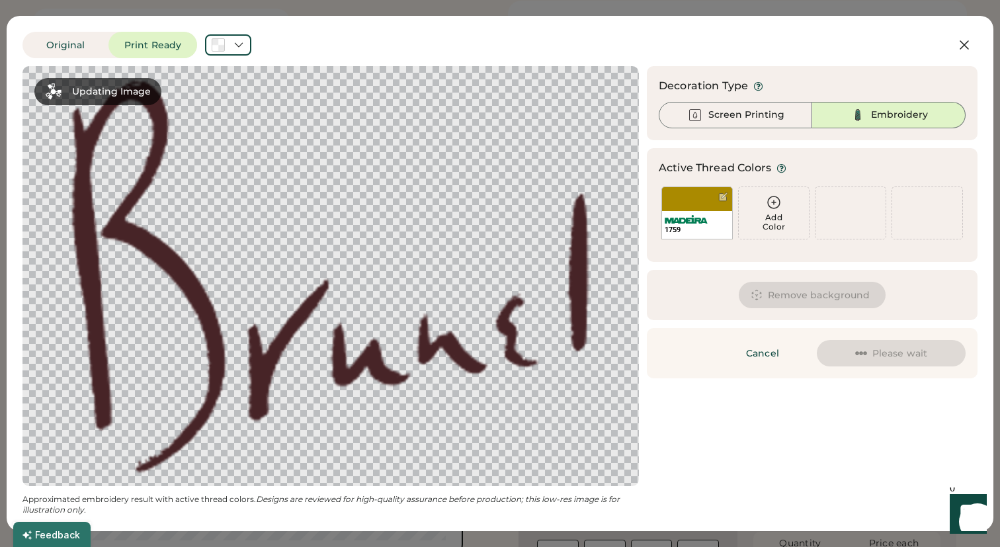
click at [699, 215] on img at bounding box center [685, 219] width 43 height 9
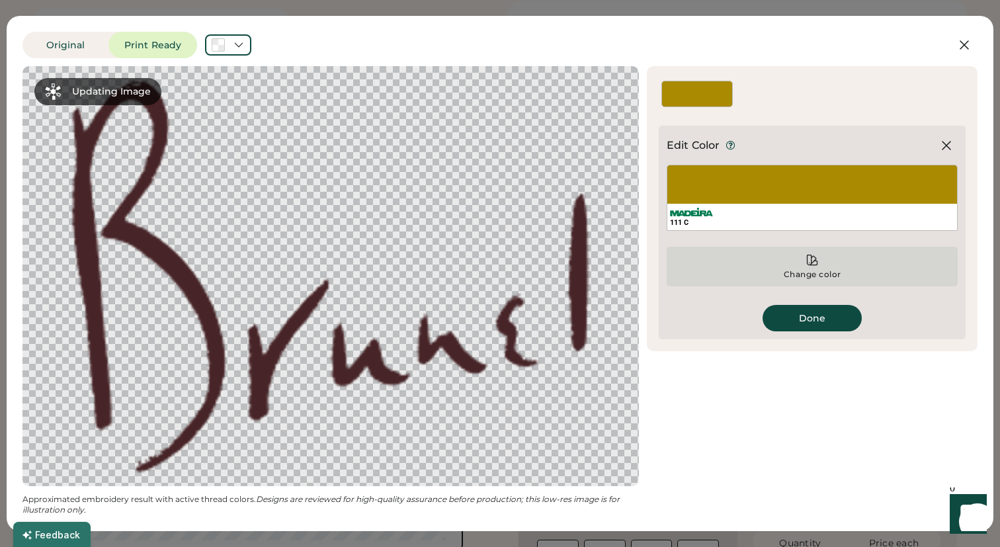
click at [799, 265] on div "Change color" at bounding box center [811, 267] width 291 height 40
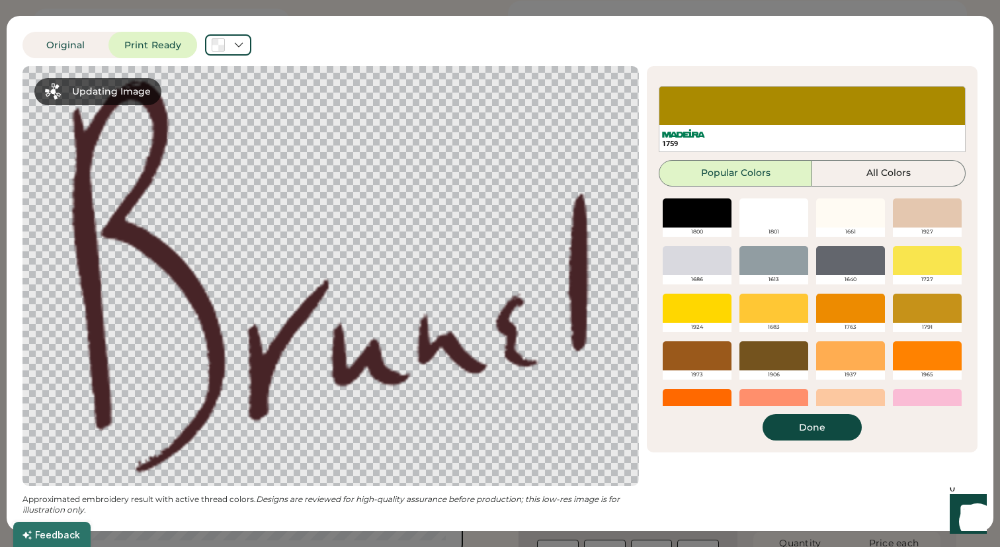
click at [799, 294] on div at bounding box center [773, 308] width 69 height 29
click at [797, 424] on button "Done" at bounding box center [811, 427] width 99 height 26
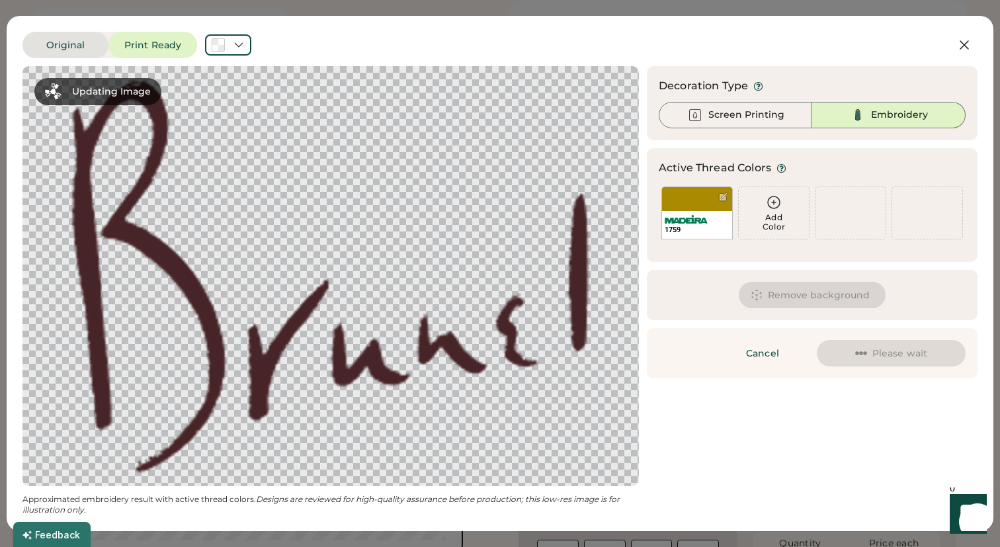
click at [65, 48] on button "Original" at bounding box center [65, 45] width 86 height 26
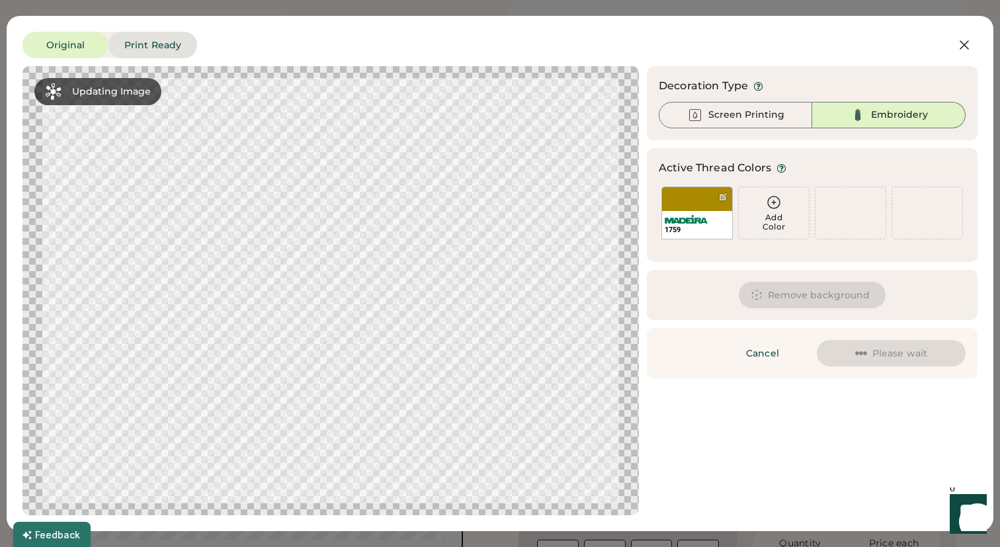
click at [147, 36] on button "Print Ready" at bounding box center [152, 45] width 89 height 26
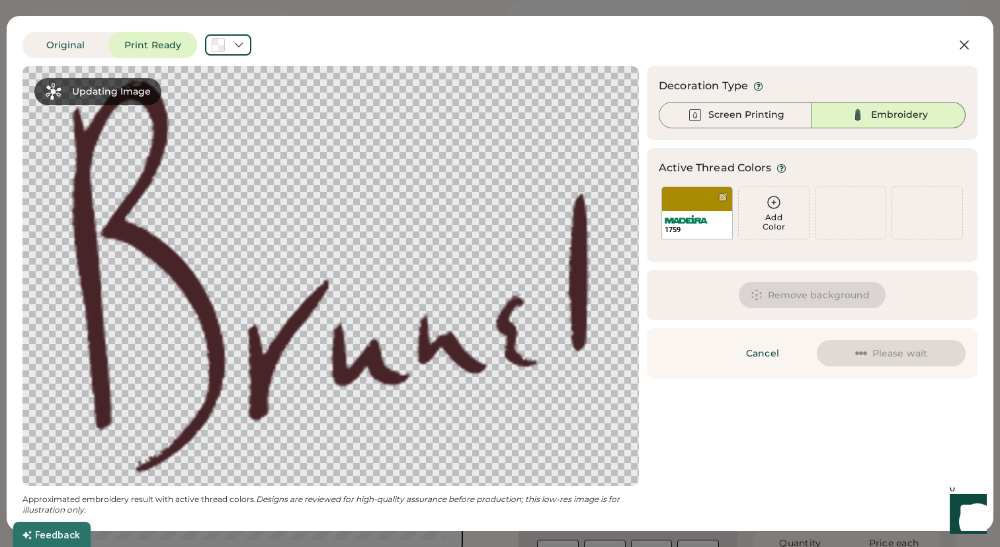
click at [95, 58] on button "Original" at bounding box center [65, 45] width 86 height 26
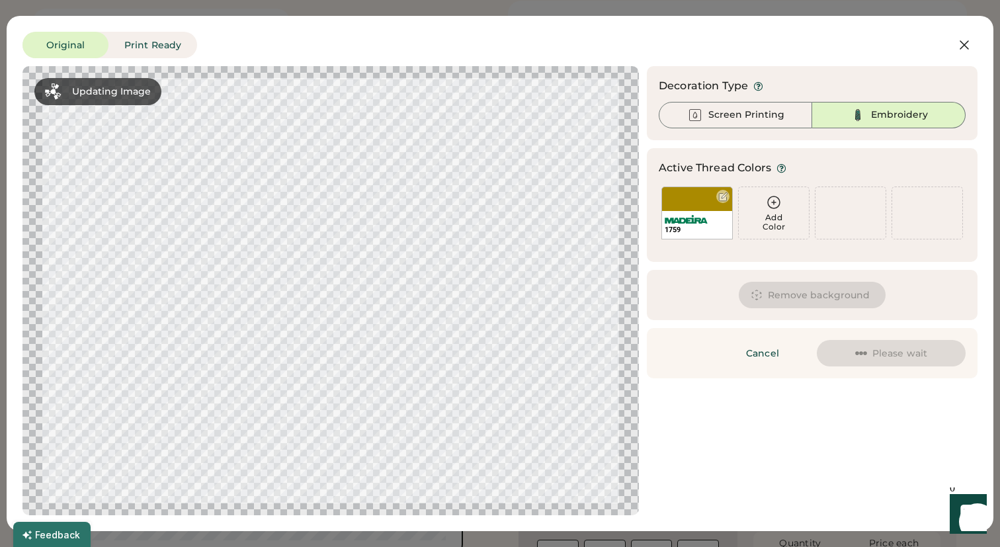
click at [692, 213] on div "1759" at bounding box center [697, 225] width 70 height 28
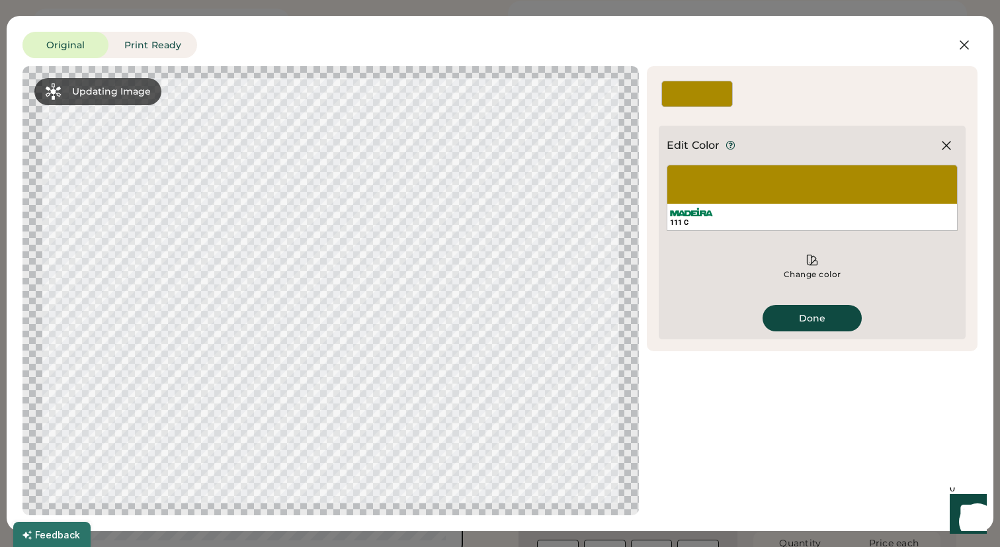
click at [800, 245] on div "Change color" at bounding box center [811, 268] width 291 height 58
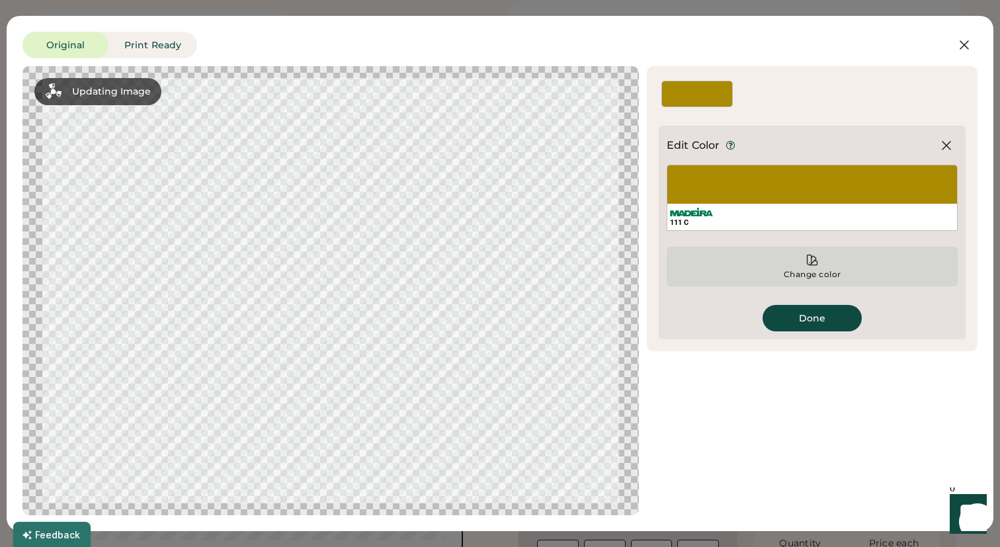
click at [805, 254] on icon at bounding box center [811, 259] width 13 height 13
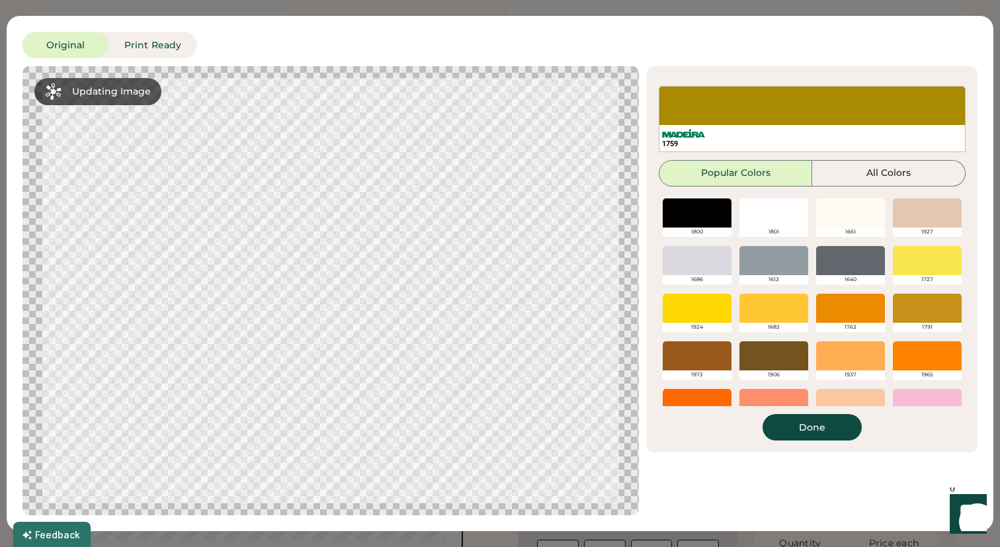
click at [805, 254] on div at bounding box center [773, 260] width 69 height 29
click at [829, 434] on button "Done" at bounding box center [811, 427] width 99 height 26
